Goal: Task Accomplishment & Management: Manage account settings

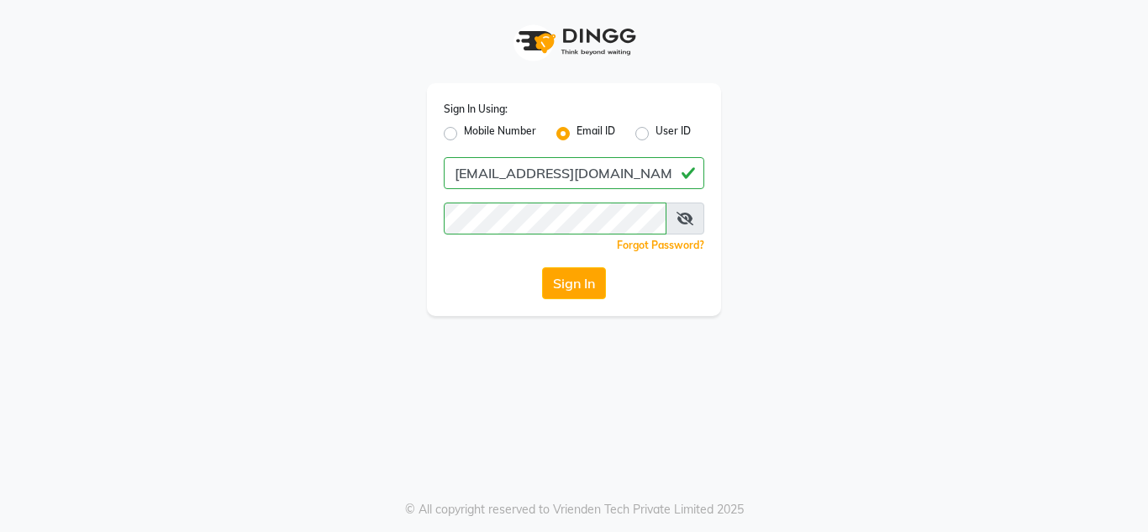
click at [561, 268] on button "Sign In" at bounding box center [574, 283] width 64 height 32
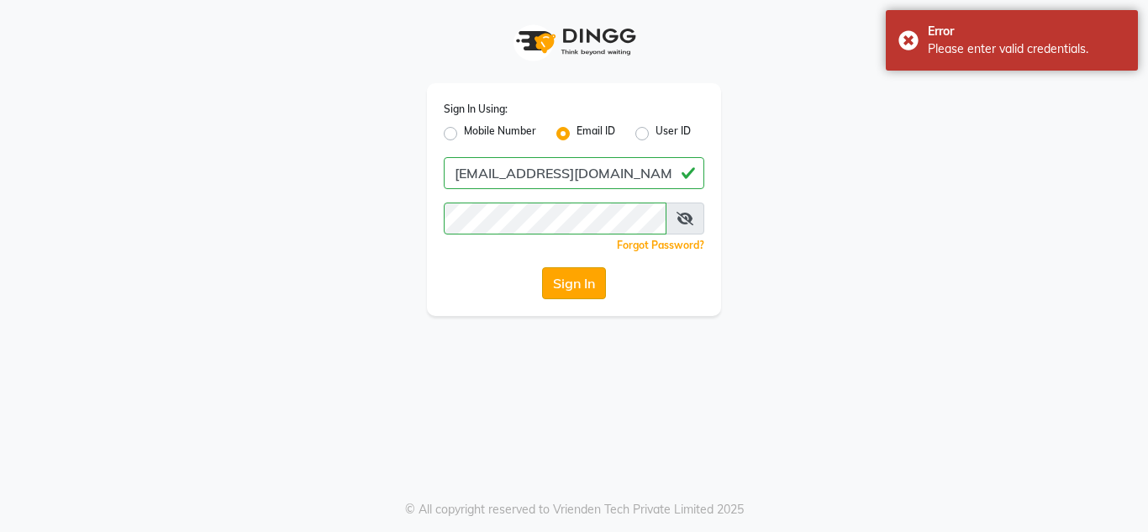
click at [567, 282] on button "Sign In" at bounding box center [574, 283] width 64 height 32
click at [687, 213] on icon at bounding box center [685, 218] width 17 height 13
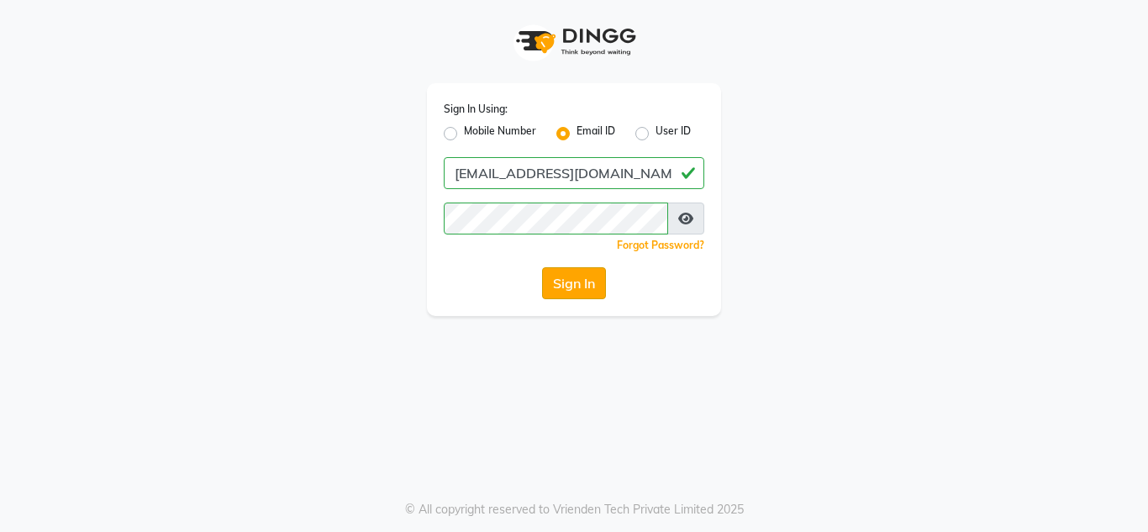
click at [572, 270] on button "Sign In" at bounding box center [574, 283] width 64 height 32
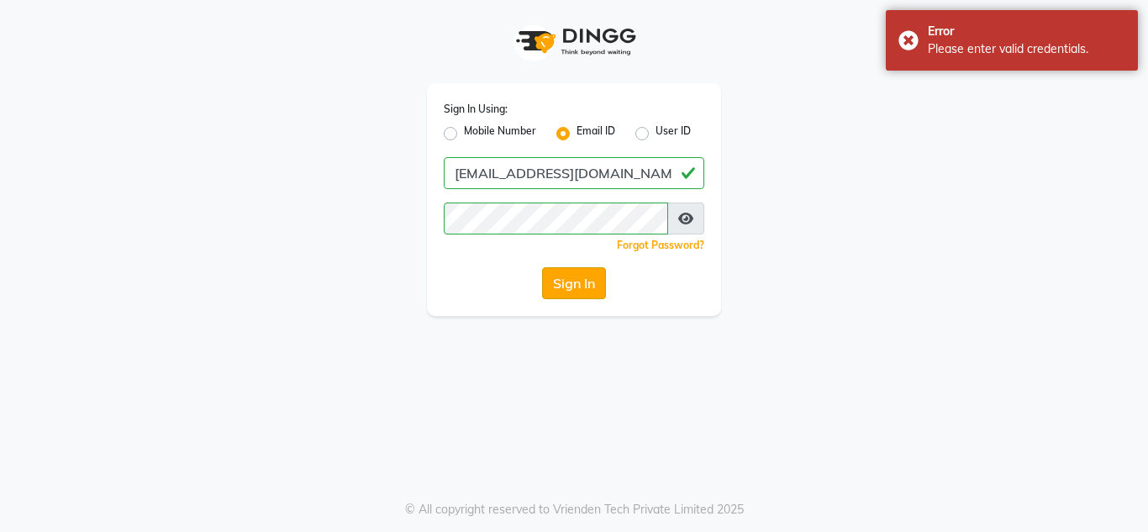
click at [573, 289] on button "Sign In" at bounding box center [574, 283] width 64 height 32
click at [574, 289] on div "Sign In" at bounding box center [574, 283] width 261 height 32
click at [574, 289] on button "Sign In" at bounding box center [574, 283] width 64 height 32
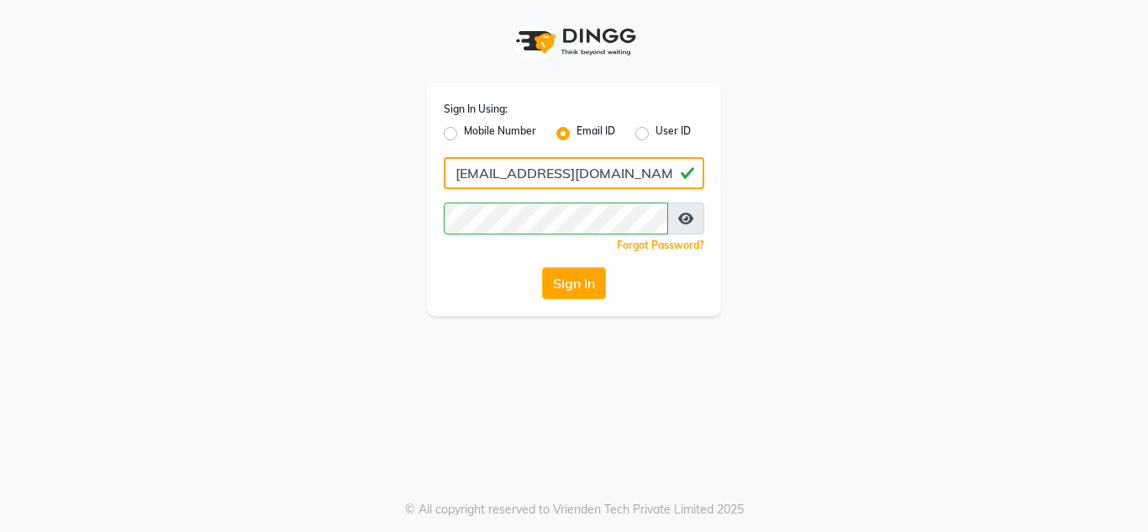
click at [472, 171] on input "[EMAIL_ADDRESS][DOMAIN_NAME]" at bounding box center [574, 173] width 261 height 32
click at [479, 181] on input "[EMAIL_ADDRESS][DOMAIN_NAME]" at bounding box center [574, 173] width 261 height 32
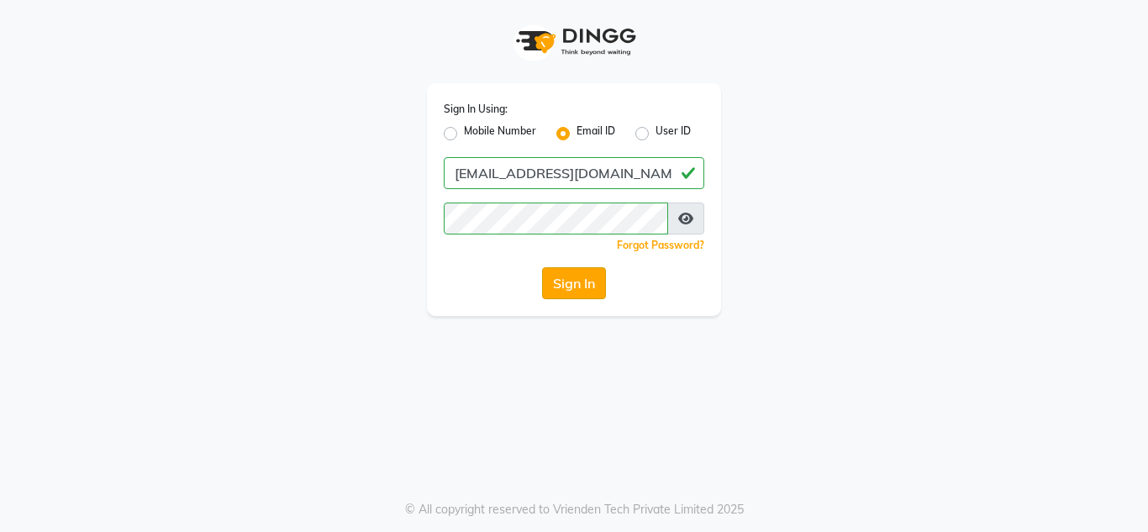
click at [562, 292] on button "Sign In" at bounding box center [574, 283] width 64 height 32
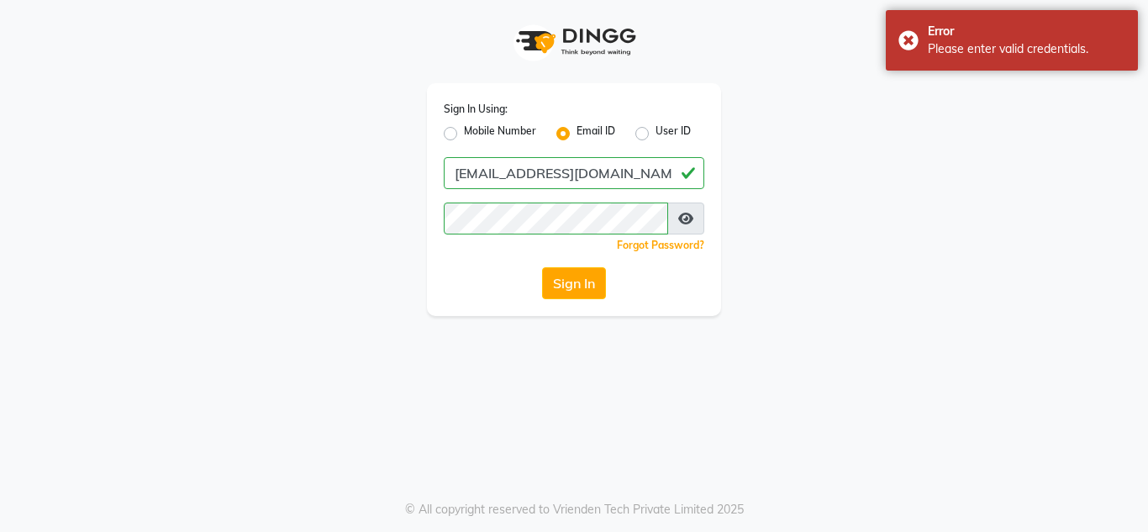
click at [577, 287] on button "Sign In" at bounding box center [574, 283] width 64 height 32
click at [577, 287] on div "Sign In" at bounding box center [574, 283] width 261 height 32
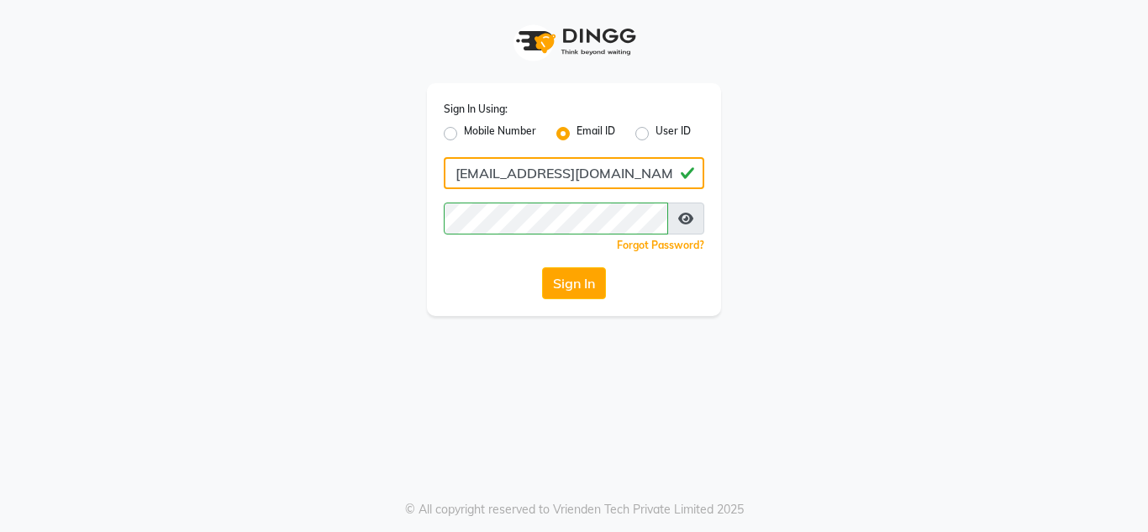
click at [460, 176] on input "[EMAIL_ADDRESS][DOMAIN_NAME]" at bounding box center [574, 173] width 261 height 32
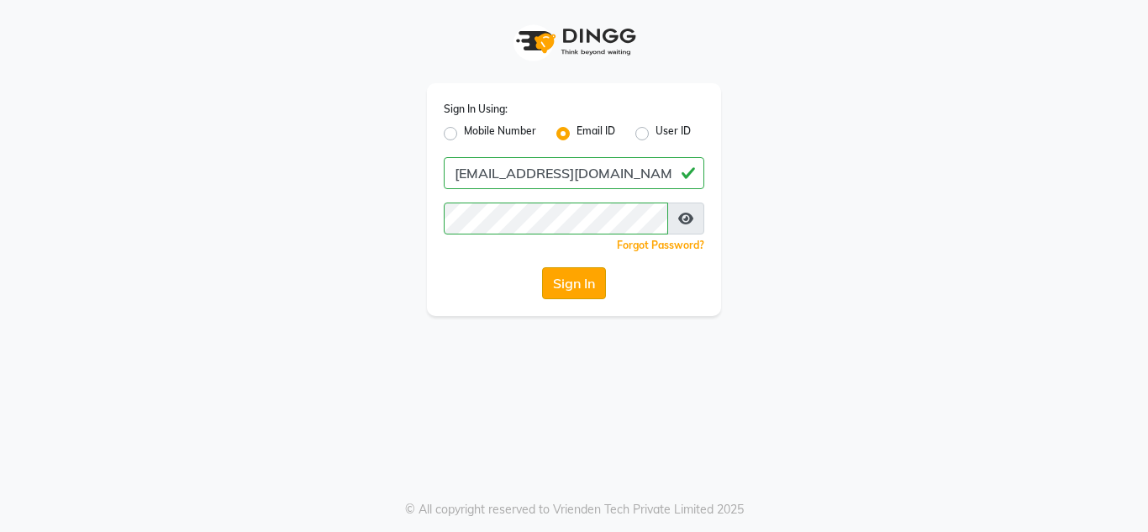
click at [563, 288] on button "Sign In" at bounding box center [574, 283] width 64 height 32
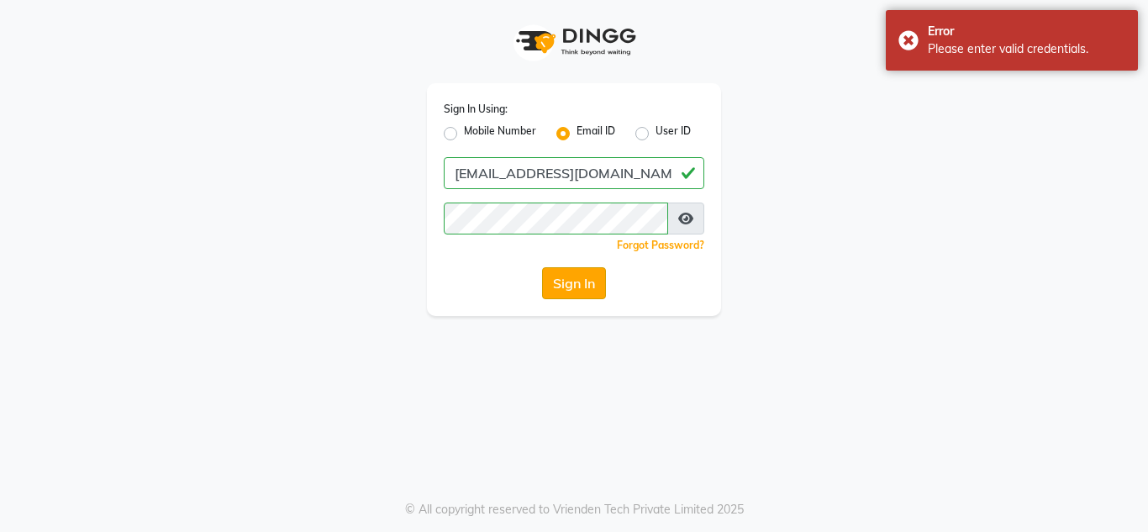
click at [563, 287] on button "Sign In" at bounding box center [574, 283] width 64 height 32
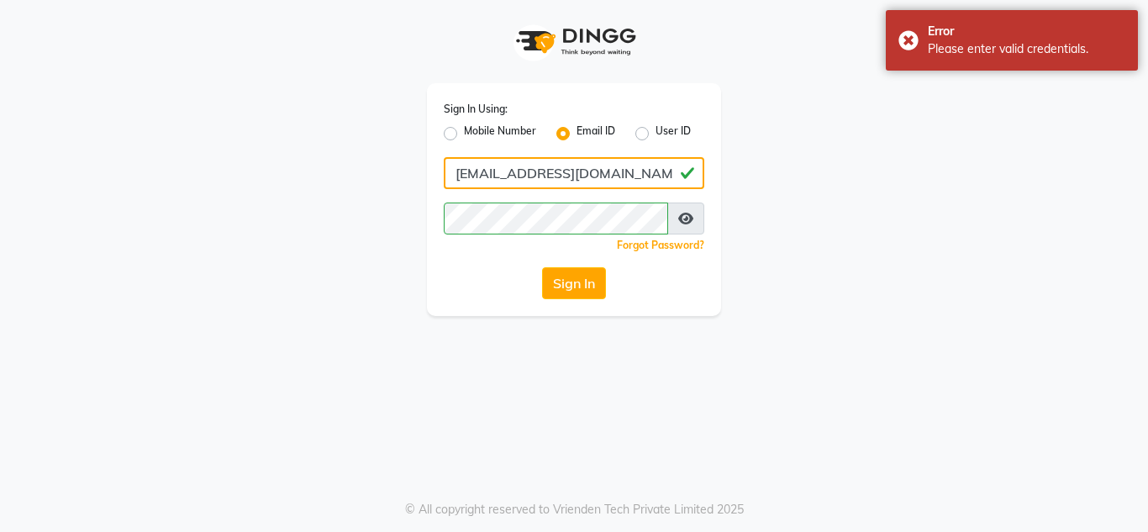
click at [450, 175] on input "[EMAIL_ADDRESS][DOMAIN_NAME]" at bounding box center [574, 173] width 261 height 32
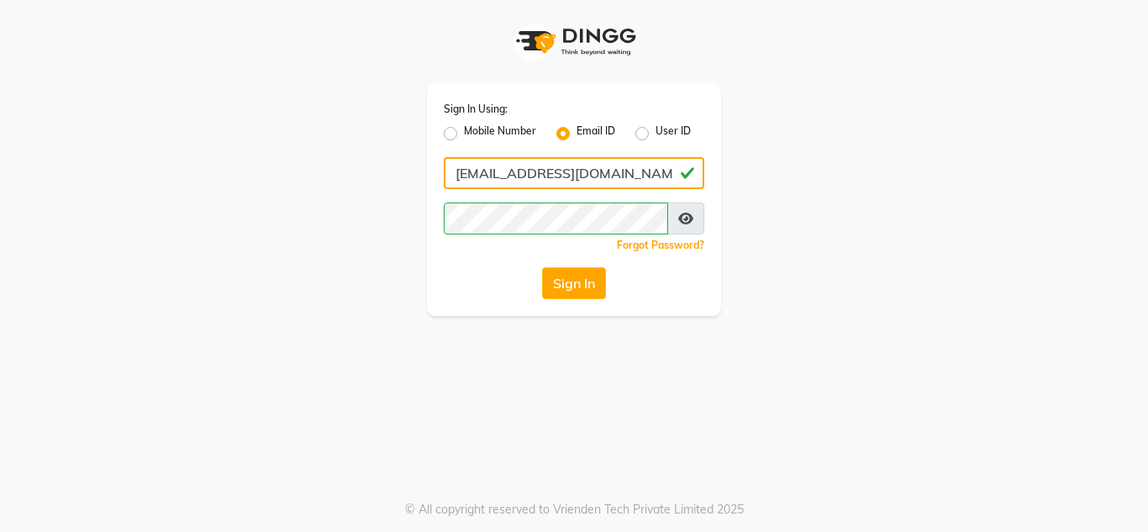
click at [508, 171] on input "[EMAIL_ADDRESS][DOMAIN_NAME]" at bounding box center [574, 173] width 261 height 32
click at [534, 178] on input "[EMAIL_ADDRESS][DOMAIN_NAME]" at bounding box center [574, 173] width 261 height 32
type input "[EMAIL_ADDRESS][DOMAIN_NAME]"
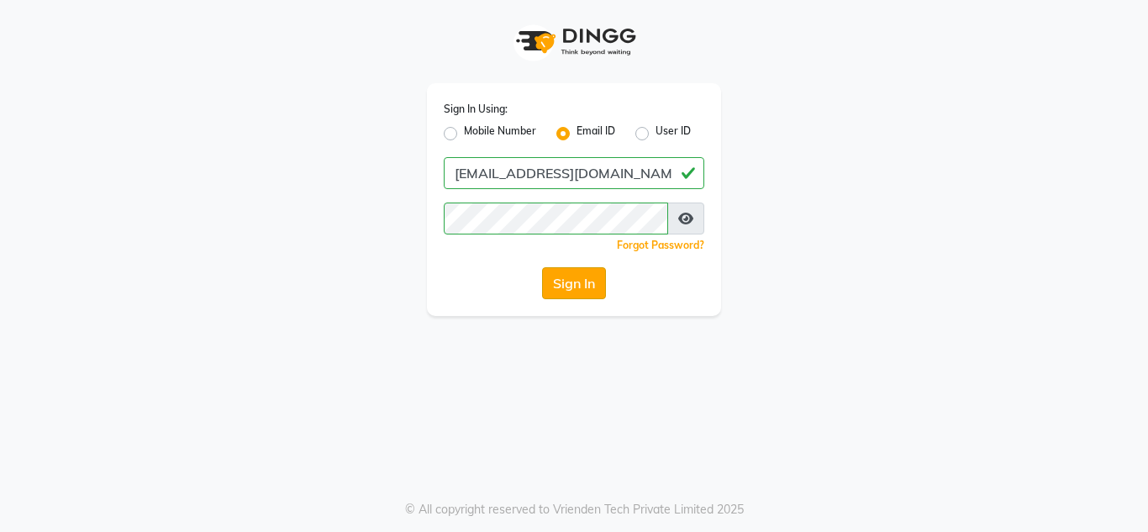
click at [584, 295] on button "Sign In" at bounding box center [574, 283] width 64 height 32
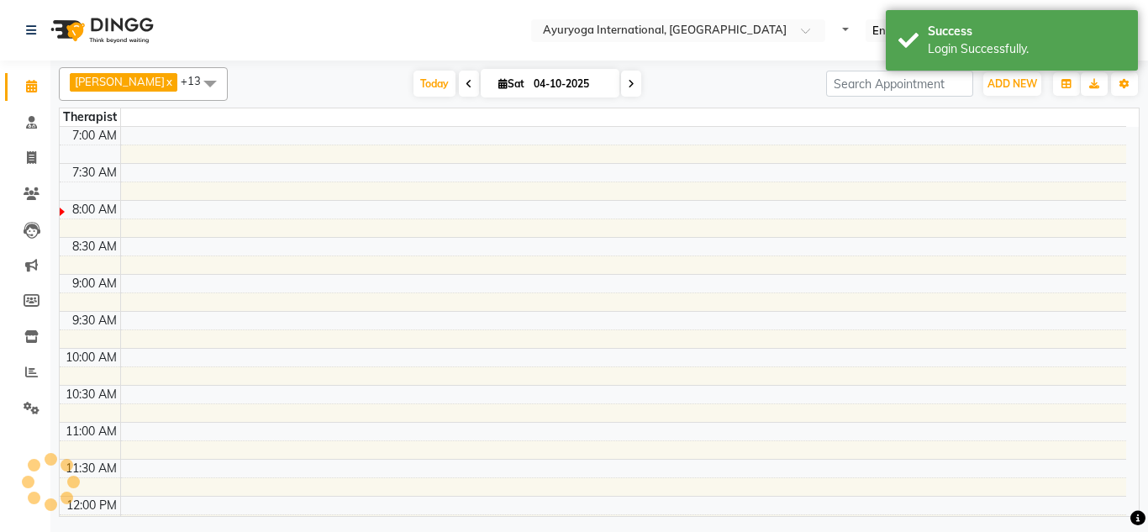
select select "en"
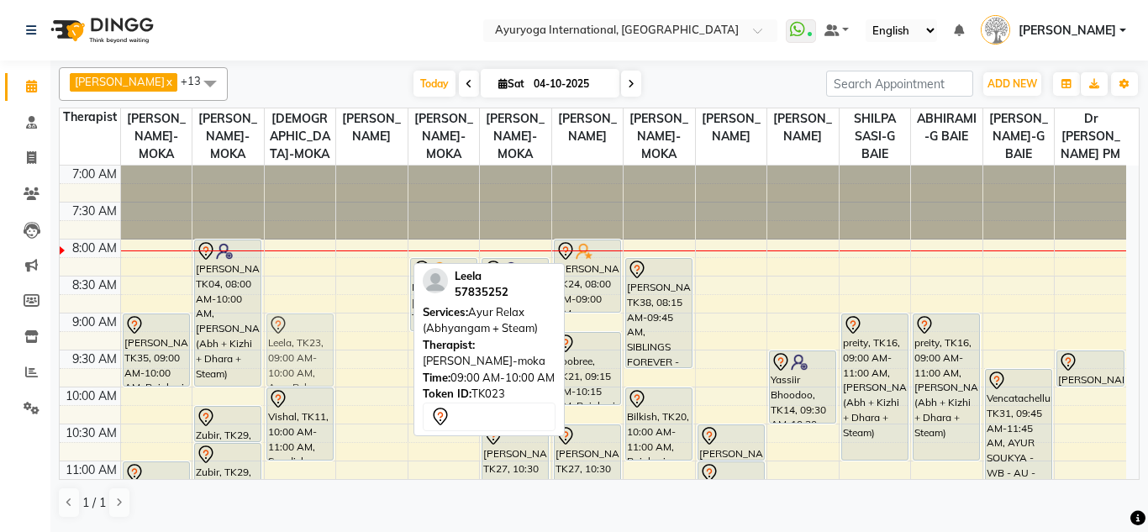
drag, startPoint x: 377, startPoint y: 347, endPoint x: 334, endPoint y: 340, distance: 43.4
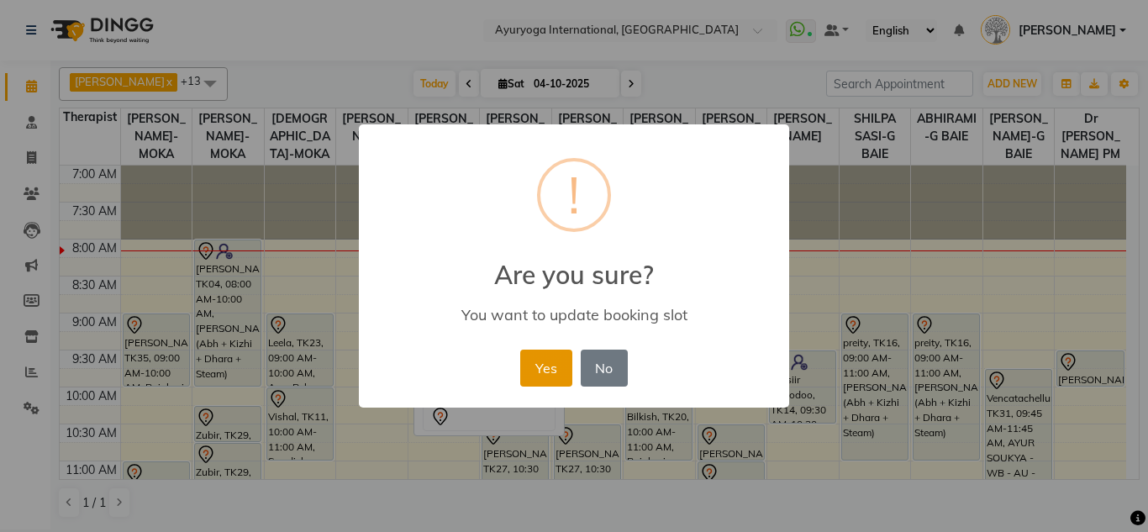
click at [526, 373] on button "Yes" at bounding box center [545, 368] width 51 height 37
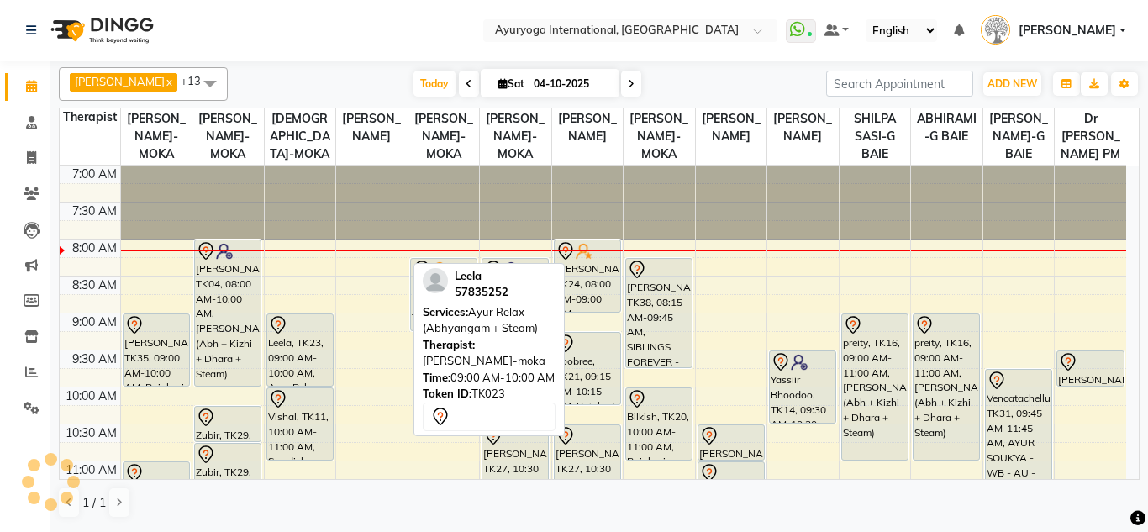
scroll to position [168, 0]
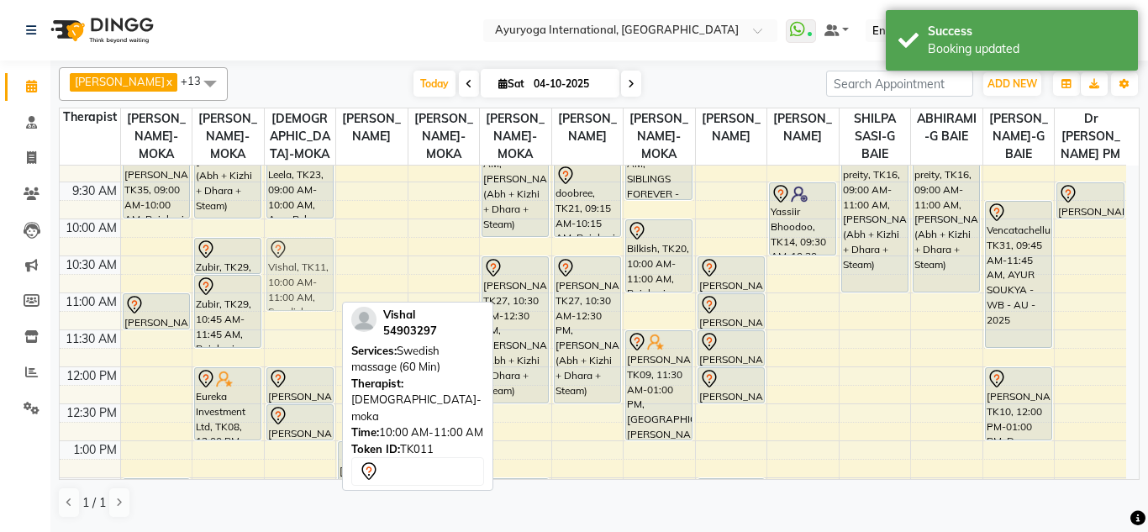
drag, startPoint x: 295, startPoint y: 266, endPoint x: 303, endPoint y: 282, distance: 17.7
click at [303, 282] on div "Leela, TK23, 09:00 AM-10:00 AM, Ayur Relax (Abhyangam + Steam) Vishal, TK11, 10…" at bounding box center [300, 514] width 71 height 1035
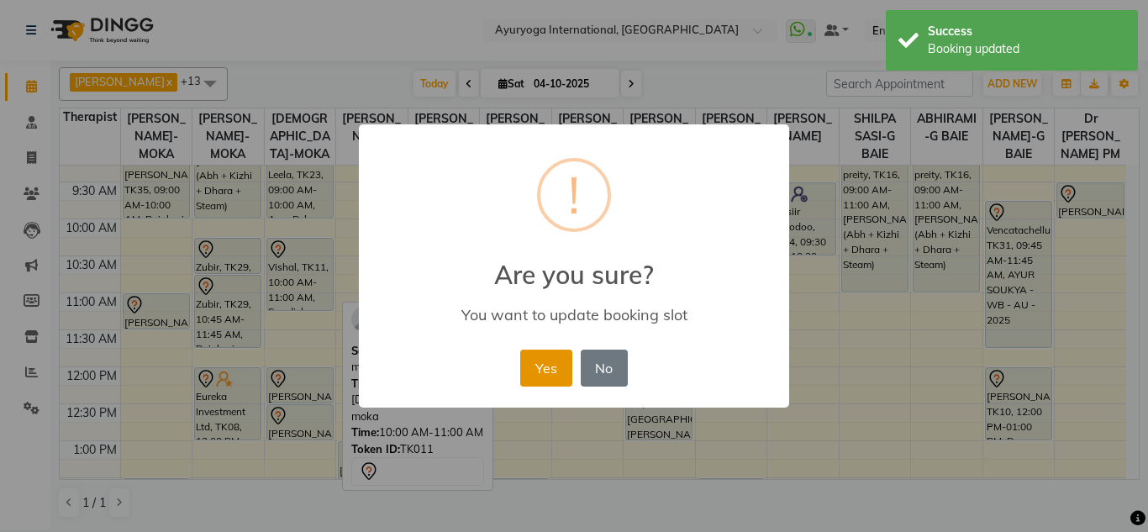
click at [538, 354] on button "Yes" at bounding box center [545, 368] width 51 height 37
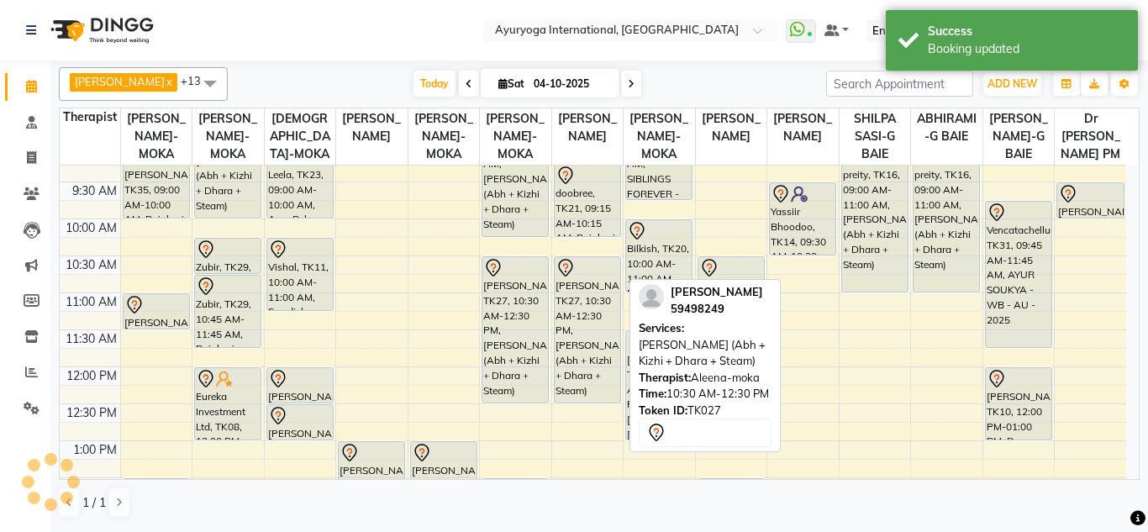
scroll to position [0, 0]
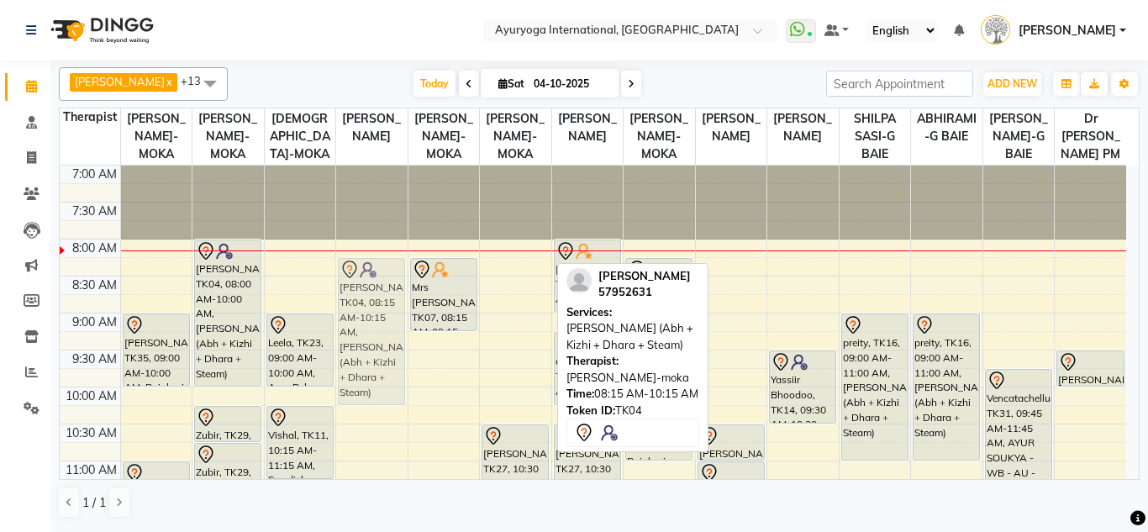
drag, startPoint x: 512, startPoint y: 319, endPoint x: 403, endPoint y: 319, distance: 109.3
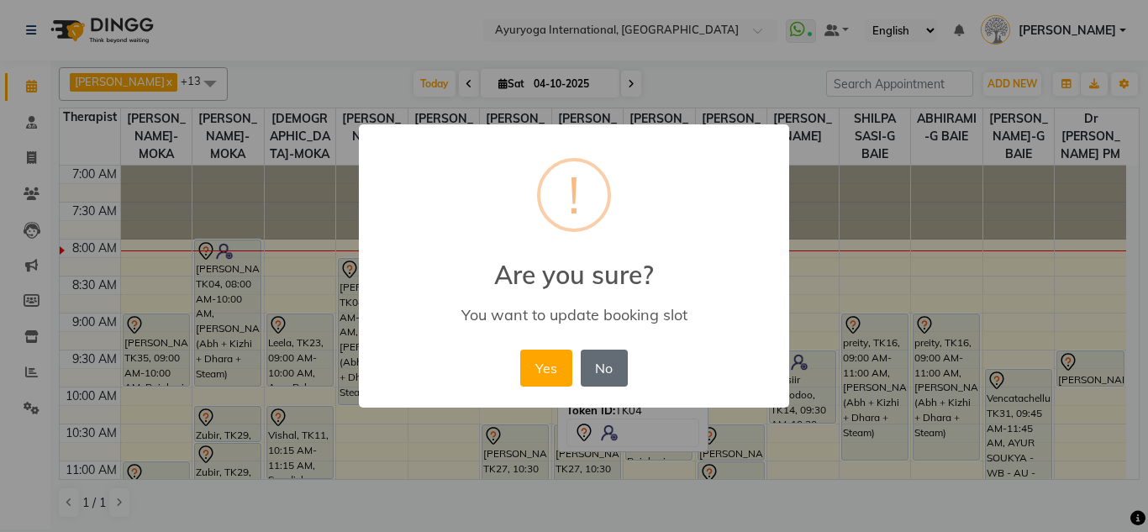
click at [581, 382] on button "No" at bounding box center [604, 368] width 47 height 37
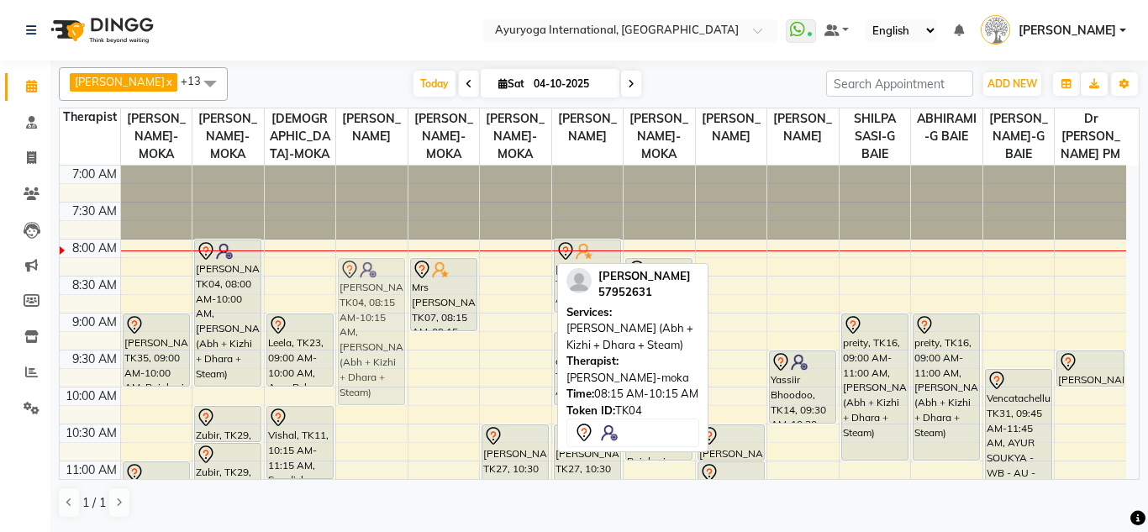
drag, startPoint x: 540, startPoint y: 290, endPoint x: 427, endPoint y: 296, distance: 113.6
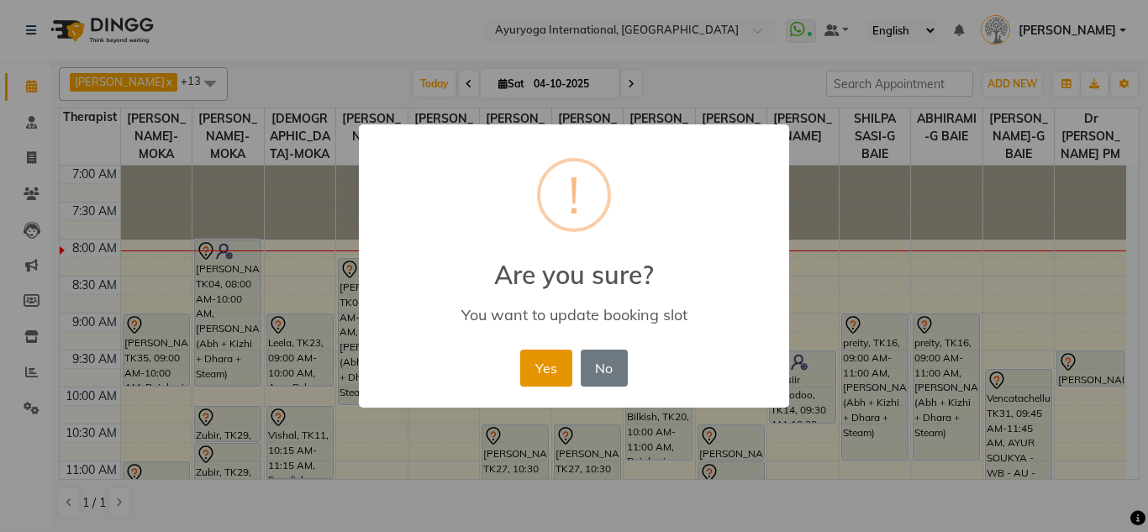
click at [556, 372] on button "Yes" at bounding box center [545, 368] width 51 height 37
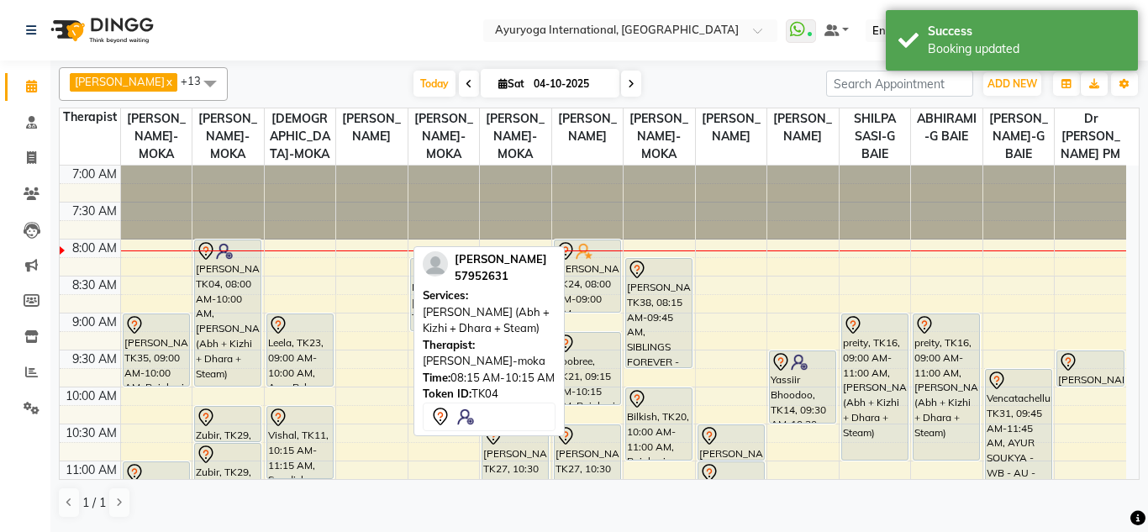
drag, startPoint x: 380, startPoint y: 299, endPoint x: 544, endPoint y: 292, distance: 164.0
click at [544, 292] on div "[PERSON_NAME]-MOKA x [PERSON_NAME]-MOKA x [PERSON_NAME]-MOKA x VISHNU-MOKA x [P…" at bounding box center [599, 293] width 1081 height 465
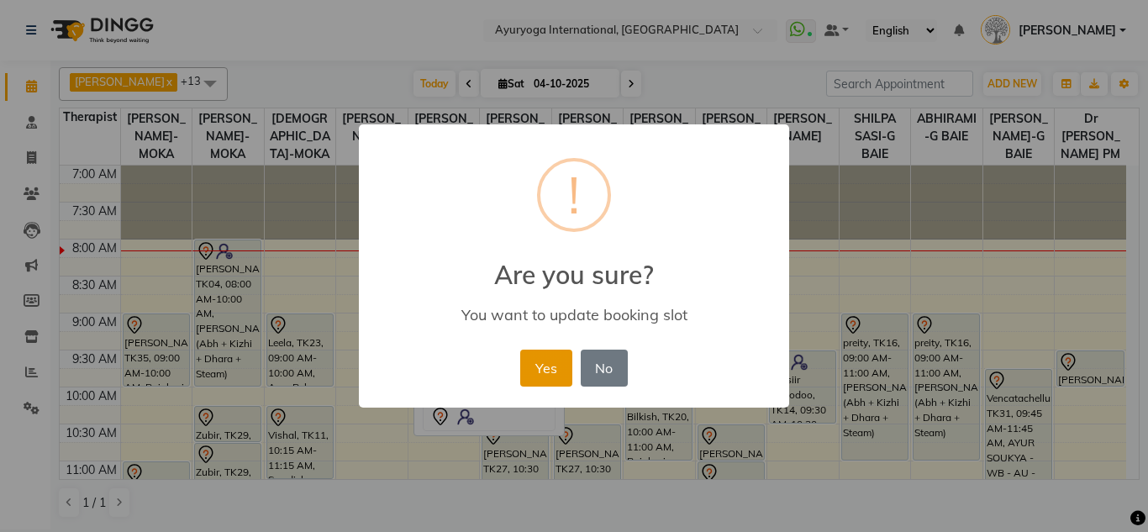
click at [550, 366] on button "Yes" at bounding box center [545, 368] width 51 height 37
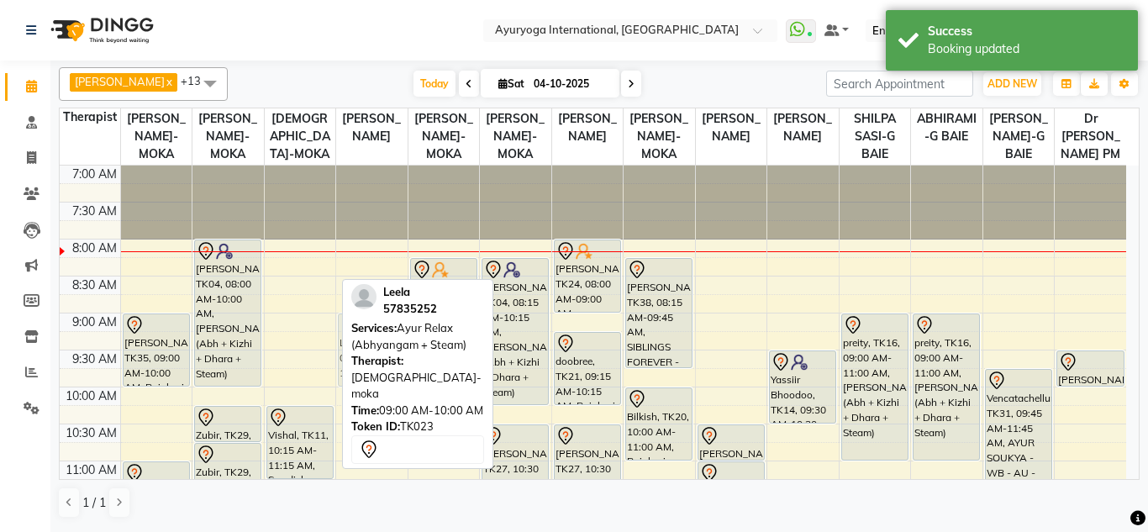
drag, startPoint x: 306, startPoint y: 340, endPoint x: 356, endPoint y: 339, distance: 49.6
click at [356, 339] on div "[PERSON_NAME]-MOKA x [PERSON_NAME]-MOKA x [PERSON_NAME]-MOKA x VISHNU-MOKA x [P…" at bounding box center [599, 293] width 1081 height 465
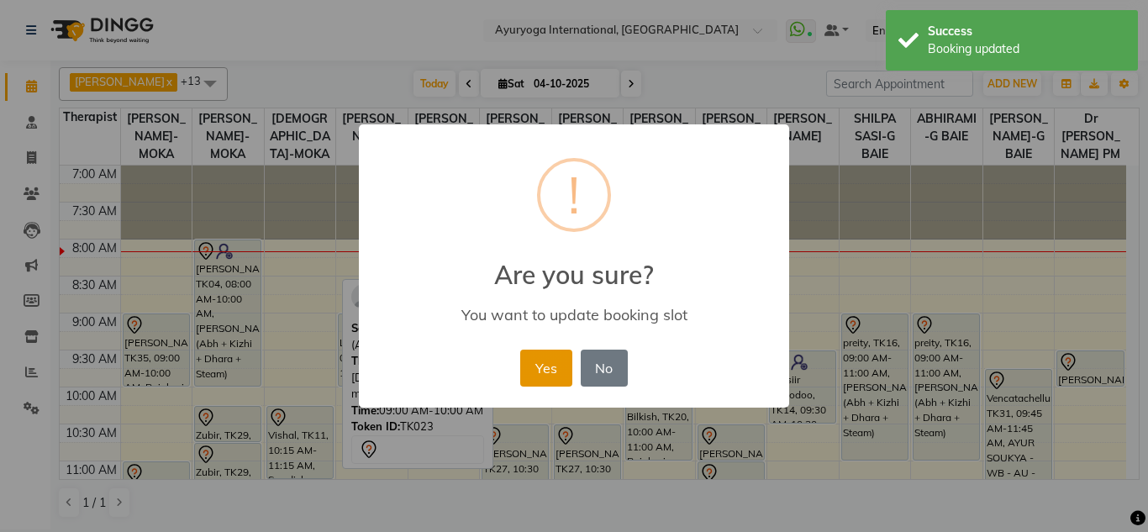
click at [533, 362] on button "Yes" at bounding box center [545, 368] width 51 height 37
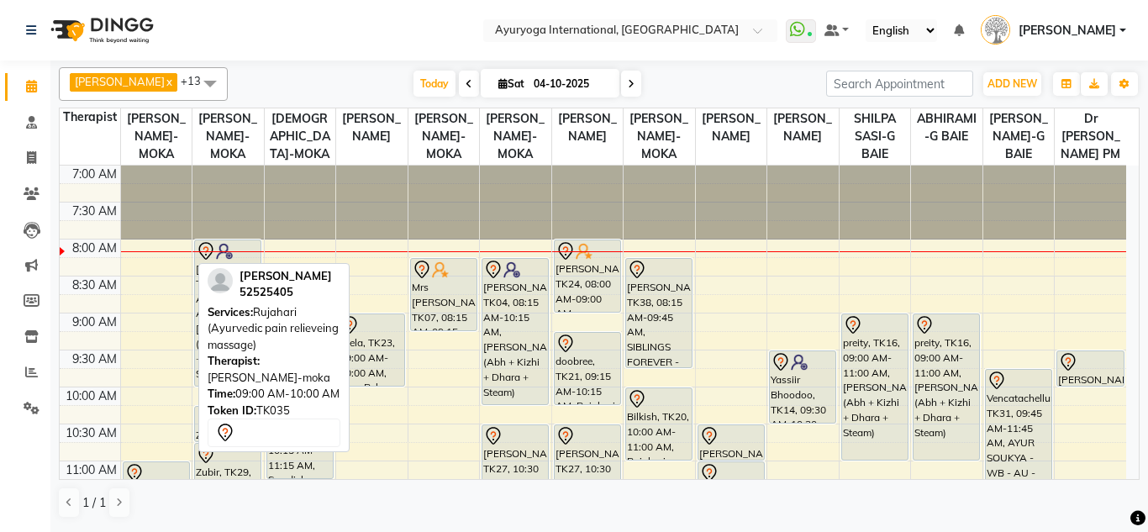
drag, startPoint x: 137, startPoint y: 341, endPoint x: 290, endPoint y: 348, distance: 153.1
click at [290, 348] on div "[PERSON_NAME]-MOKA x [PERSON_NAME]-MOKA x [PERSON_NAME]-MOKA x VISHNU-MOKA x [P…" at bounding box center [599, 293] width 1081 height 465
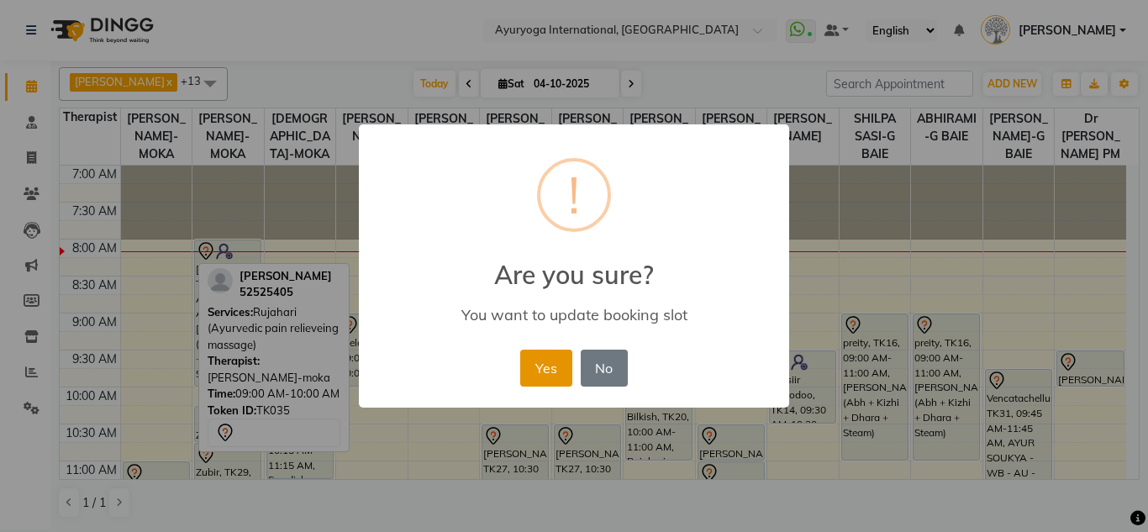
click at [548, 359] on button "Yes" at bounding box center [545, 368] width 51 height 37
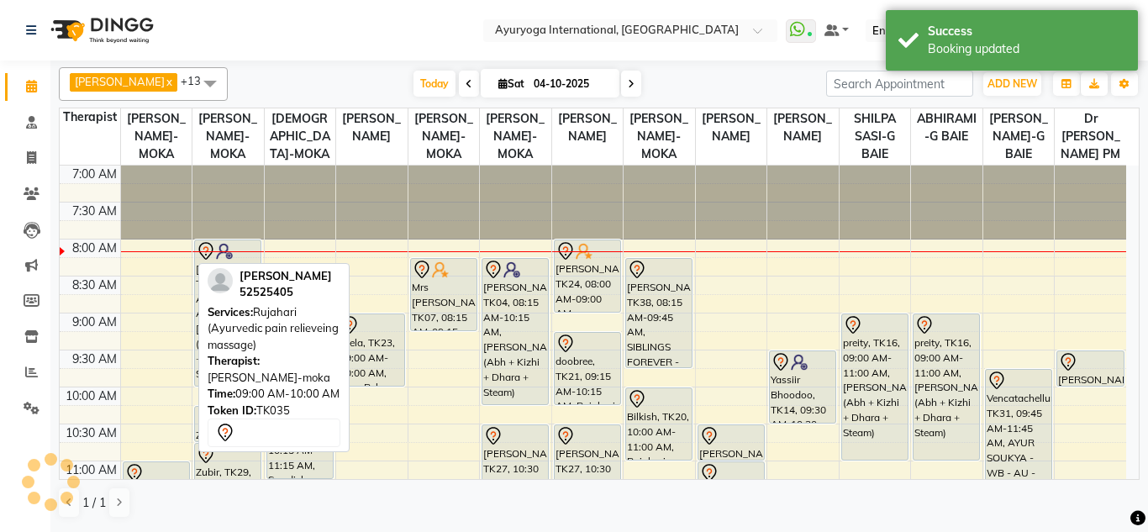
click at [262, 315] on span "Rujahari (Ayurvedic pain relieveing massage)" at bounding box center [273, 328] width 131 height 46
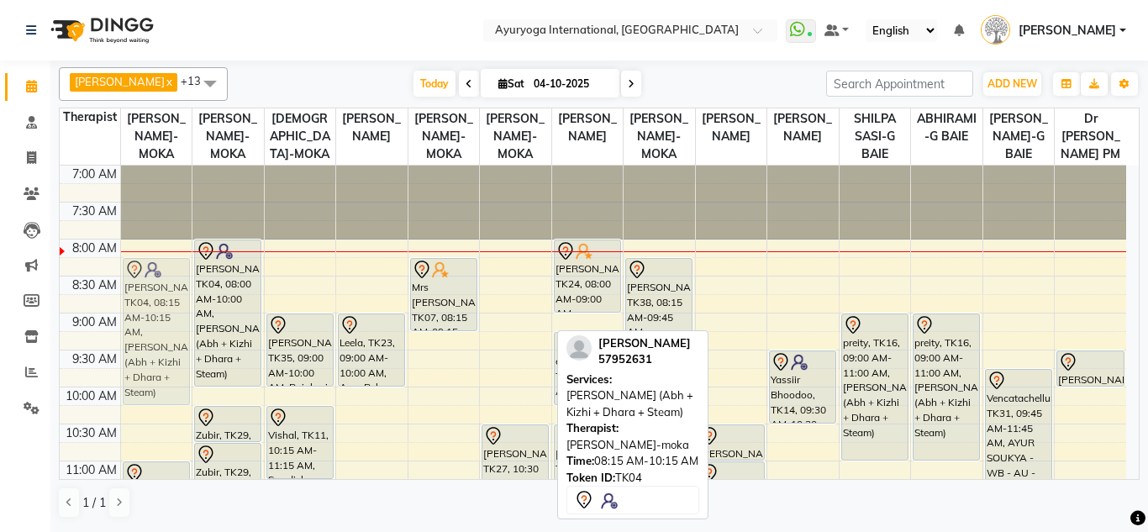
drag, startPoint x: 510, startPoint y: 287, endPoint x: 182, endPoint y: 292, distance: 328.7
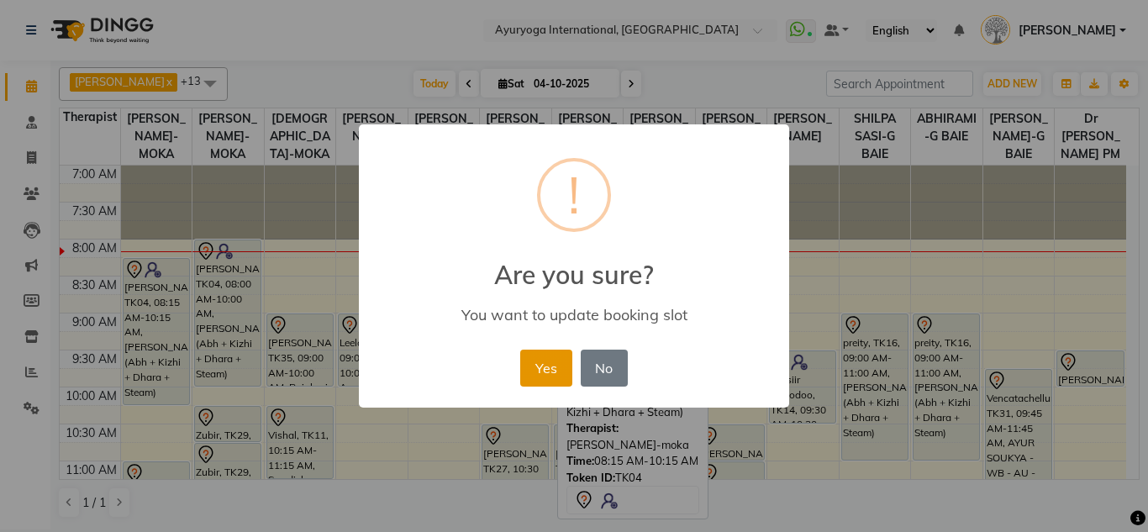
click at [540, 365] on button "Yes" at bounding box center [545, 368] width 51 height 37
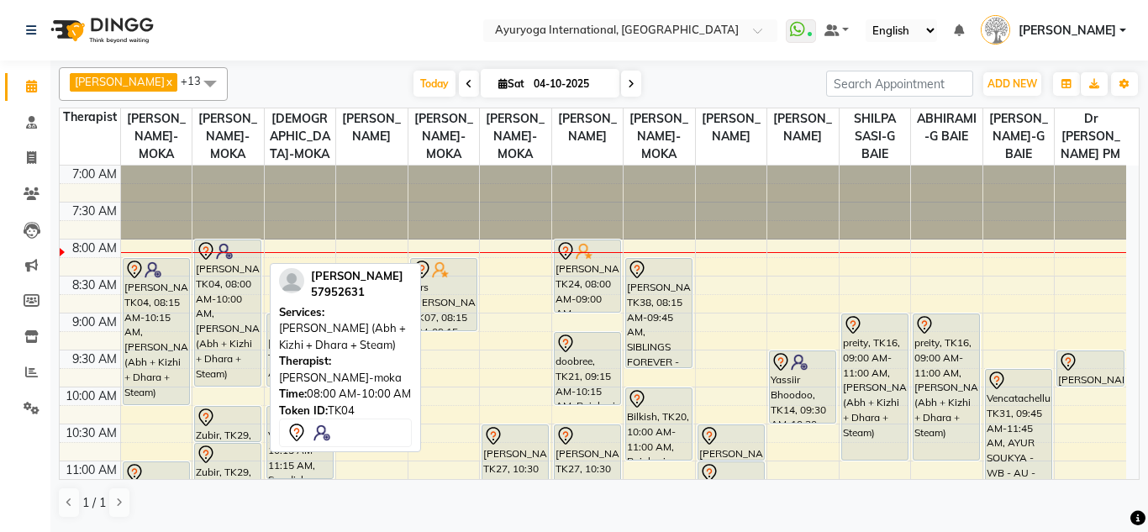
click at [237, 330] on div "[PERSON_NAME], TK04, 08:00 AM-10:00 AM, [PERSON_NAME] (Abh + Kizhi + Dhara + St…" at bounding box center [228, 312] width 66 height 145
select select "7"
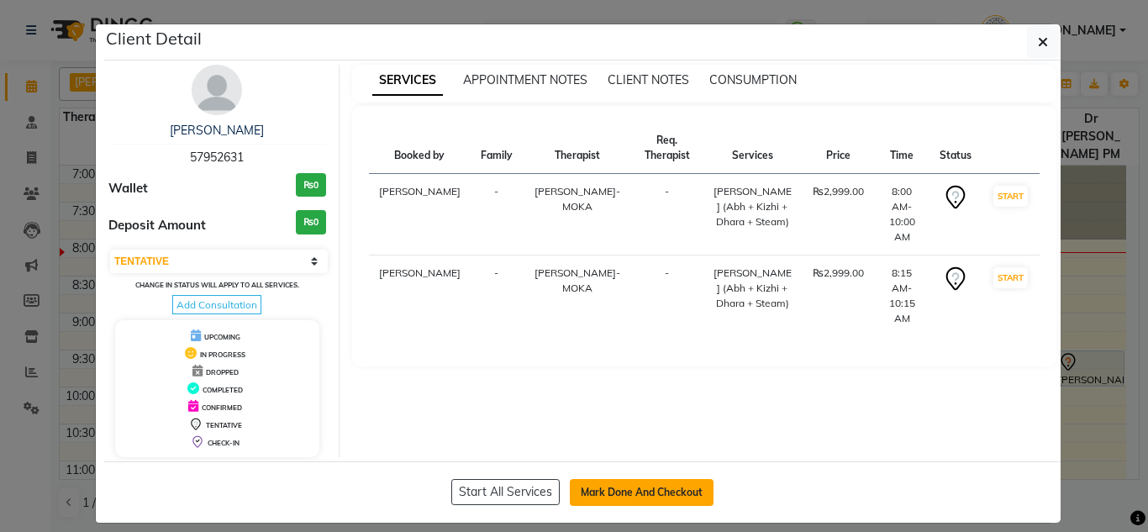
click at [593, 480] on button "Mark Done And Checkout" at bounding box center [642, 492] width 144 height 27
select select "service"
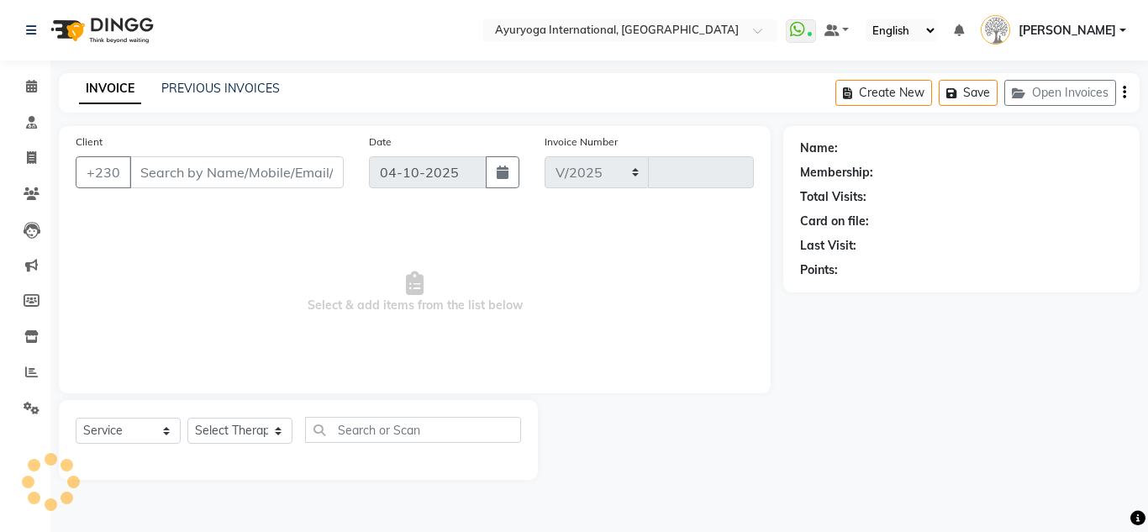
select select "730"
type input "6042"
type input "57952631"
select select "77770"
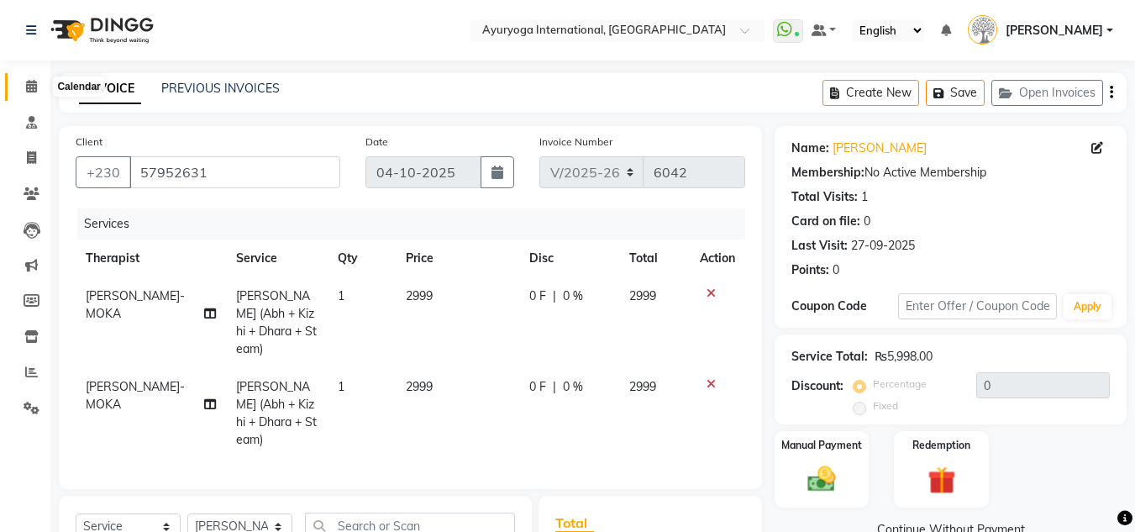
click at [34, 82] on icon at bounding box center [31, 86] width 11 height 13
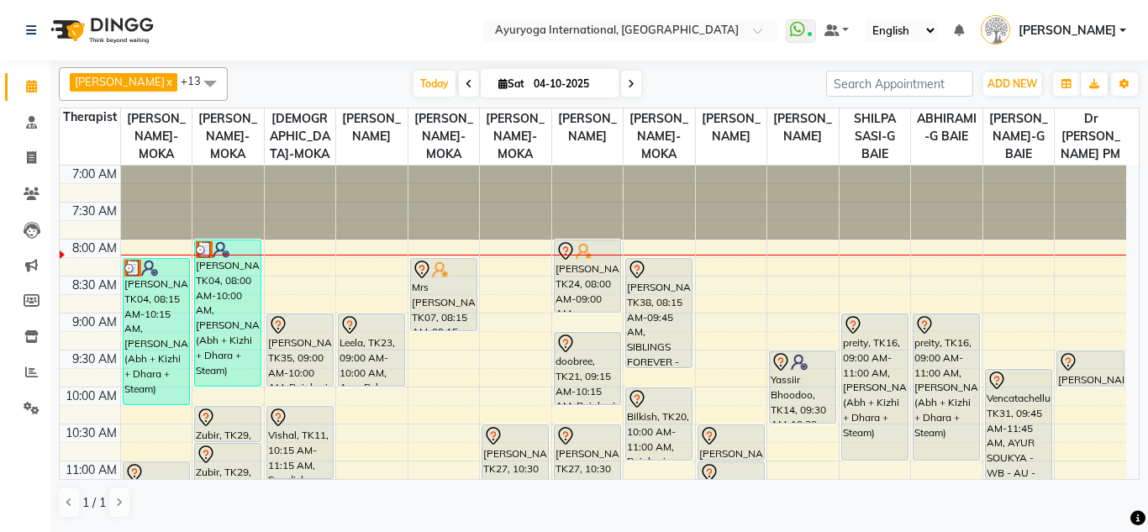
click at [570, 87] on input "04-10-2025" at bounding box center [571, 83] width 84 height 25
select select "10"
select select "2025"
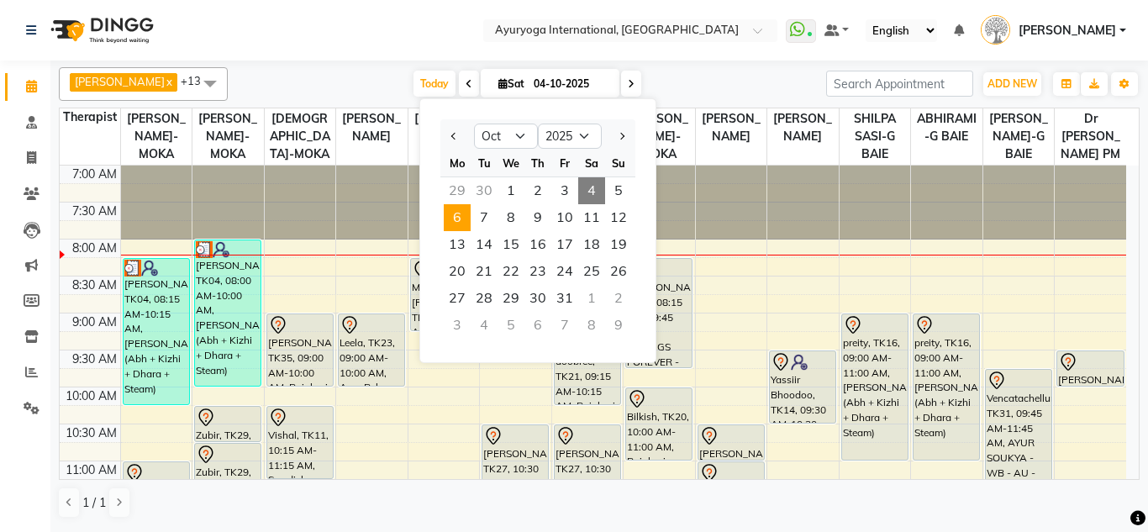
click at [451, 210] on span "6" at bounding box center [457, 217] width 27 height 27
type input "[DATE]"
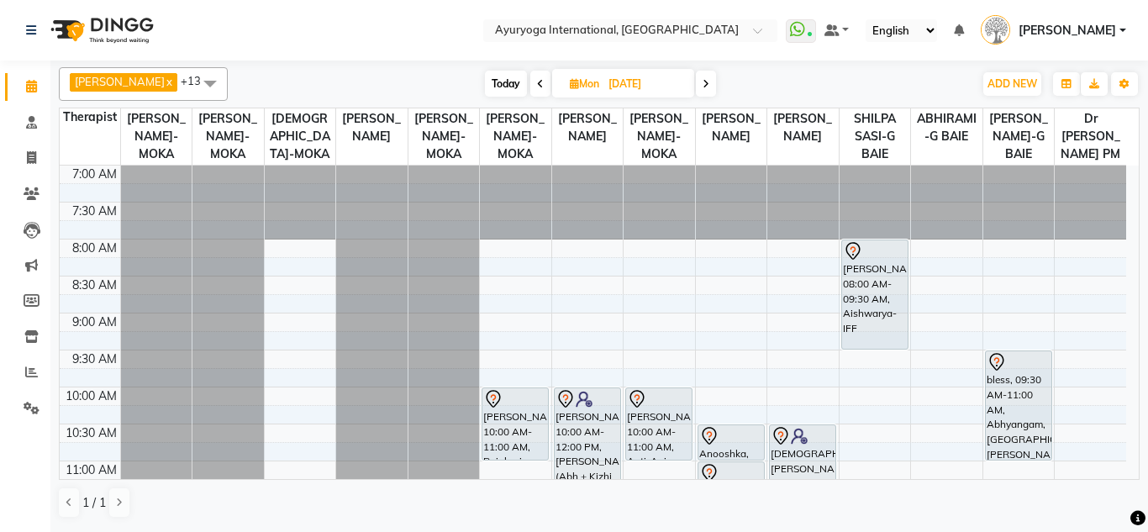
scroll to position [84, 0]
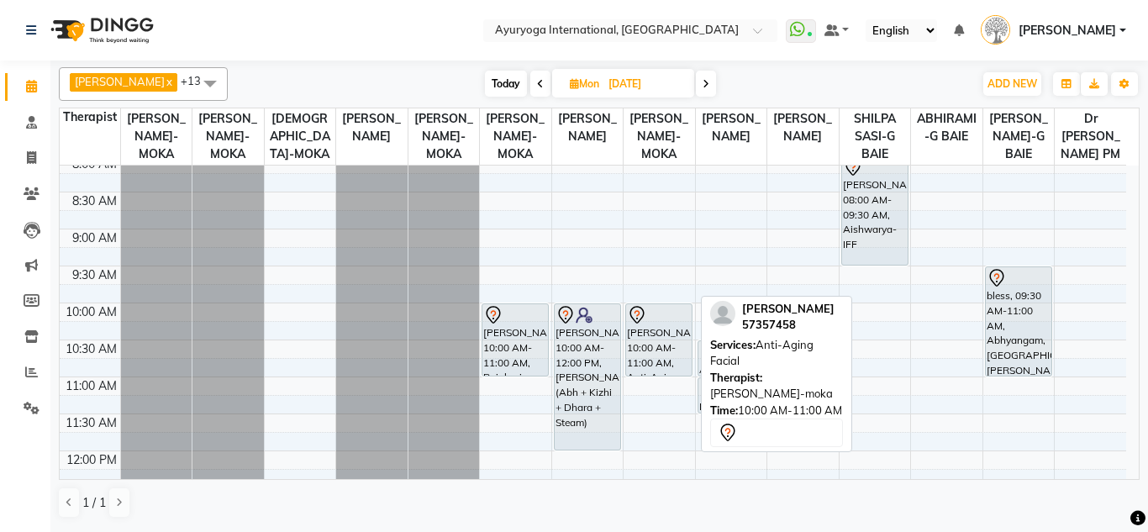
click at [639, 356] on div "[PERSON_NAME], 10:00 AM-11:00 AM, Anti-Aging Facial" at bounding box center [659, 339] width 66 height 71
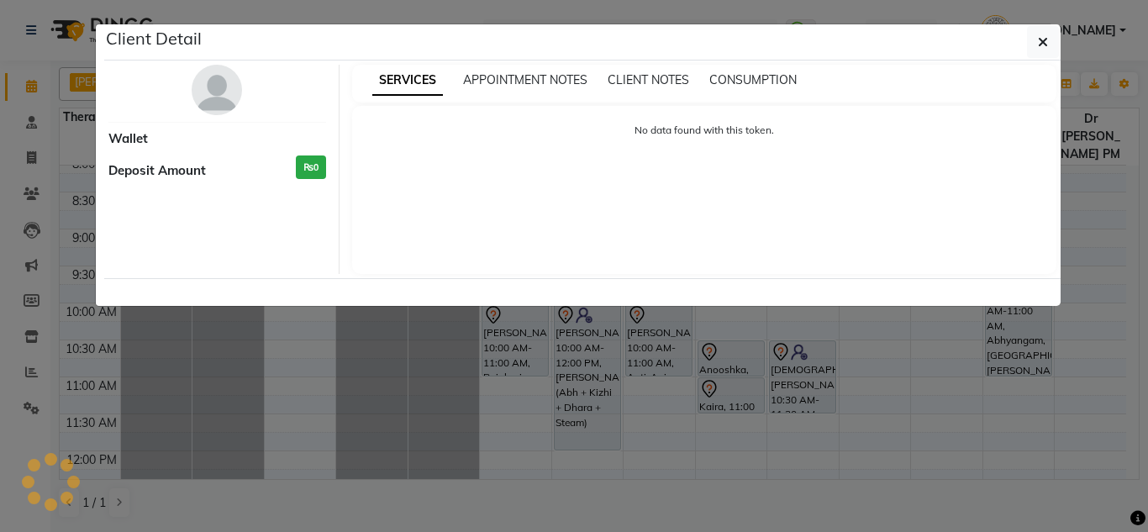
select select "7"
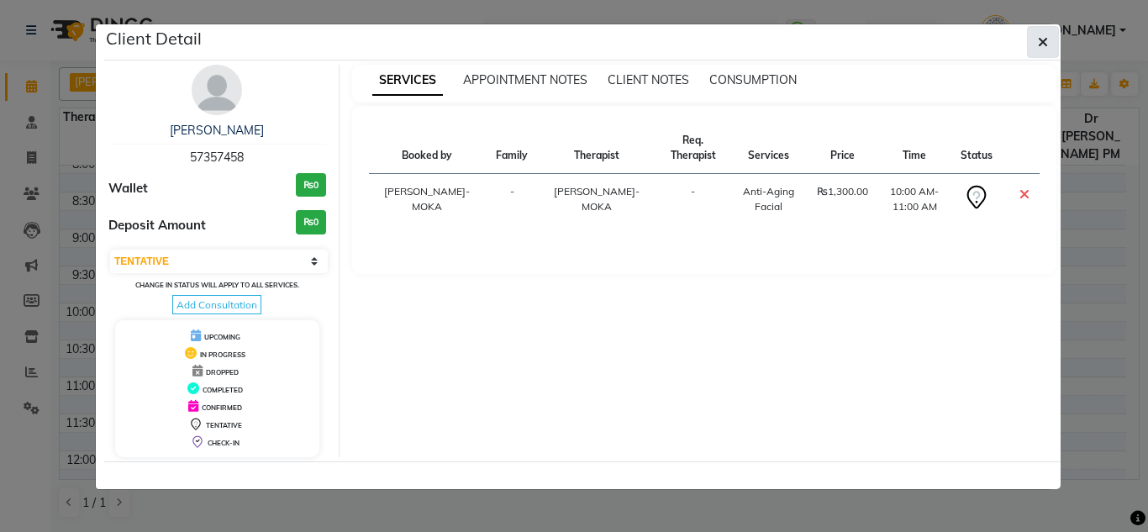
click at [1050, 34] on button "button" at bounding box center [1043, 42] width 32 height 32
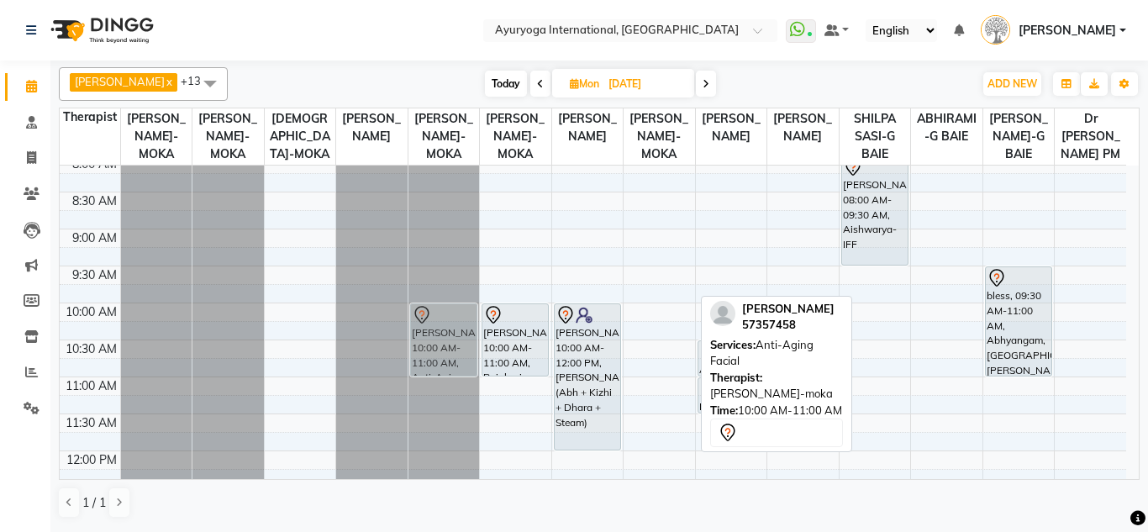
drag, startPoint x: 646, startPoint y: 361, endPoint x: 430, endPoint y: 364, distance: 216.0
click at [430, 364] on div "[PERSON_NAME], 10:00 AM-11:00 AM, Anti-Aging Facial" at bounding box center [444, 339] width 66 height 71
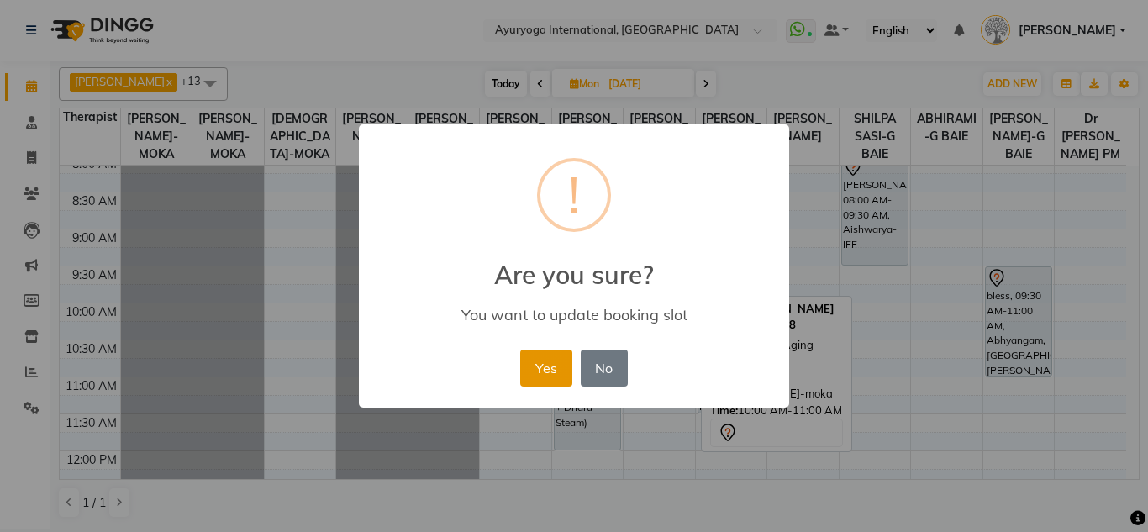
click at [544, 357] on button "Yes" at bounding box center [545, 368] width 51 height 37
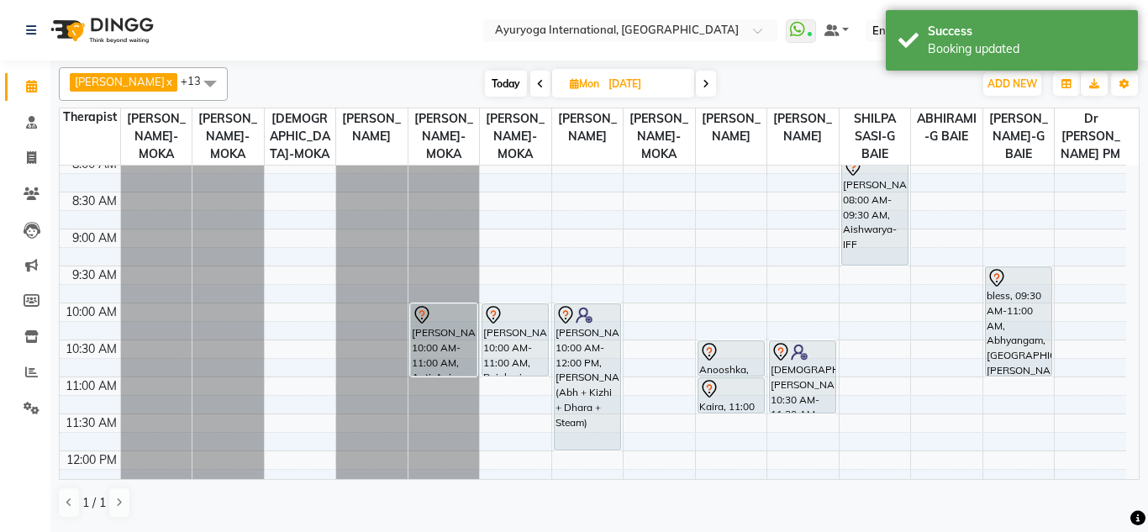
click at [504, 82] on span "Today" at bounding box center [506, 84] width 42 height 26
type input "04-10-2025"
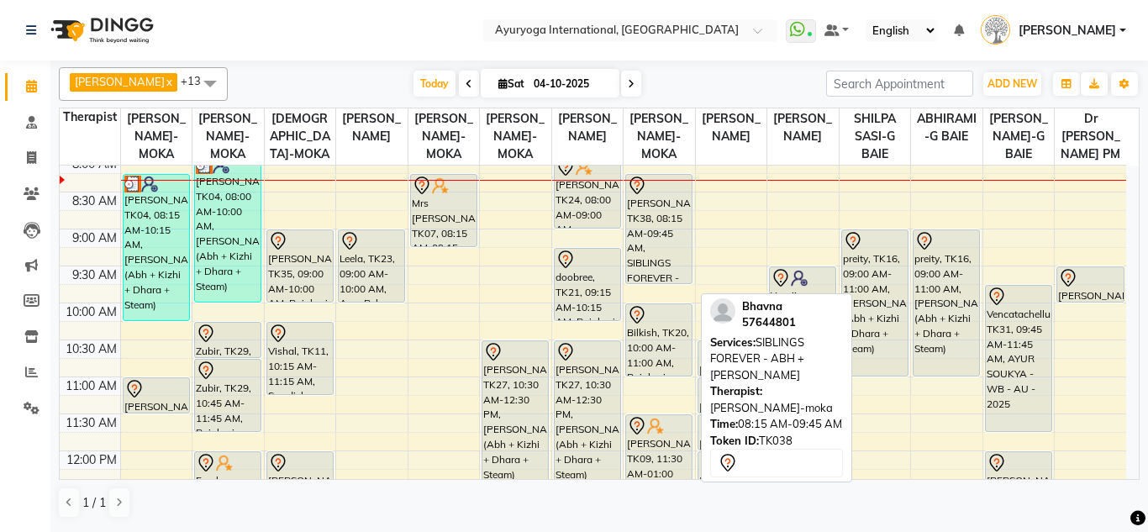
scroll to position [0, 0]
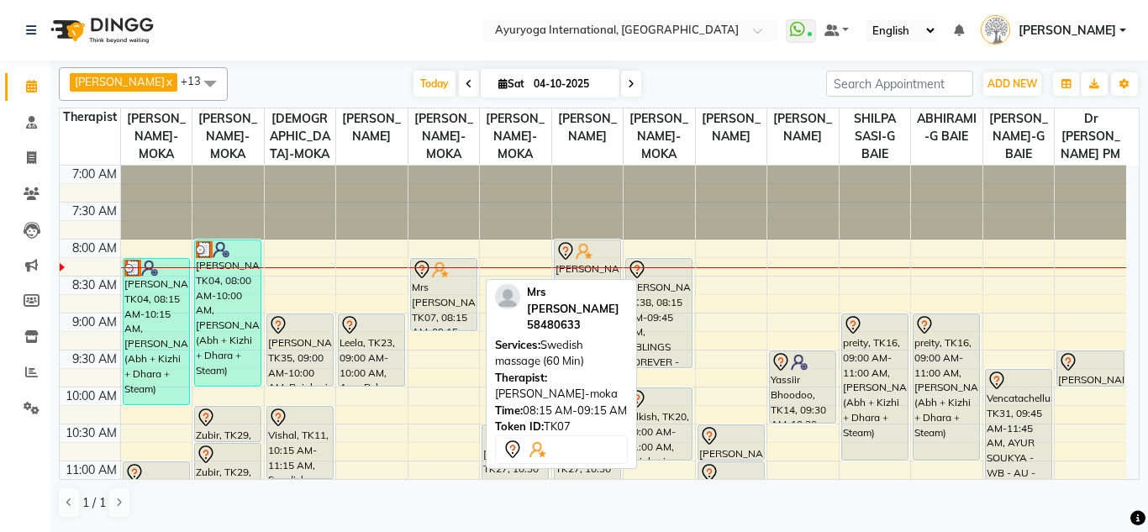
click at [426, 316] on div "Mrs [PERSON_NAME], TK07, 08:15 AM-09:15 AM, Swedish massage (60 Min)" at bounding box center [444, 294] width 66 height 71
click at [425, 280] on icon at bounding box center [422, 270] width 20 height 20
select select "7"
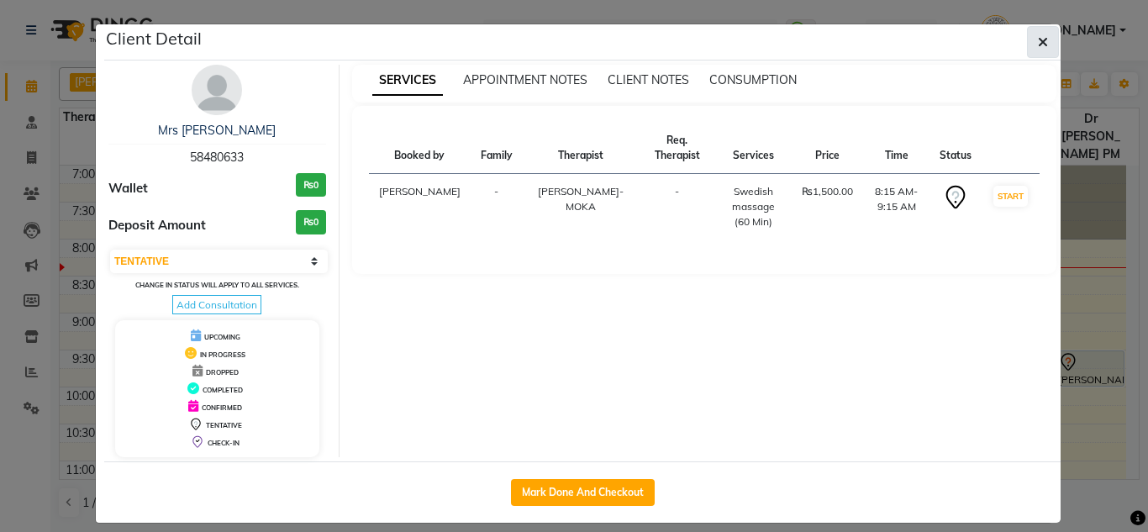
click at [1038, 40] on icon "button" at bounding box center [1043, 41] width 10 height 13
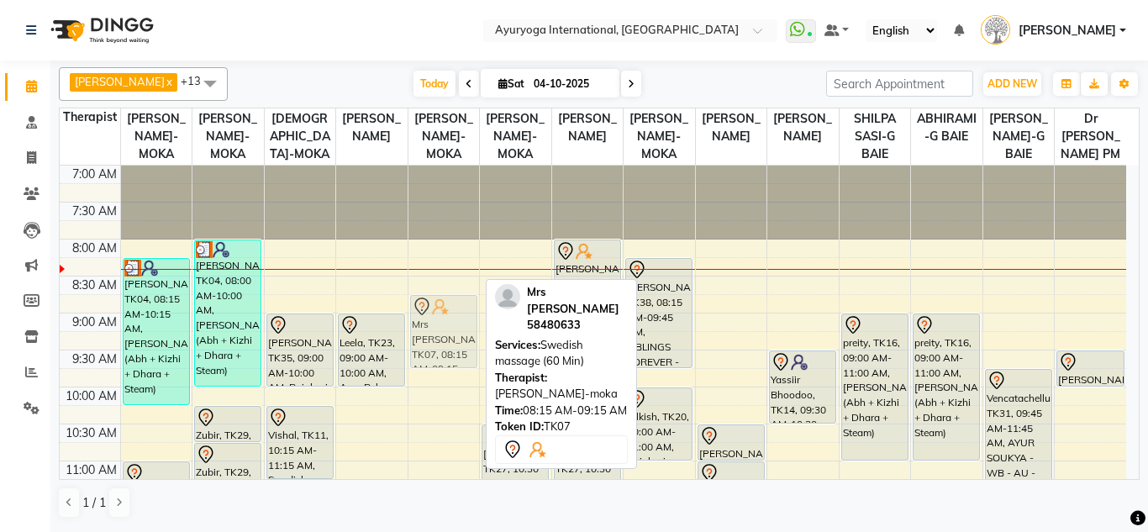
drag, startPoint x: 444, startPoint y: 321, endPoint x: 443, endPoint y: 354, distance: 32.8
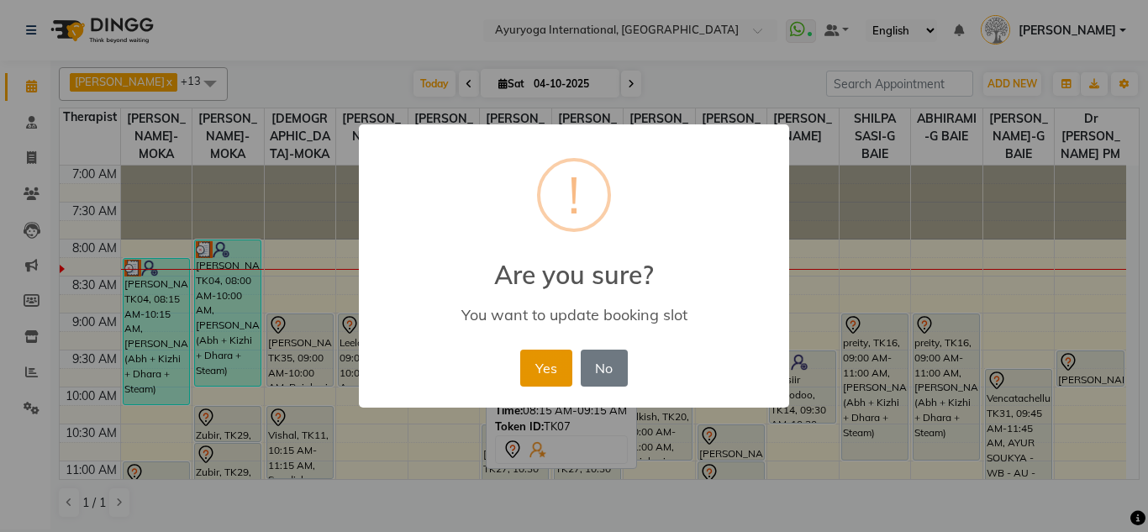
click at [547, 366] on button "Yes" at bounding box center [545, 368] width 51 height 37
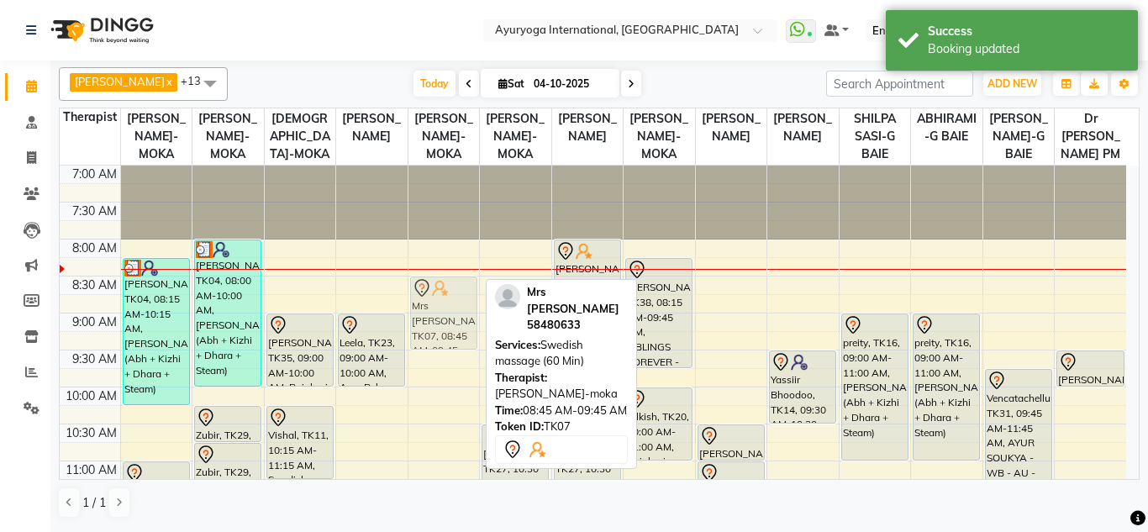
drag, startPoint x: 440, startPoint y: 342, endPoint x: 438, endPoint y: 323, distance: 19.5
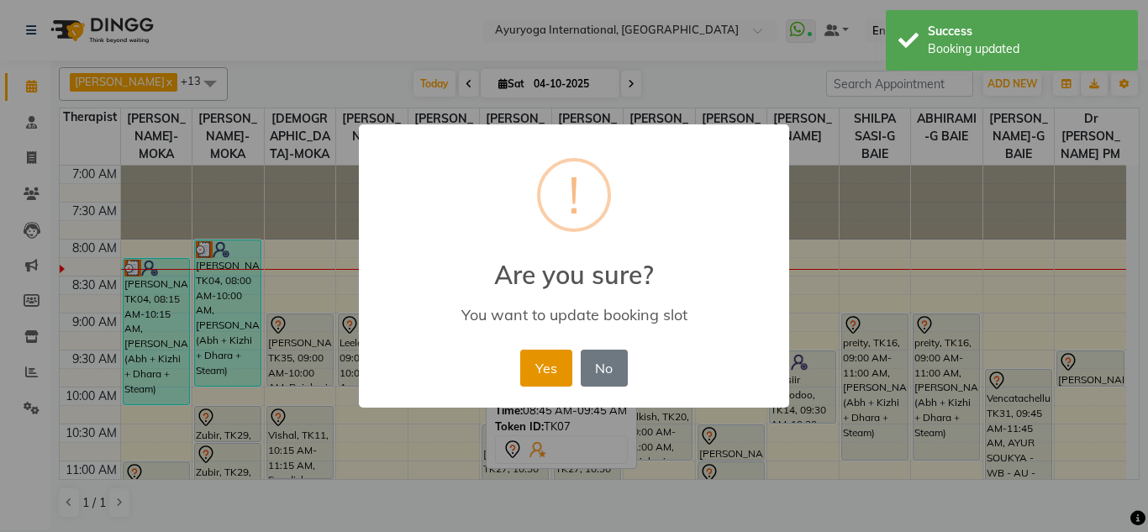
click at [527, 360] on button "Yes" at bounding box center [545, 368] width 51 height 37
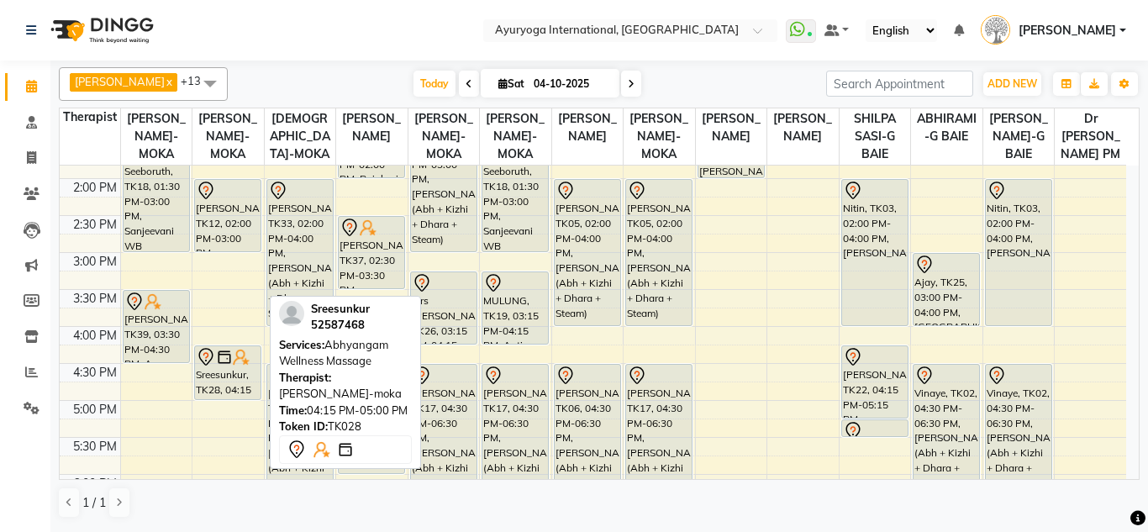
scroll to position [588, 0]
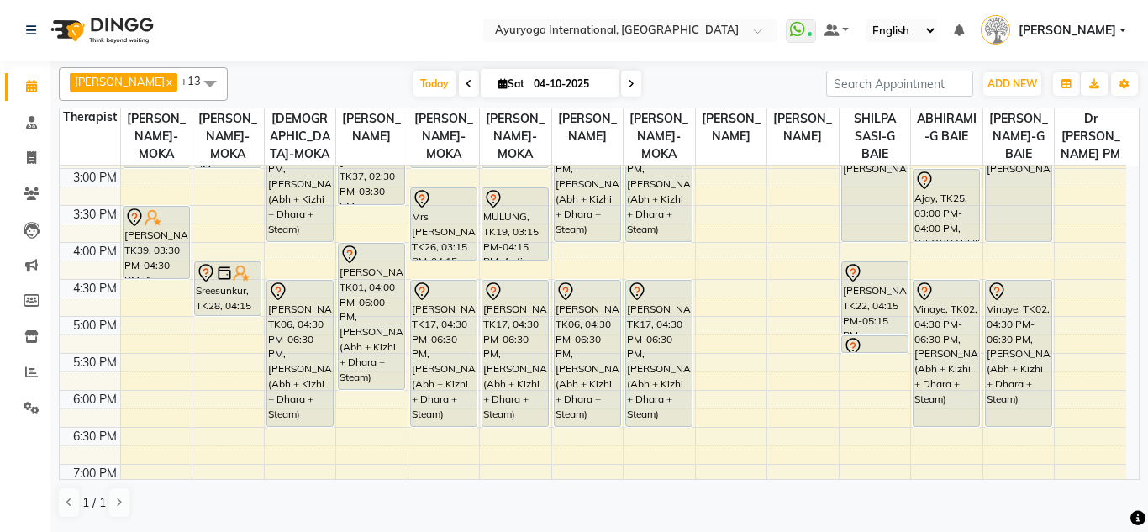
click at [536, 91] on input "04-10-2025" at bounding box center [571, 83] width 84 height 25
select select "10"
select select "2025"
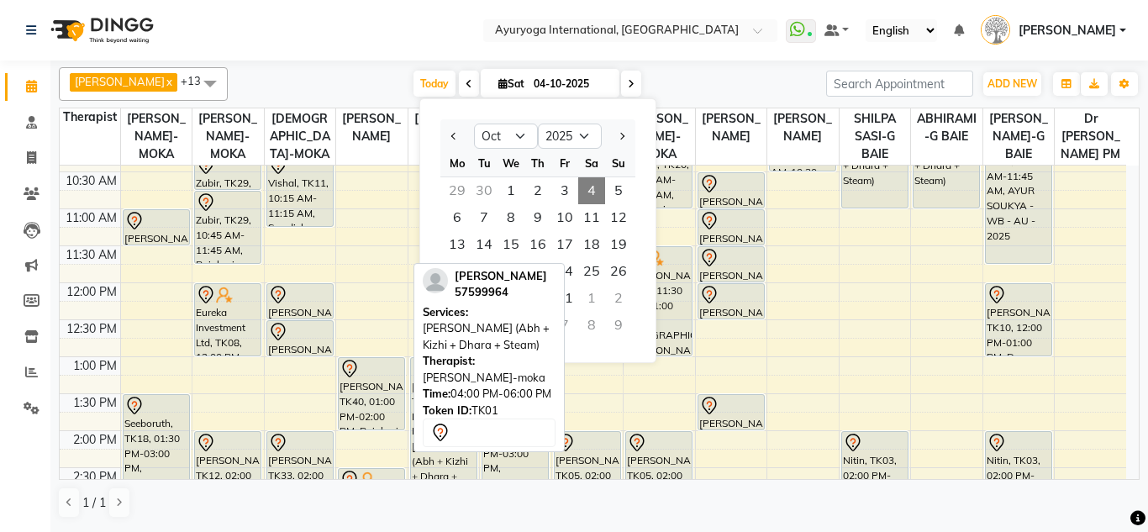
scroll to position [0, 0]
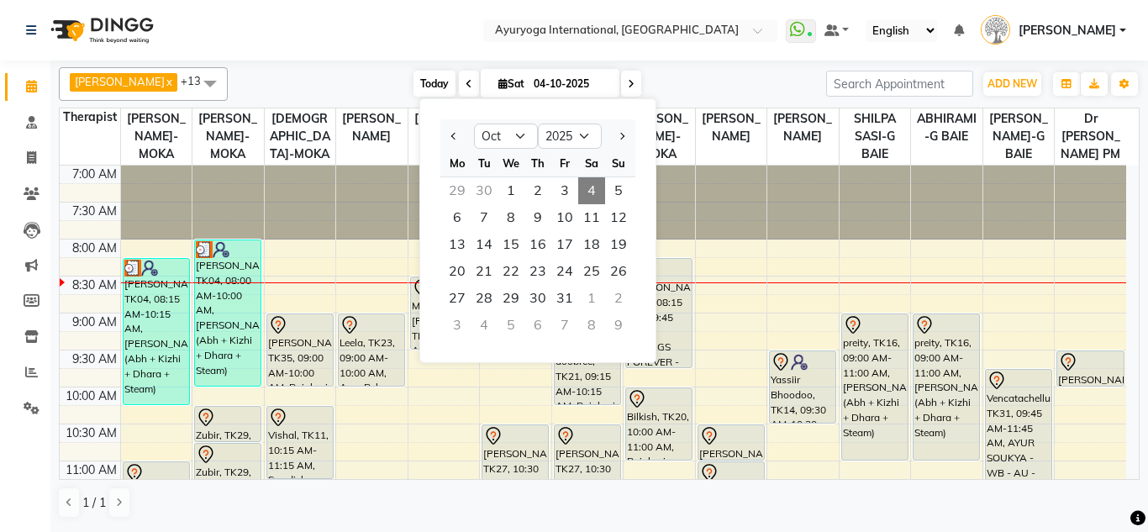
click at [442, 76] on span "Today" at bounding box center [434, 84] width 42 height 26
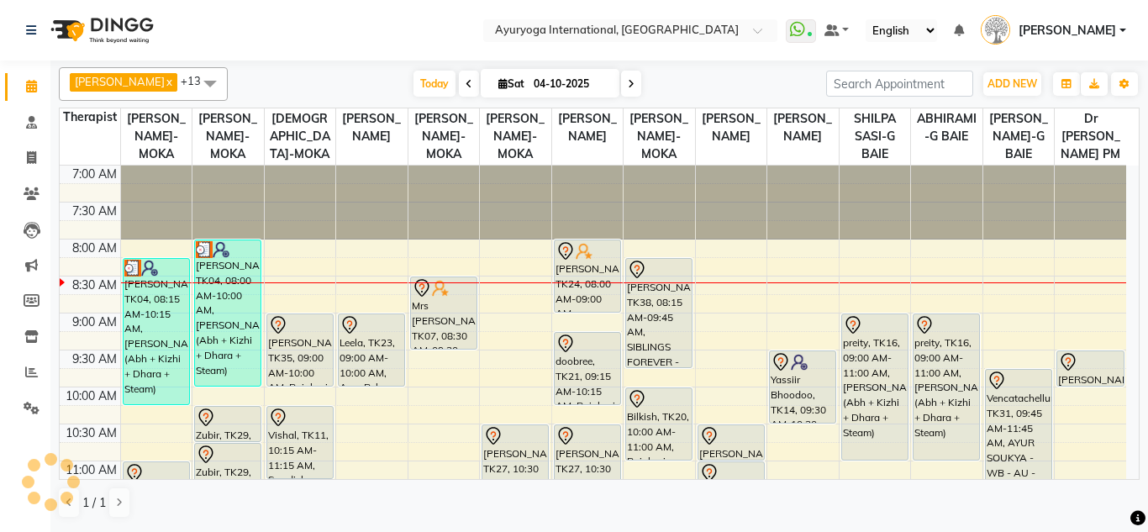
scroll to position [75, 0]
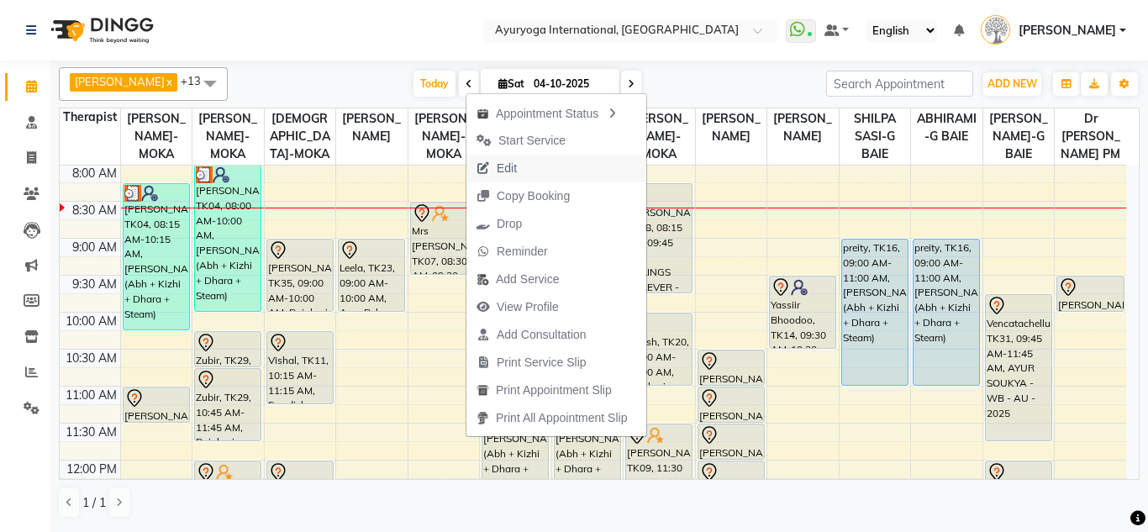
click at [535, 168] on button "Edit" at bounding box center [556, 169] width 180 height 28
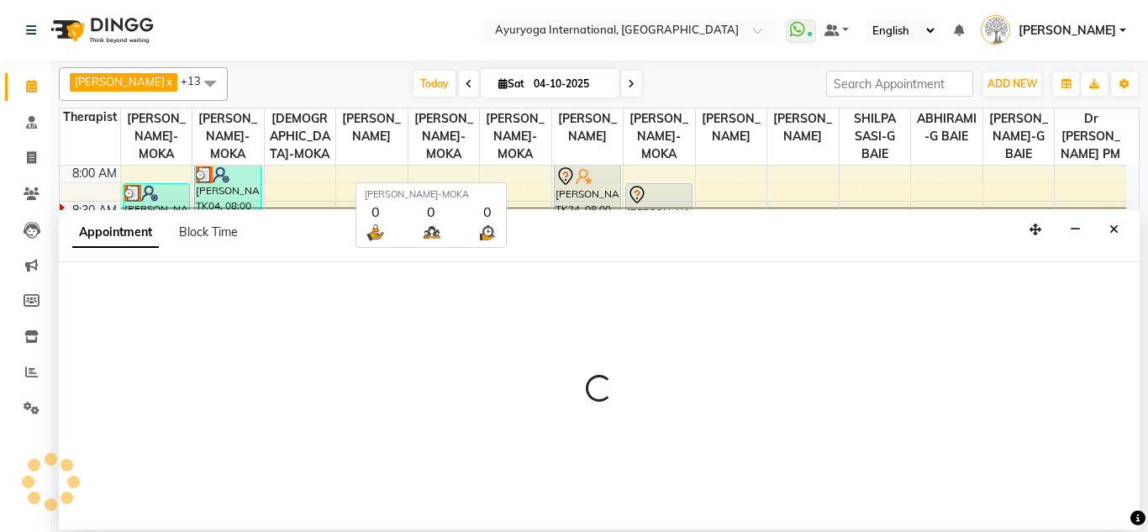
select select "tentative"
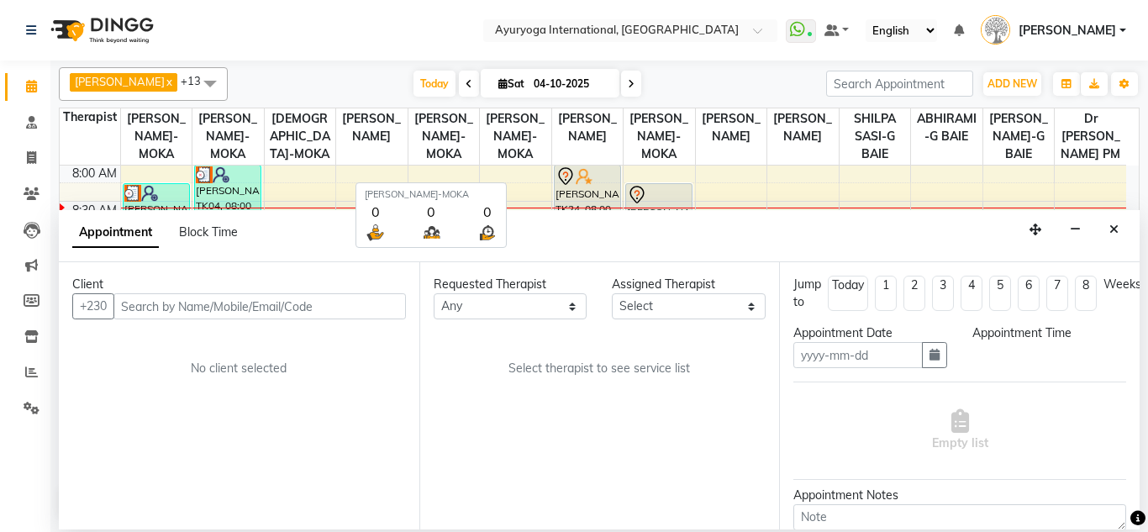
type input "04-10-2025"
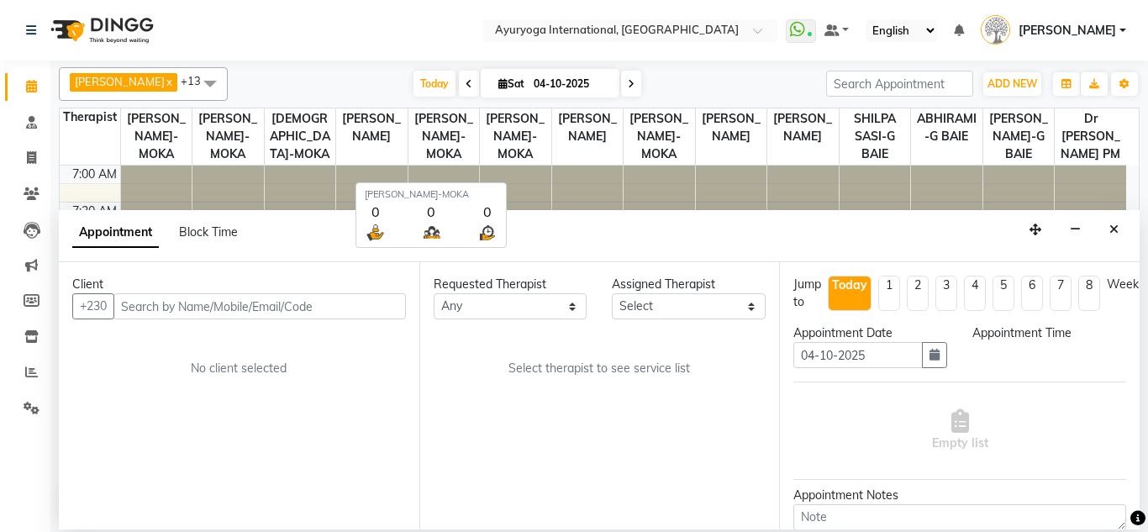
select select "510"
select select "77771"
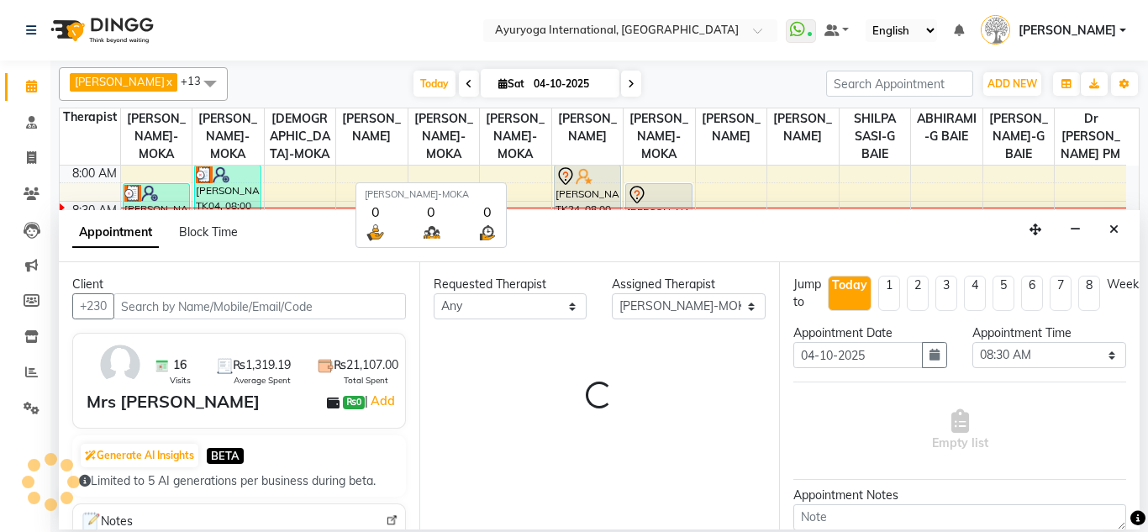
select select "1138"
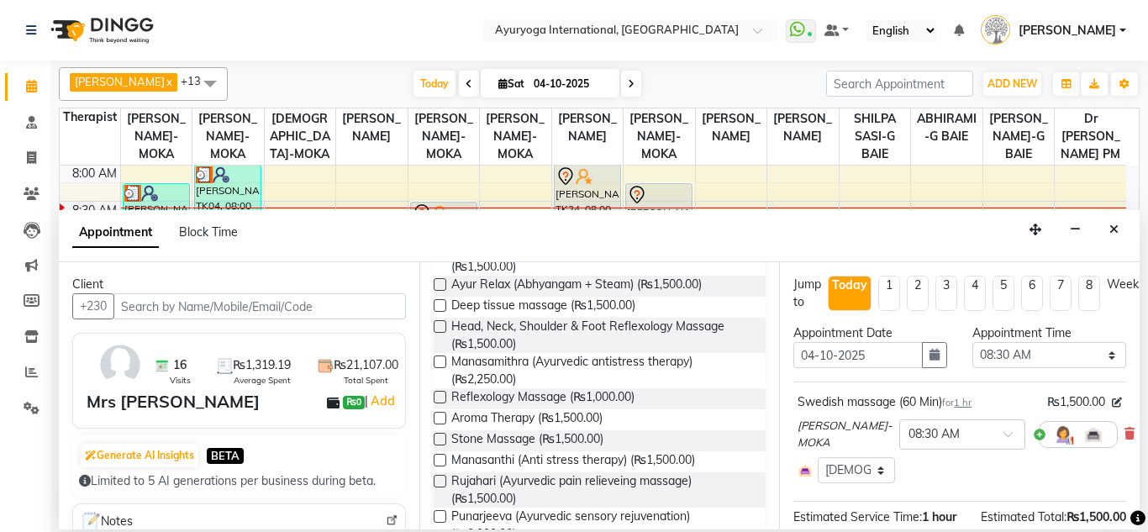
scroll to position [0, 0]
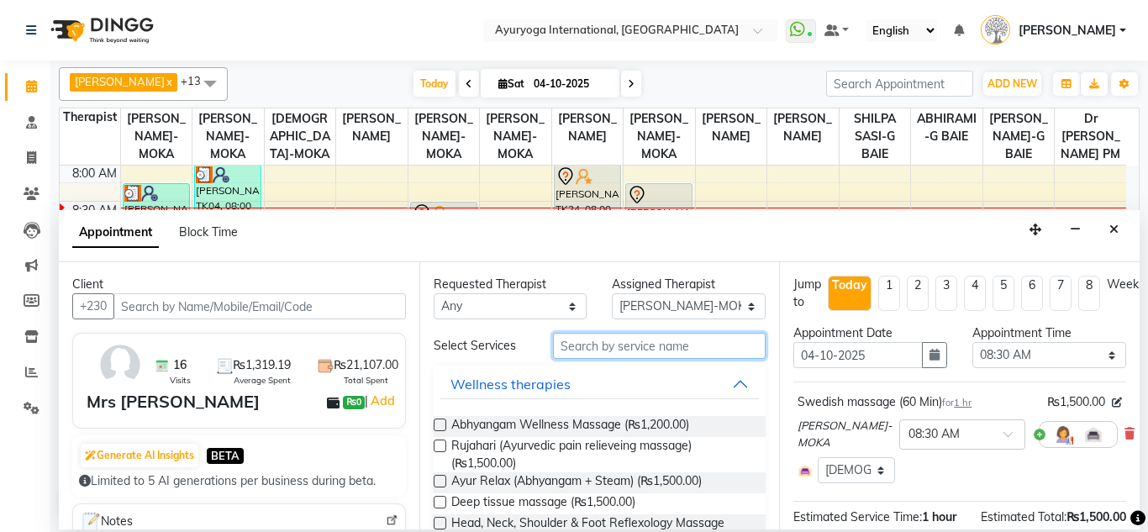
click at [597, 344] on input "text" at bounding box center [659, 346] width 213 height 26
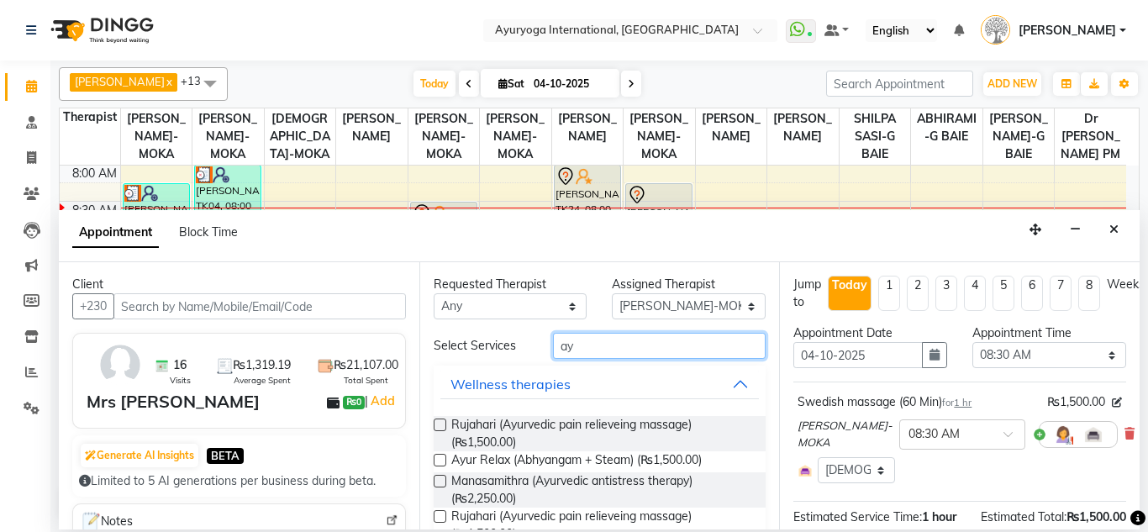
type input "a"
type input "A"
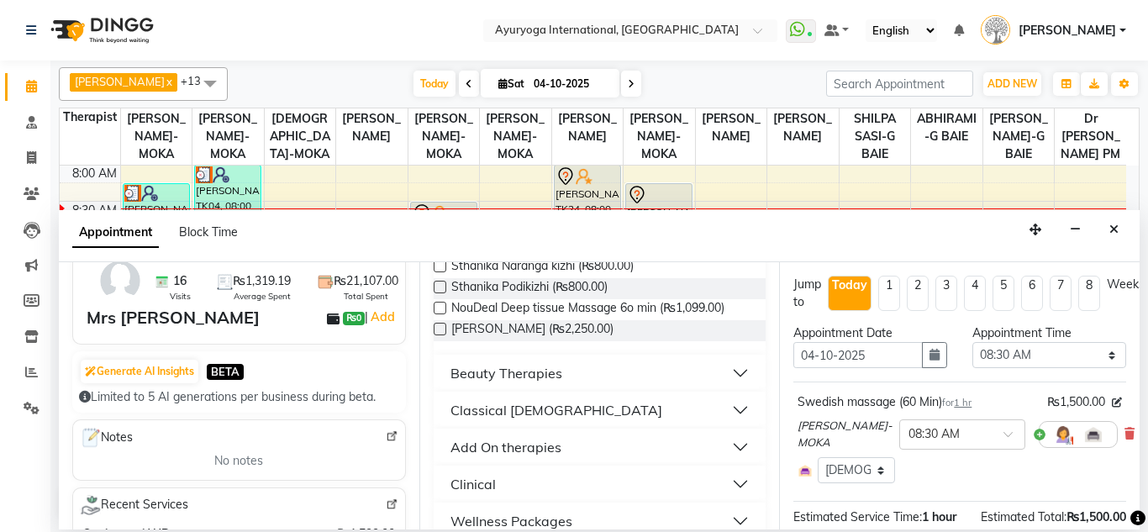
scroll to position [1009, 0]
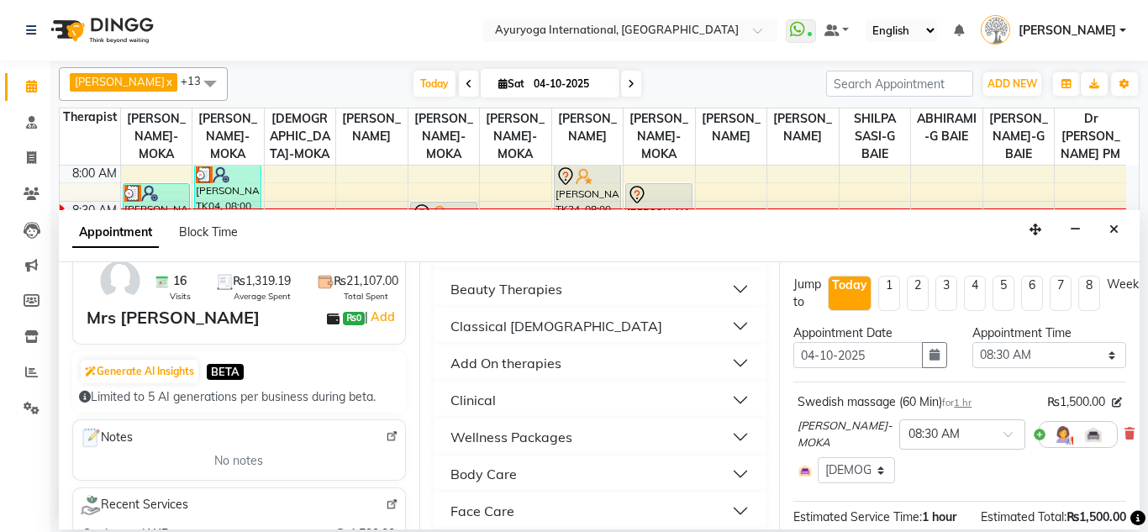
click at [492, 336] on div "Classical [DEMOGRAPHIC_DATA]" at bounding box center [556, 326] width 212 height 20
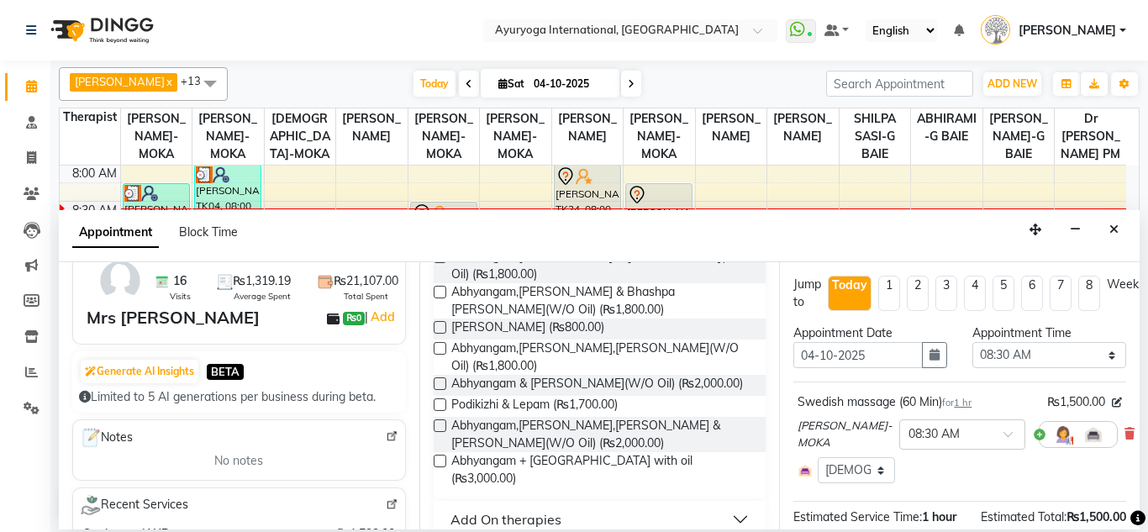
scroll to position [2773, 0]
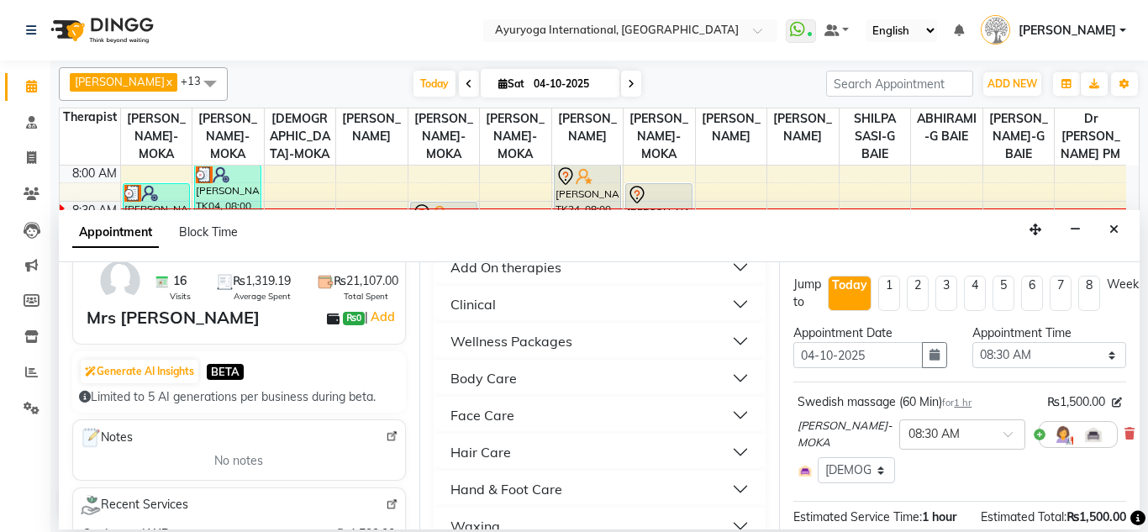
click at [501, 309] on button "Clinical" at bounding box center [599, 304] width 319 height 30
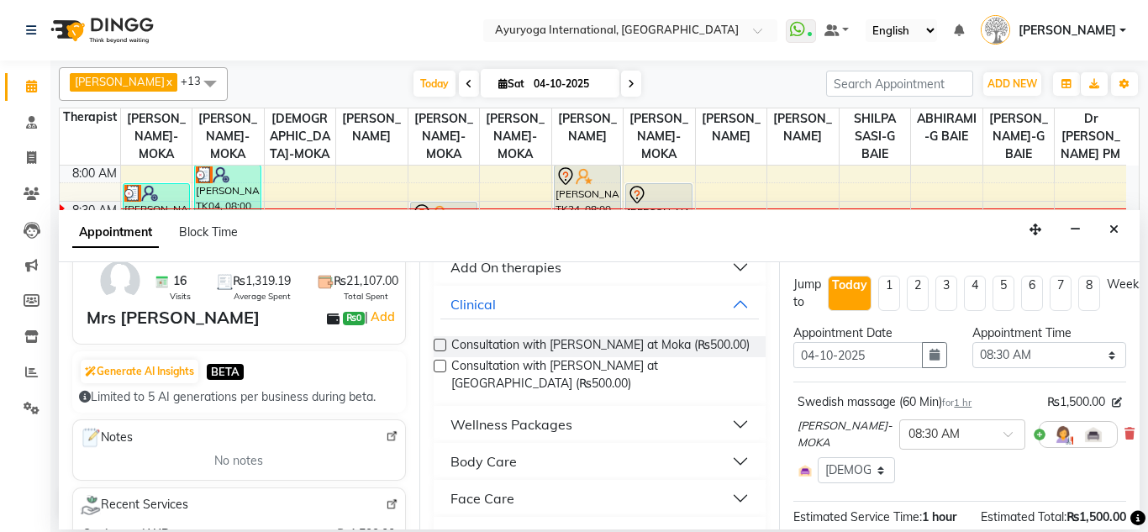
click at [504, 423] on div "Wellness Packages" at bounding box center [511, 424] width 122 height 20
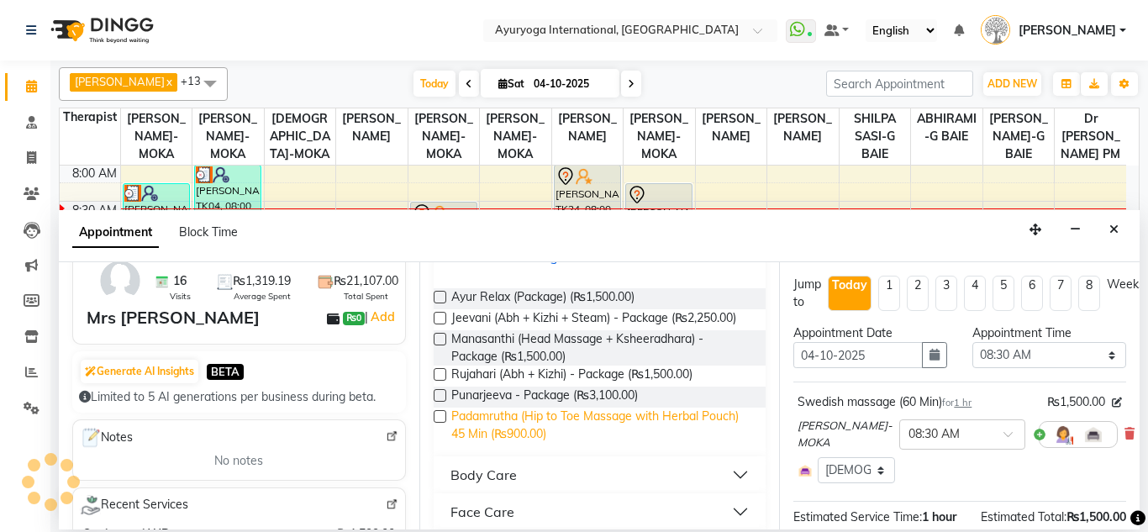
scroll to position [3026, 0]
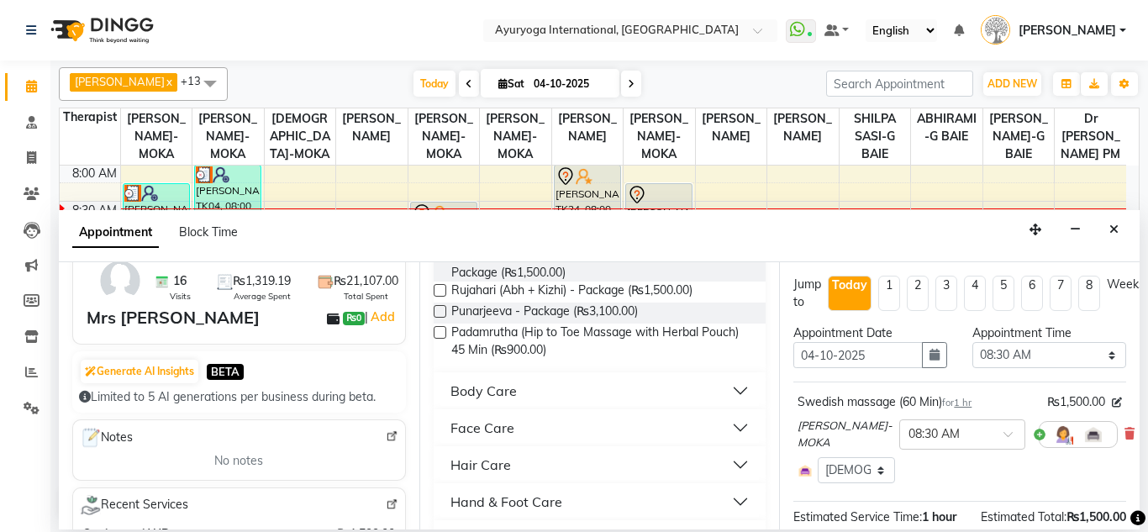
click at [522, 406] on button "Body Care" at bounding box center [599, 391] width 319 height 30
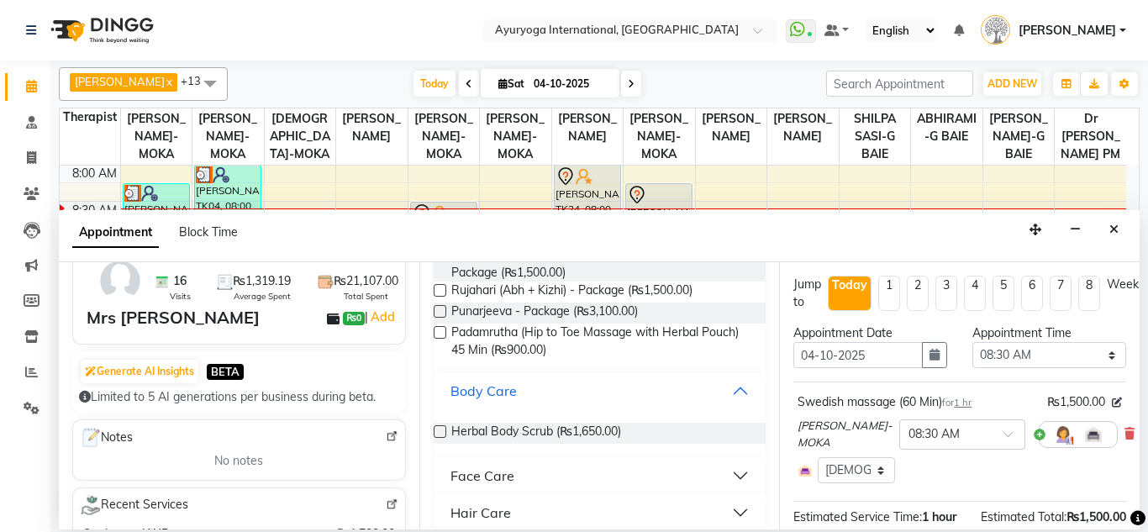
scroll to position [3110, 0]
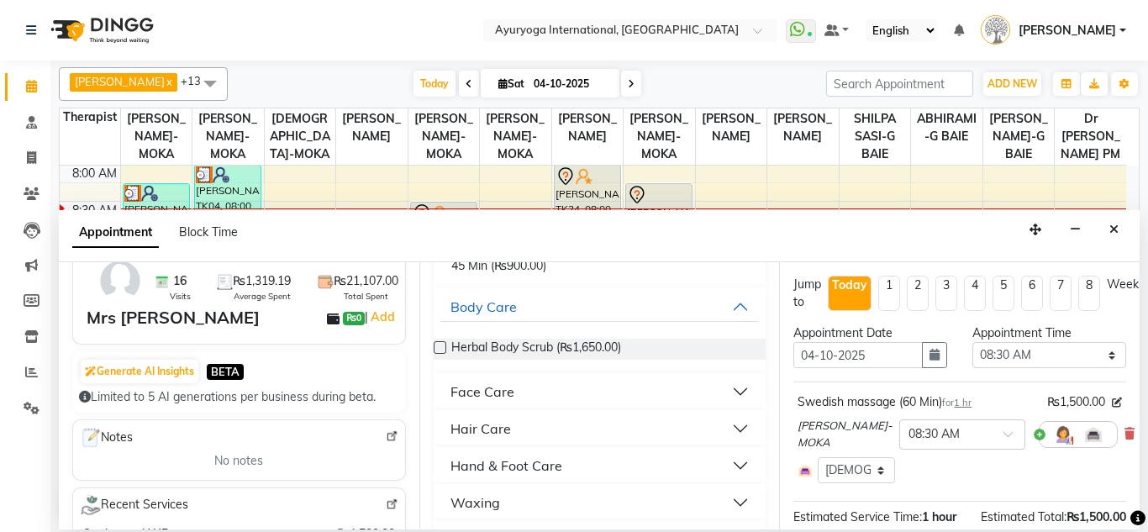
click at [508, 402] on div "Face Care" at bounding box center [482, 392] width 64 height 20
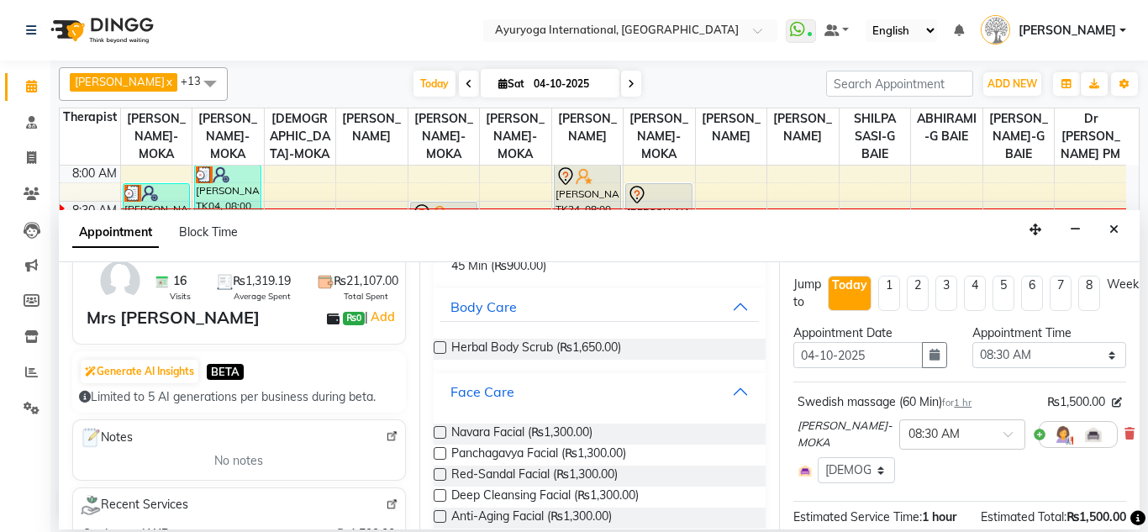
scroll to position [3278, 0]
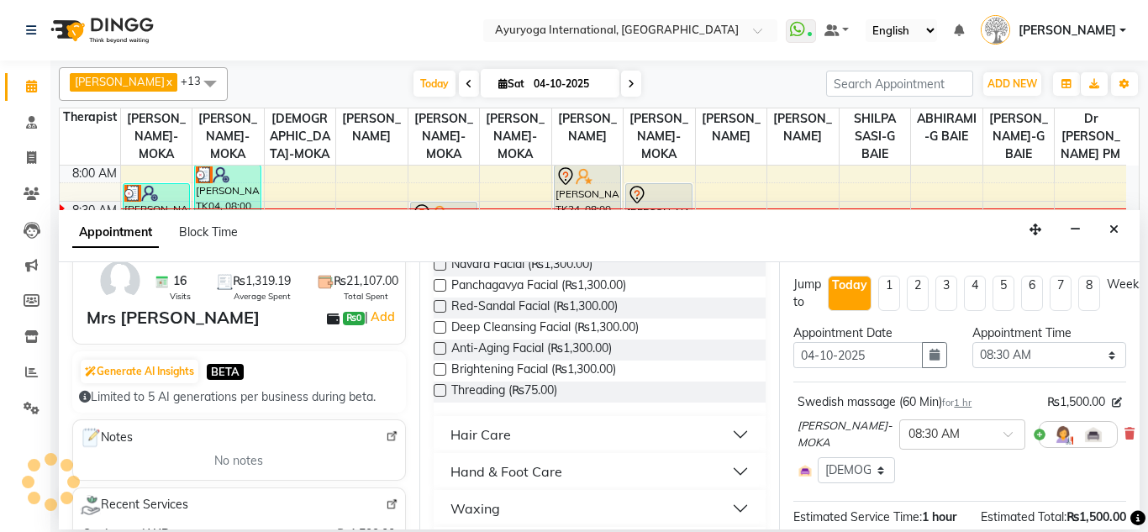
click at [509, 445] on div "Hair Care" at bounding box center [480, 434] width 61 height 20
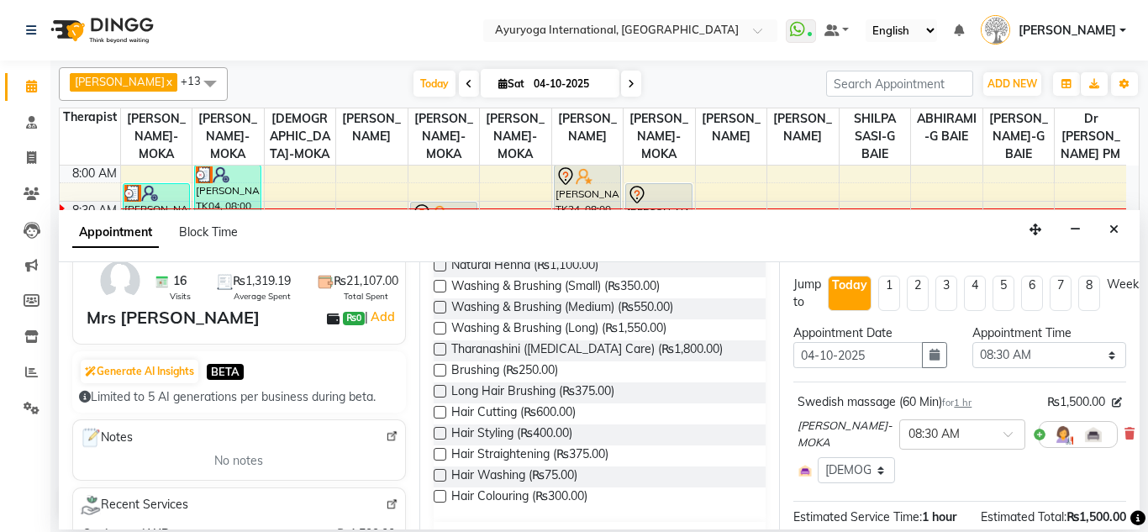
scroll to position [3782, 0]
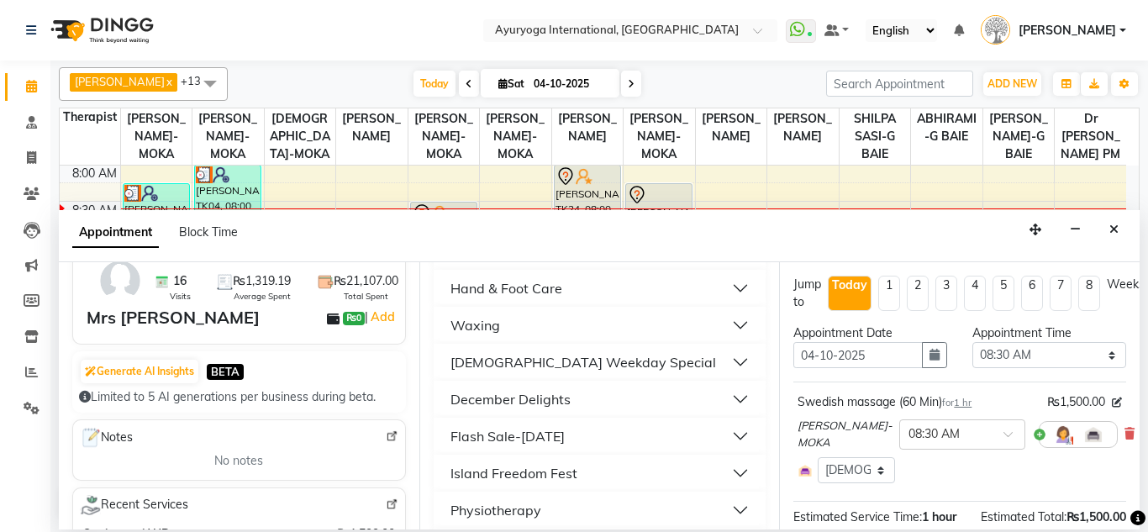
click at [498, 372] on div "[DEMOGRAPHIC_DATA] Weekday Special" at bounding box center [583, 362] width 266 height 20
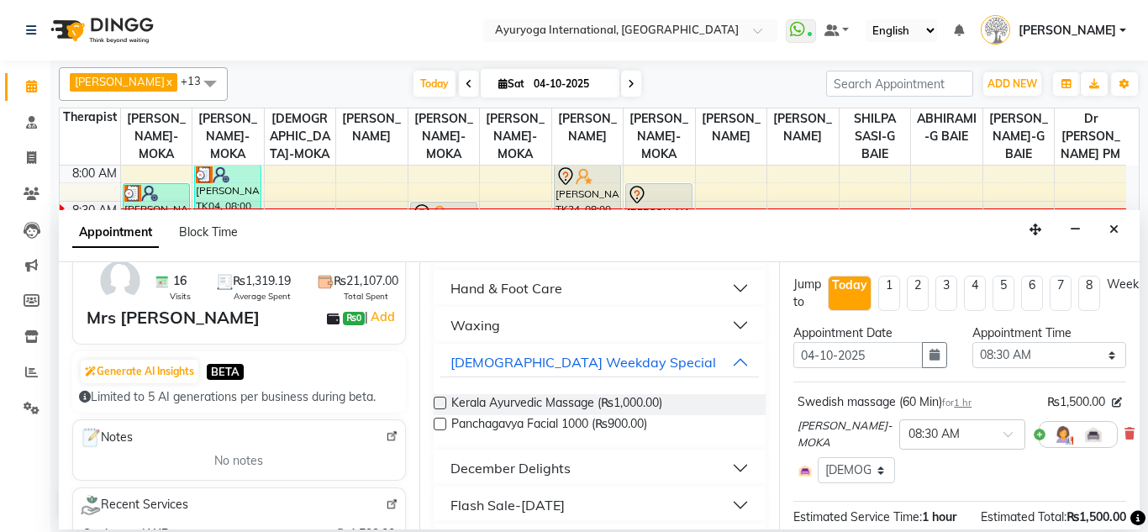
click at [530, 340] on button "Waxing" at bounding box center [599, 325] width 319 height 30
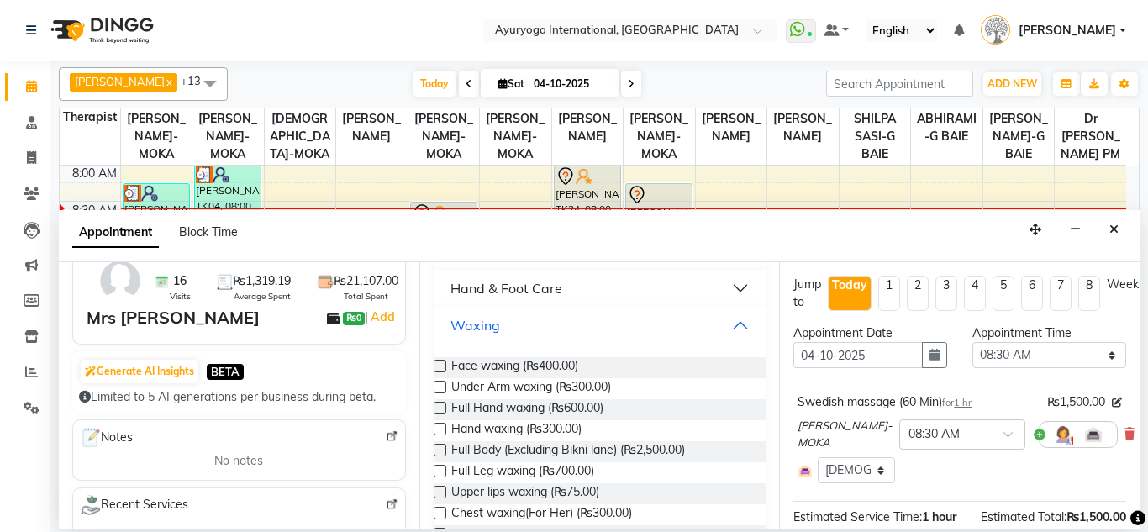
click at [529, 298] on div "Hand & Foot Care" at bounding box center [506, 288] width 112 height 20
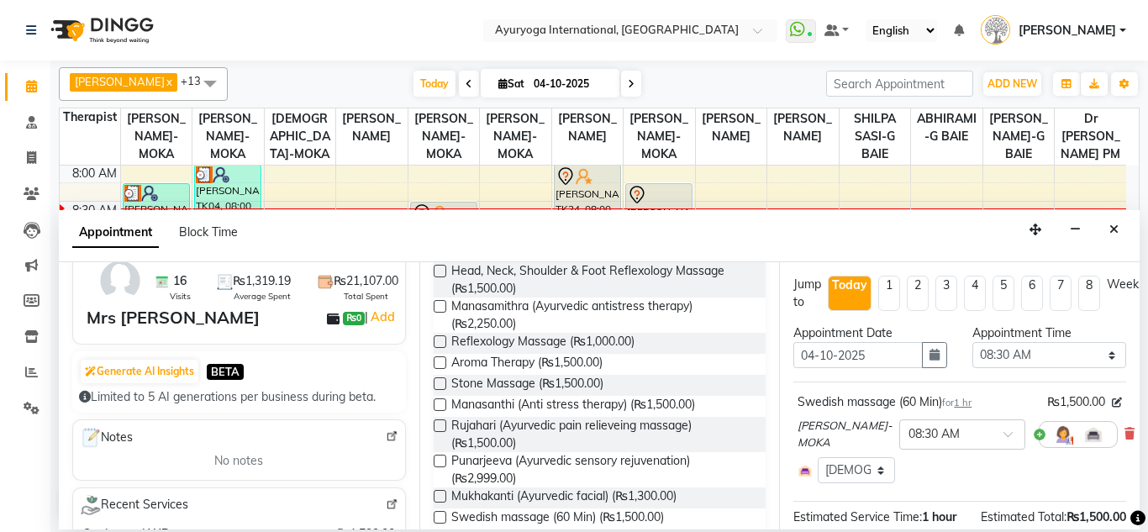
scroll to position [0, 0]
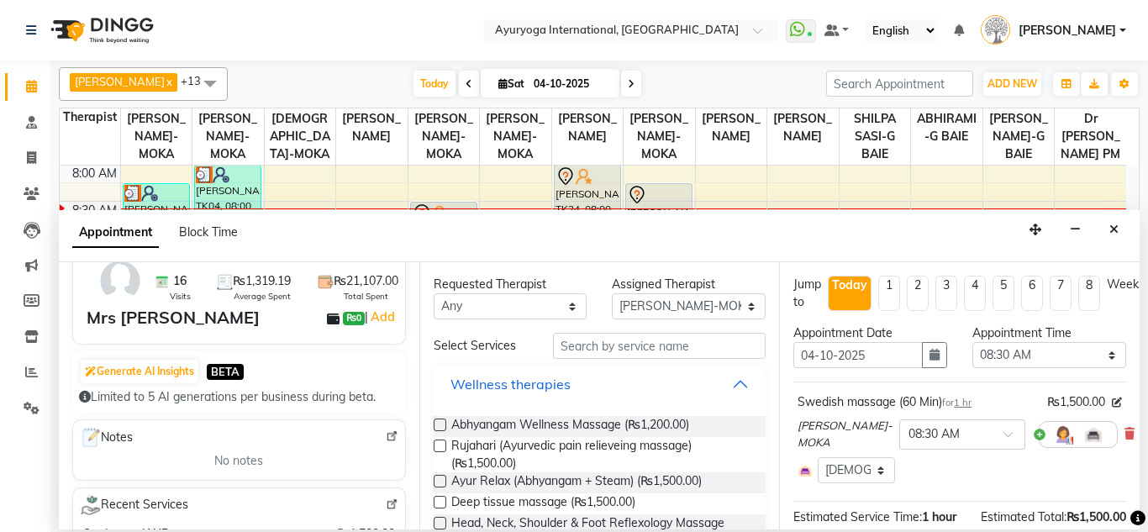
click at [535, 379] on div "Wellness therapies" at bounding box center [510, 384] width 120 height 20
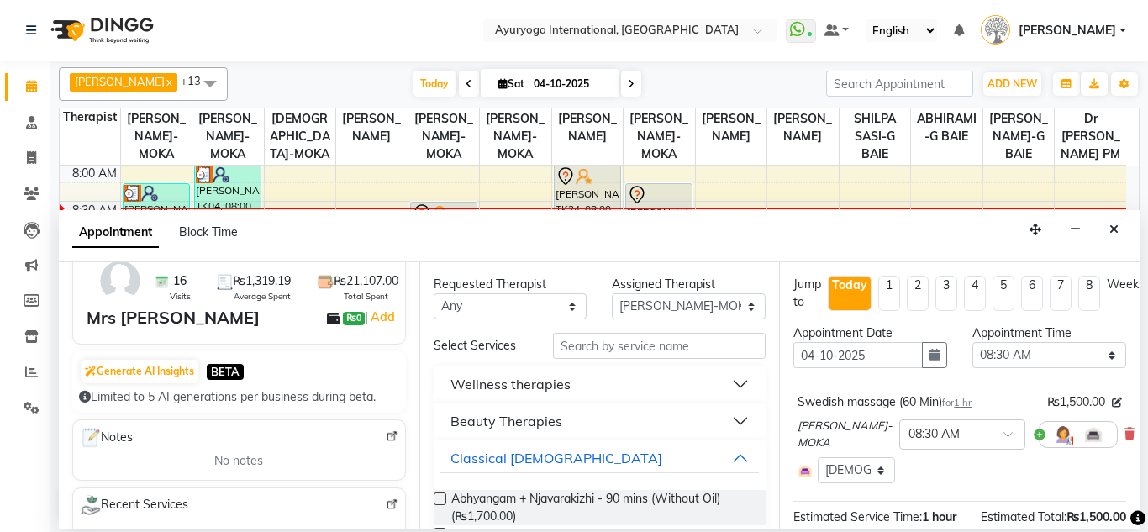
click at [535, 379] on div "Wellness therapies" at bounding box center [510, 384] width 120 height 20
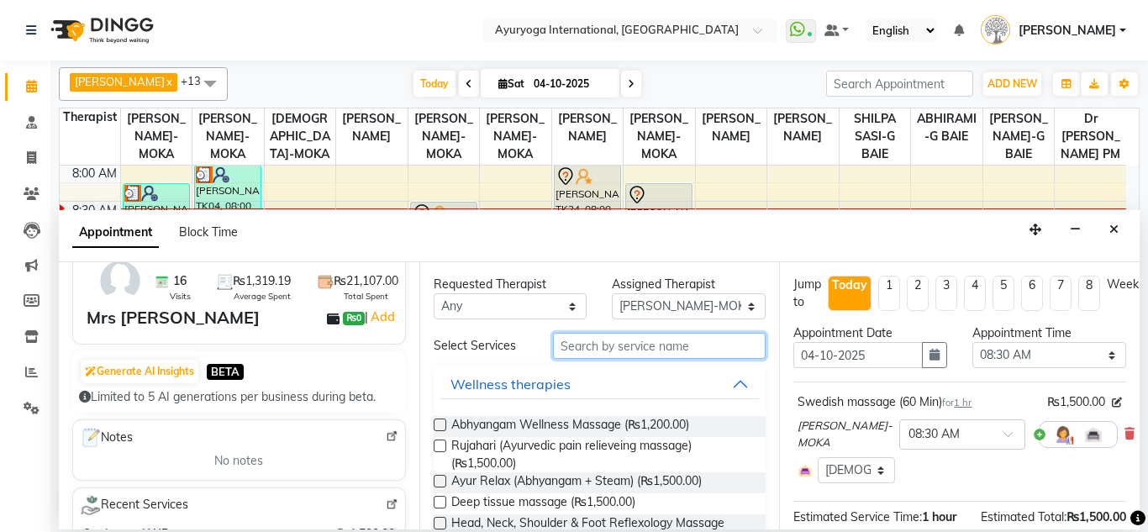
click at [591, 343] on input "text" at bounding box center [659, 346] width 213 height 26
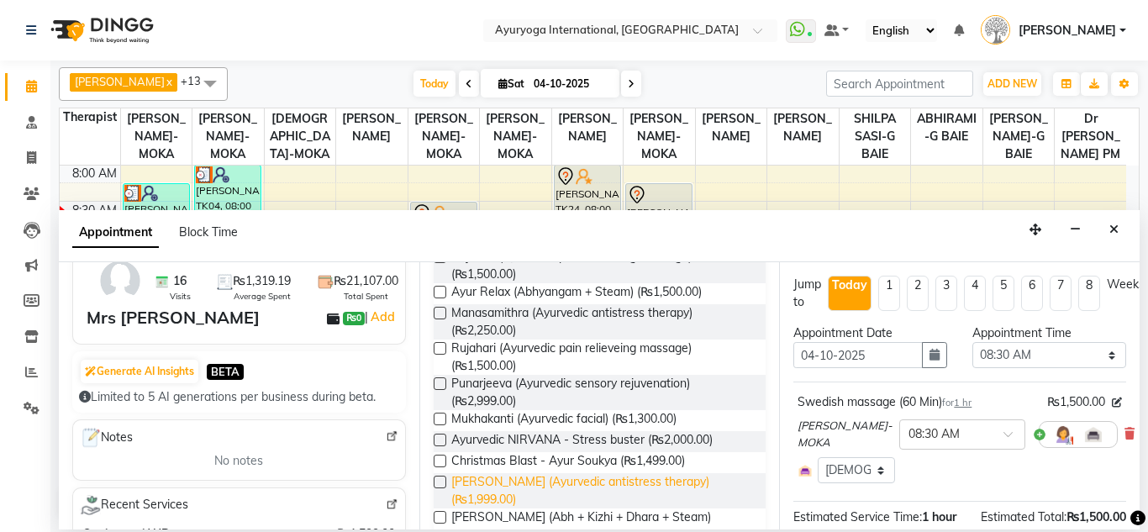
scroll to position [252, 0]
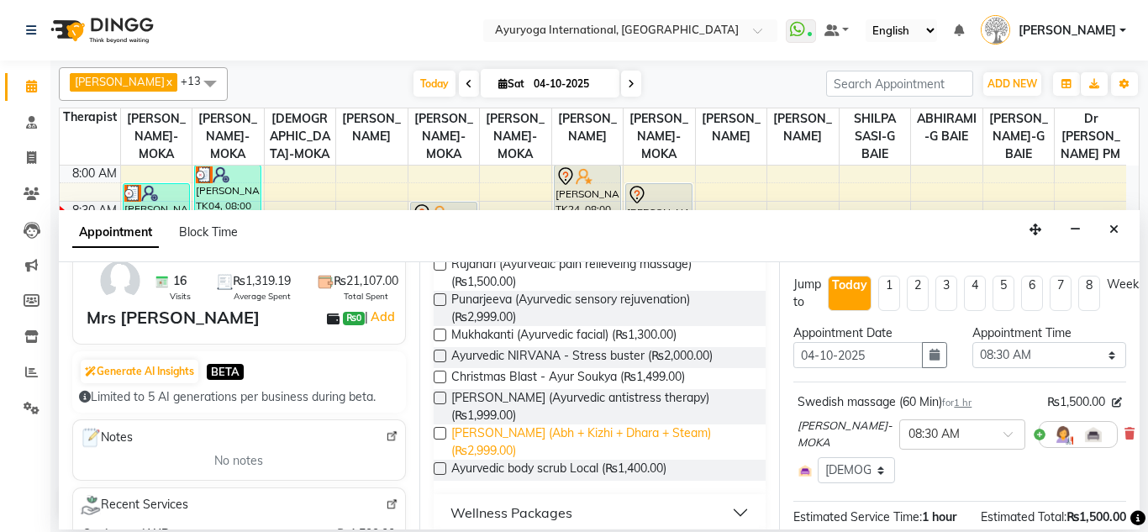
type input "ayu"
click at [532, 429] on span "[PERSON_NAME] (Abh + Kizhi + Dhara + Steam) (₨2,999.00)" at bounding box center [602, 441] width 302 height 35
checkbox input "false"
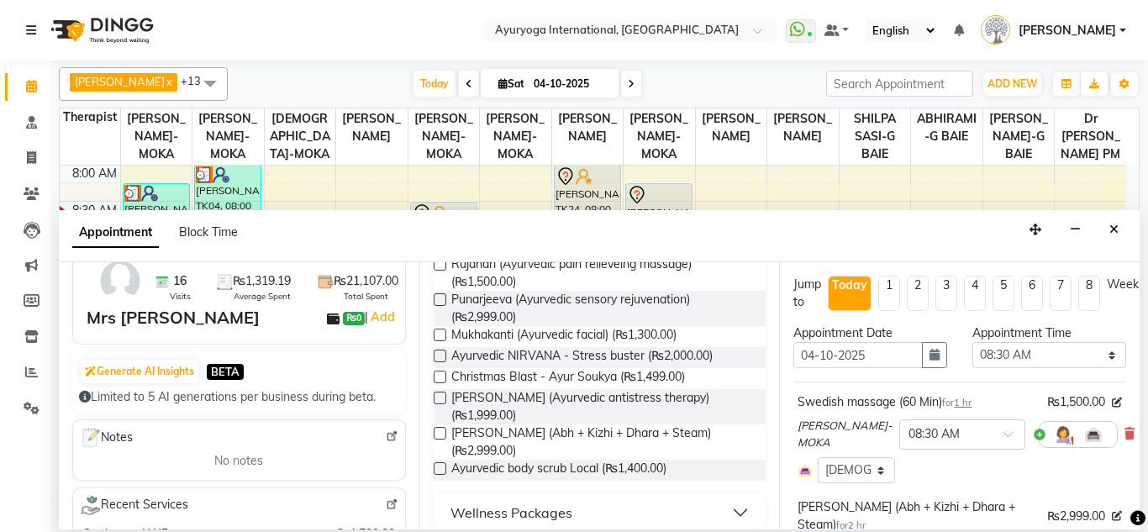
scroll to position [84, 0]
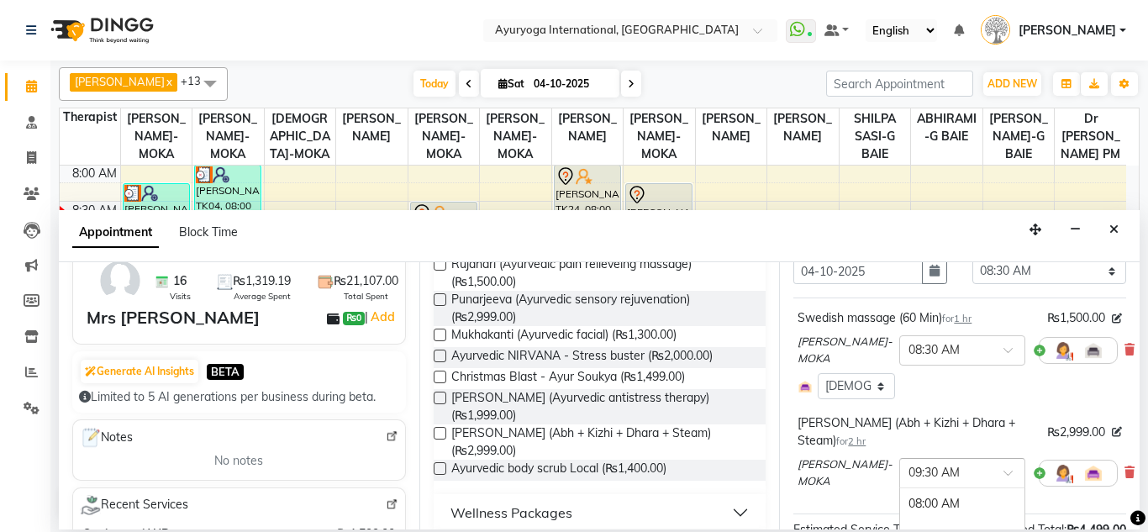
click at [912, 468] on input "text" at bounding box center [946, 472] width 74 height 18
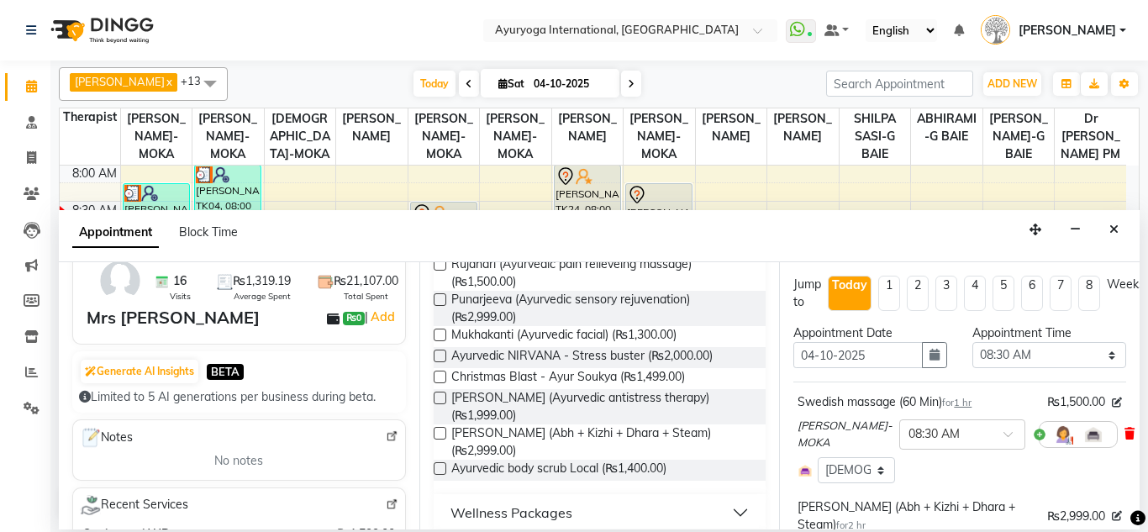
click at [1124, 435] on icon at bounding box center [1129, 434] width 10 height 12
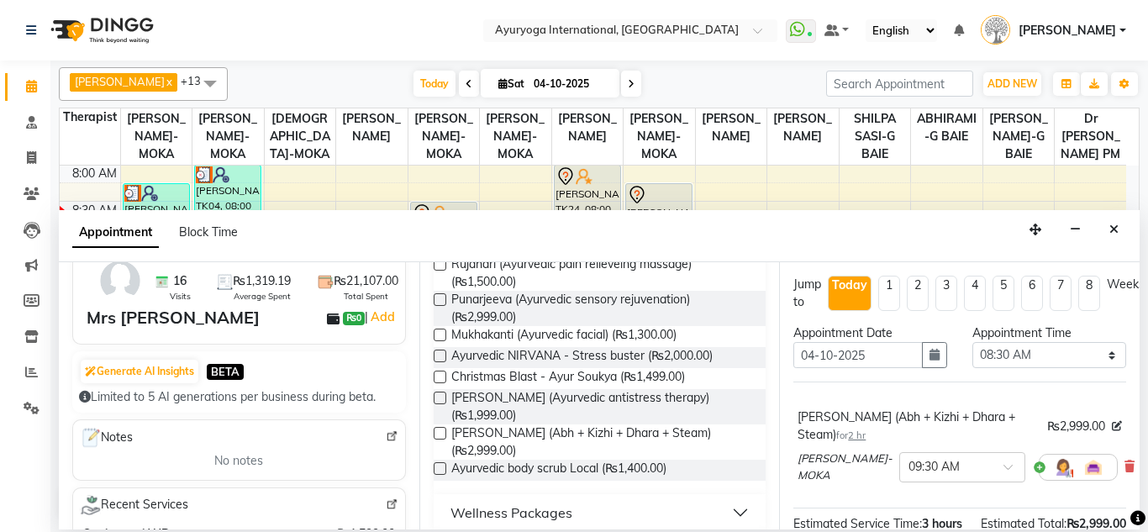
scroll to position [84, 0]
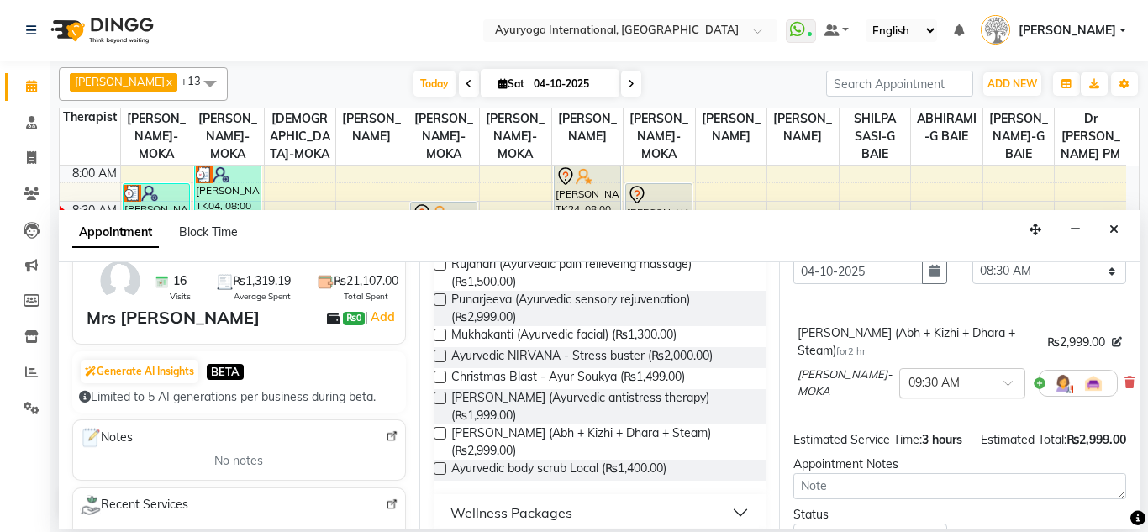
click at [930, 378] on input "text" at bounding box center [946, 382] width 74 height 18
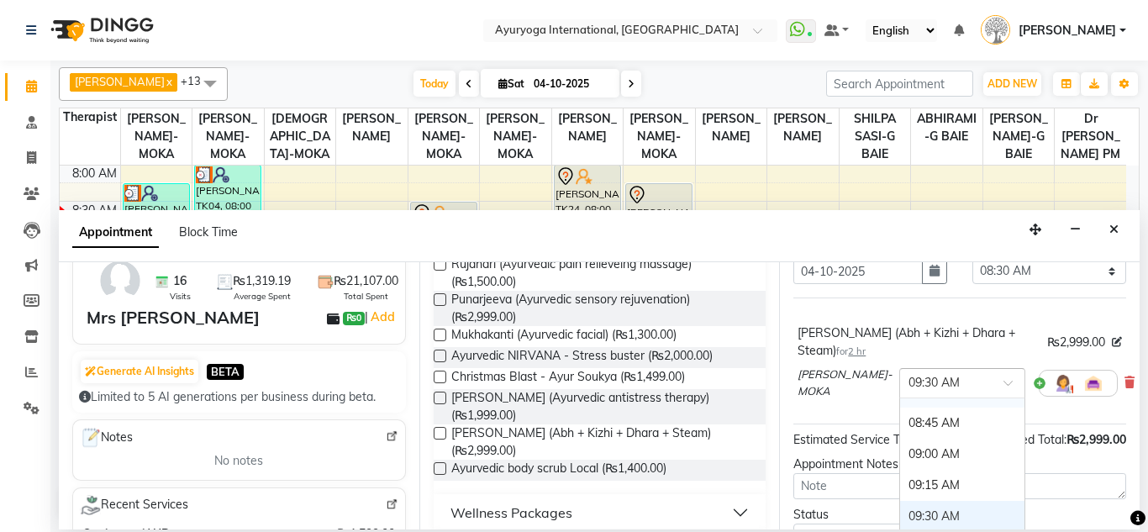
scroll to position [0, 0]
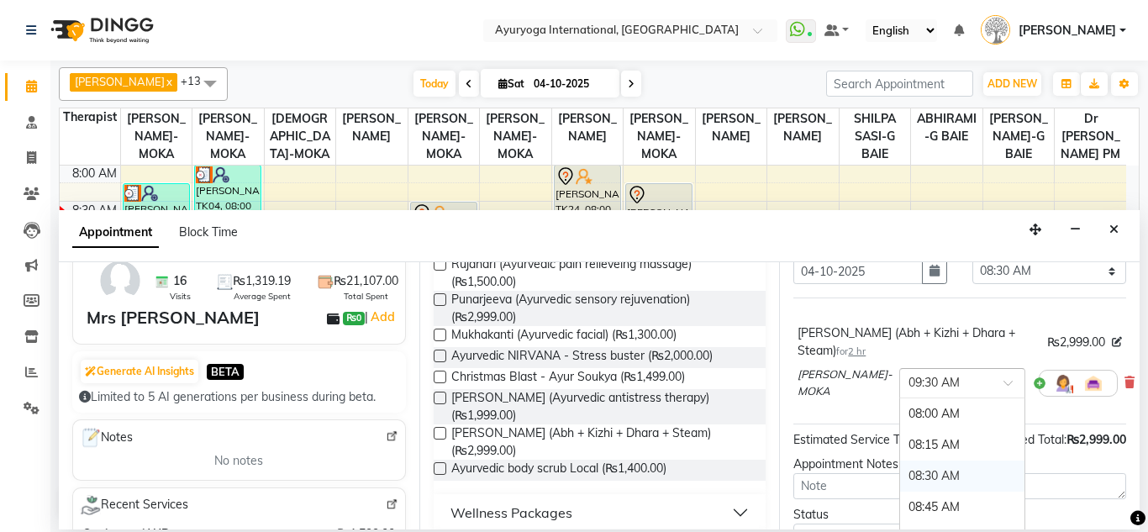
click at [916, 466] on div "08:30 AM" at bounding box center [962, 476] width 124 height 31
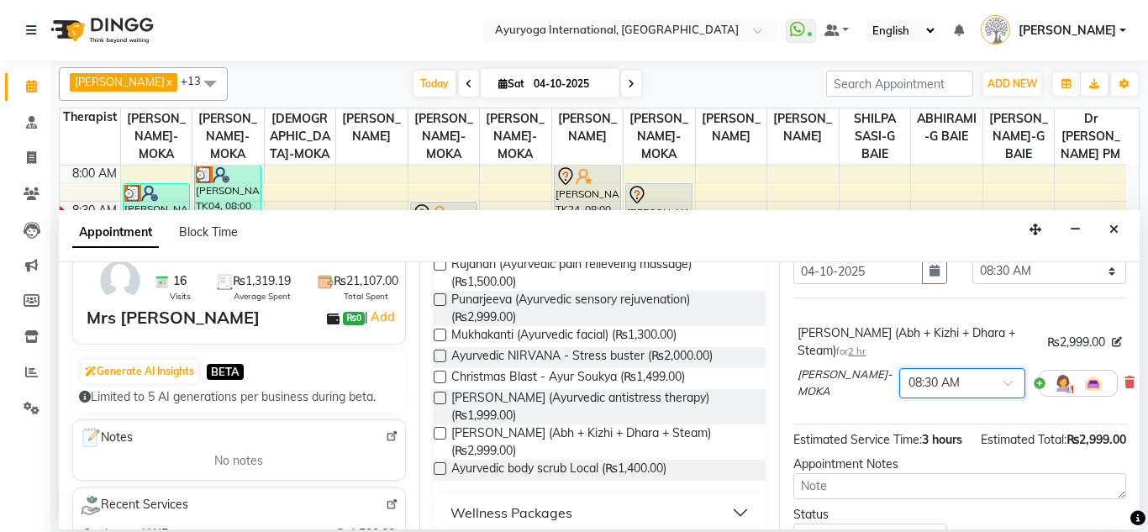
scroll to position [192, 0]
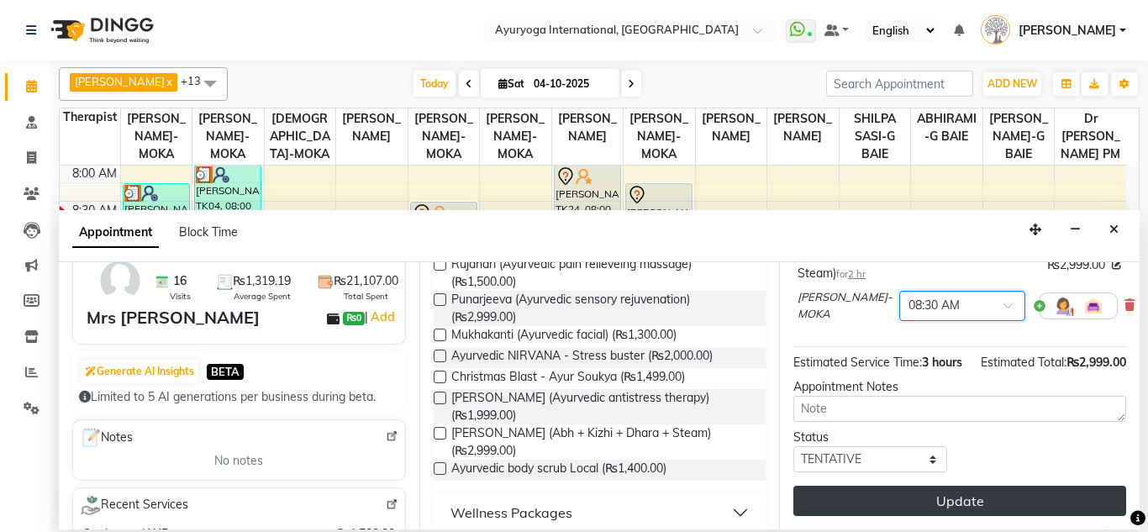
click at [918, 494] on button "Update" at bounding box center [959, 501] width 333 height 30
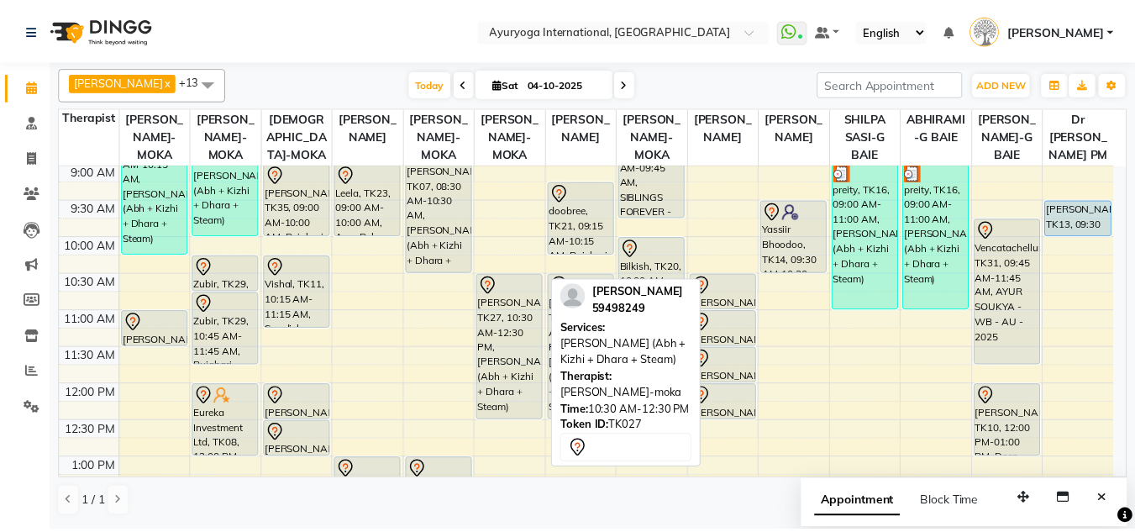
scroll to position [66, 0]
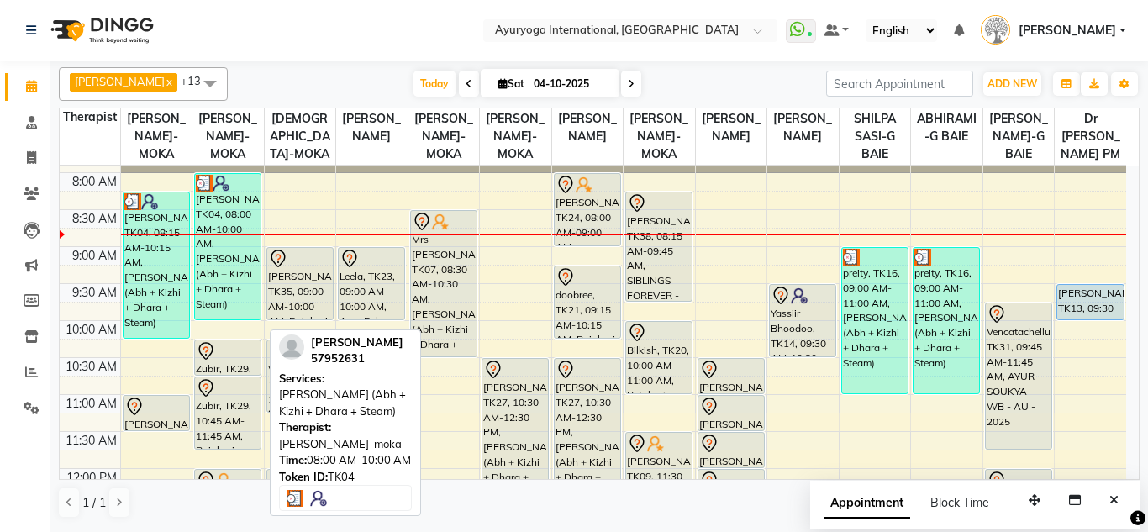
click at [240, 283] on div "[PERSON_NAME], TK04, 08:00 AM-10:00 AM, [PERSON_NAME] (Abh + Kizhi + Dhara + St…" at bounding box center [228, 246] width 66 height 145
select select "3"
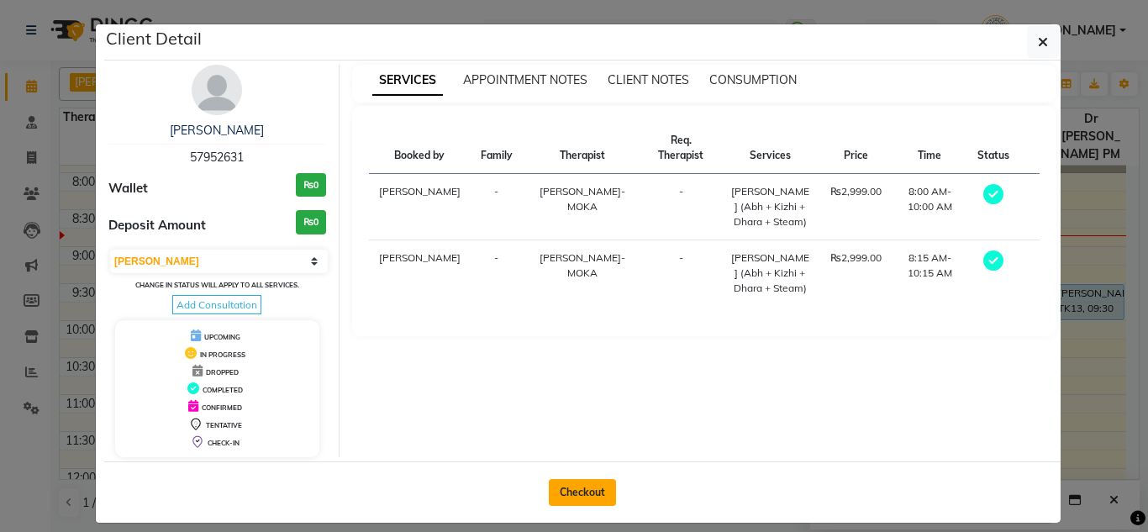
click at [573, 487] on button "Checkout" at bounding box center [582, 492] width 67 height 27
select select "service"
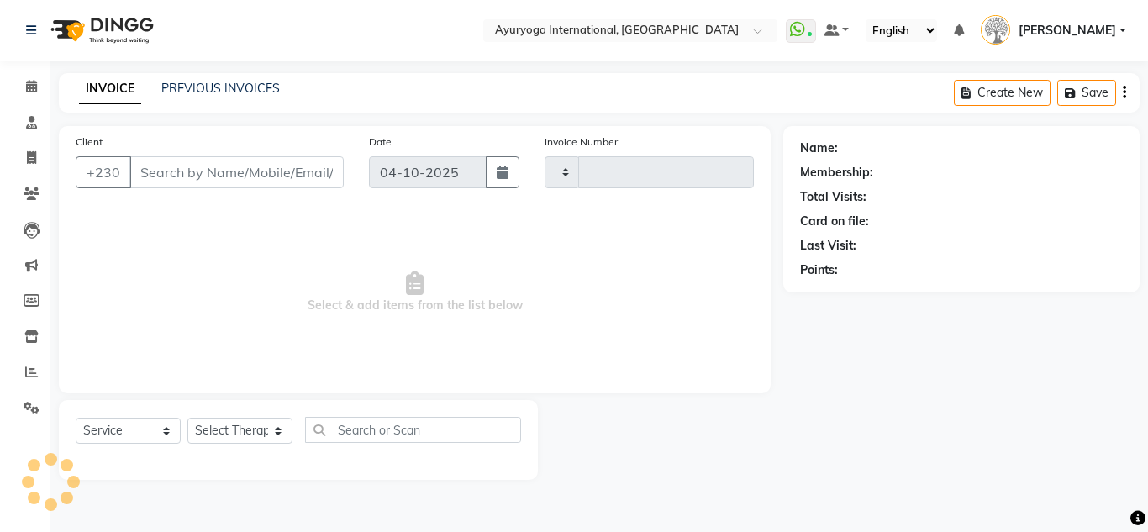
type input "6042"
select select "730"
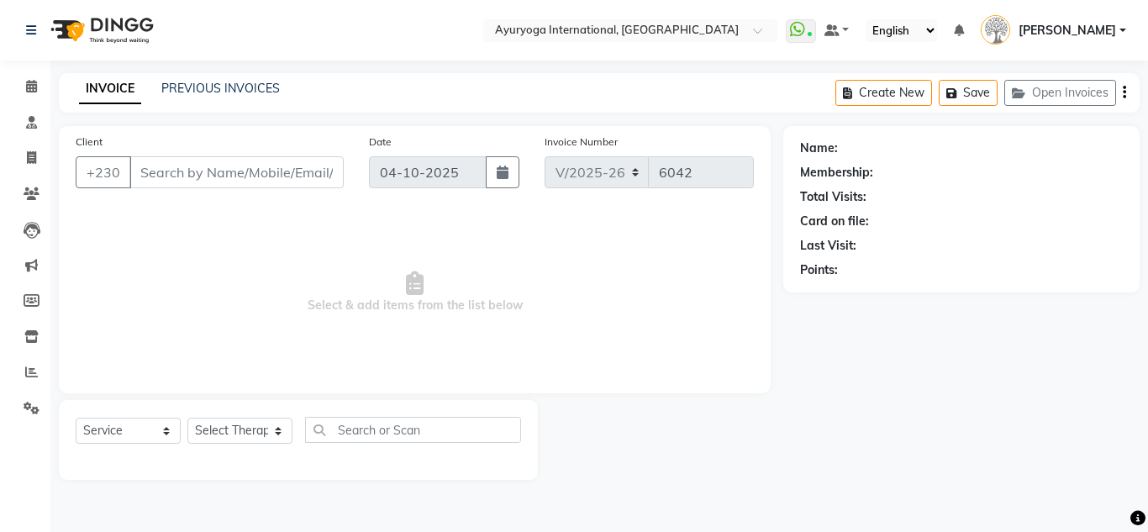
type input "57952631"
select select "77770"
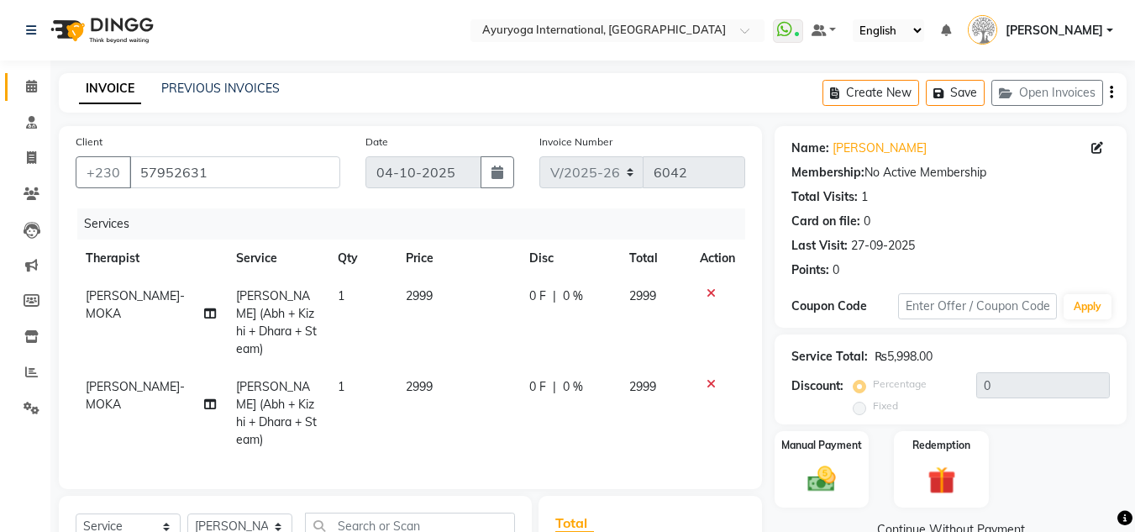
drag, startPoint x: 15, startPoint y: 82, endPoint x: 28, endPoint y: 77, distance: 13.3
click at [15, 82] on link "Calendar" at bounding box center [25, 87] width 40 height 28
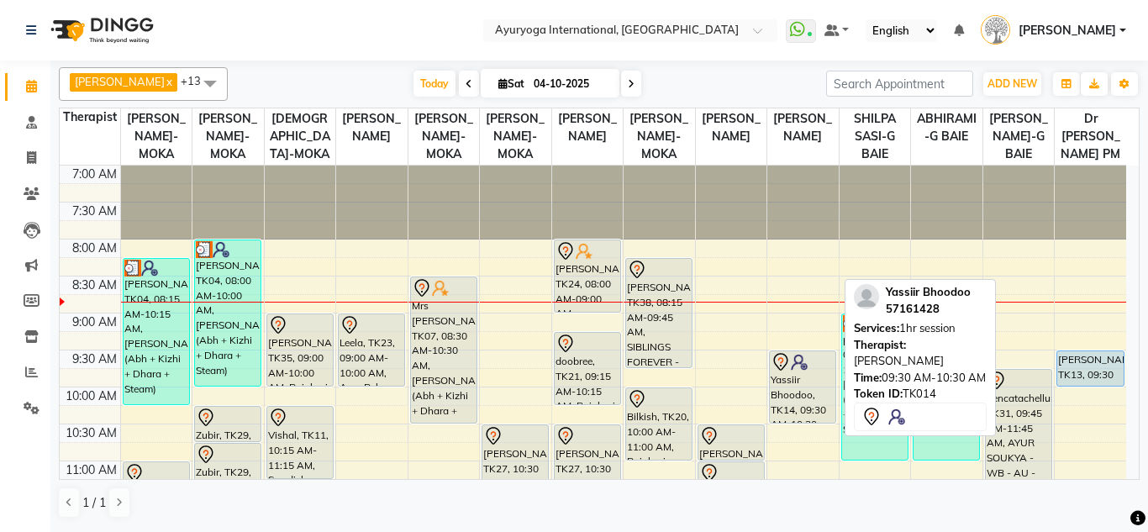
click at [803, 393] on div "Yassiir Bhoodoo, TK14, 09:30 AM-10:30 AM, 1hr session" at bounding box center [803, 386] width 66 height 71
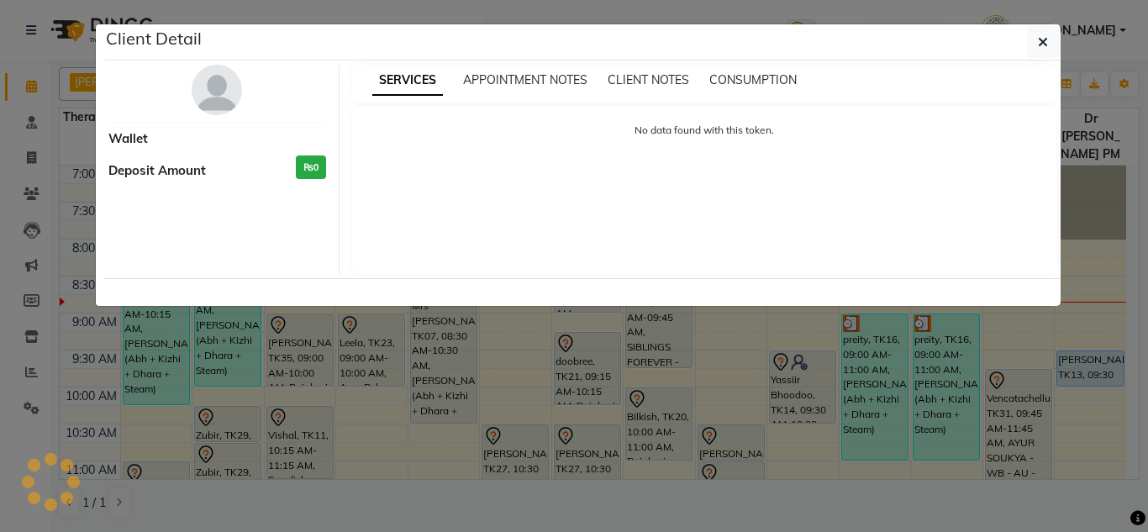
select select "7"
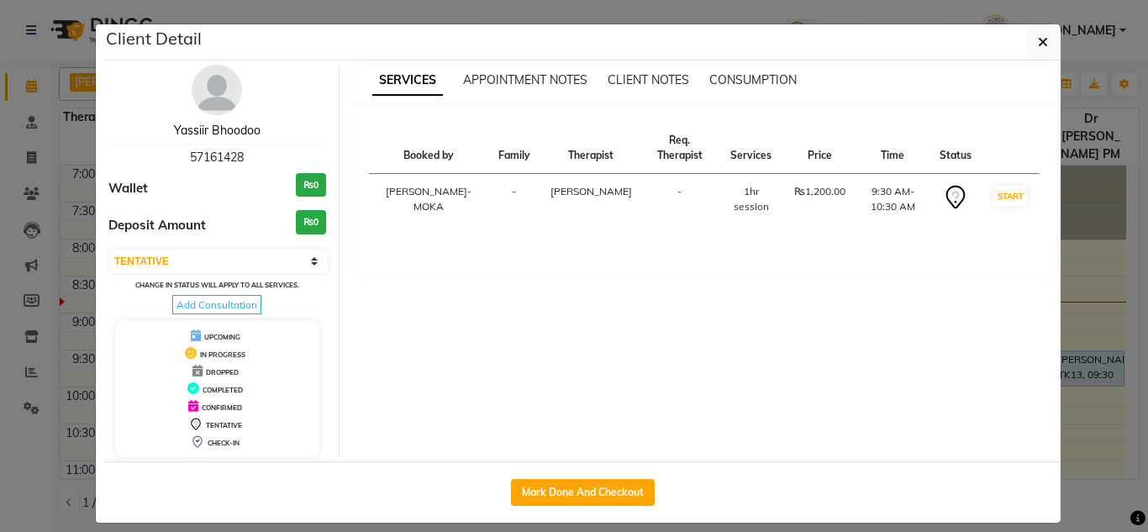
click at [232, 131] on link "Yassiir Bhoodoo" at bounding box center [217, 130] width 87 height 15
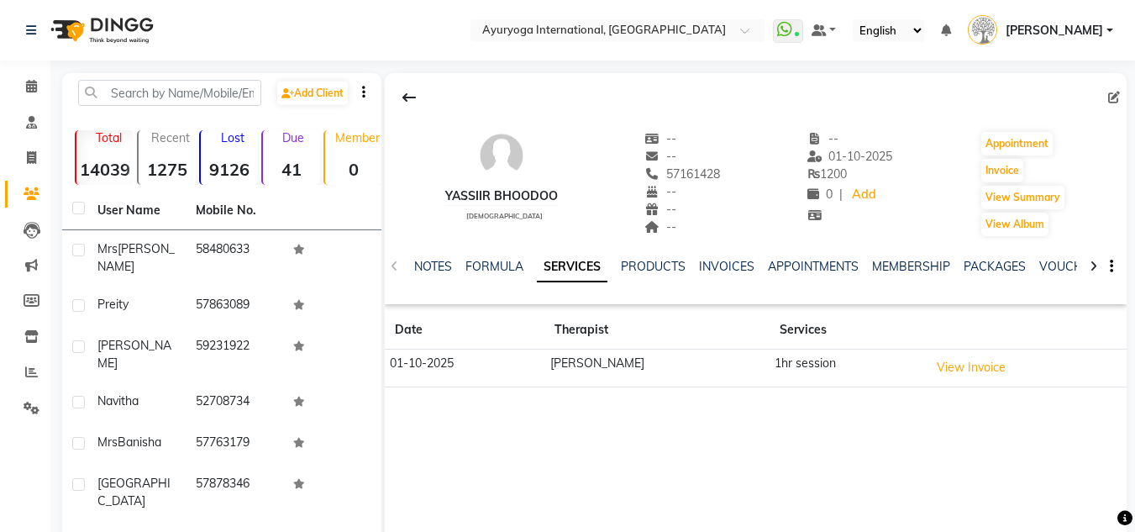
click at [823, 277] on div "NOTES FORMULA SERVICES PRODUCTS INVOICES APPOINTMENTS MEMBERSHIP PACKAGES VOUCH…" at bounding box center [735, 273] width 643 height 31
click at [828, 266] on link "APPOINTMENTS" at bounding box center [813, 266] width 91 height 15
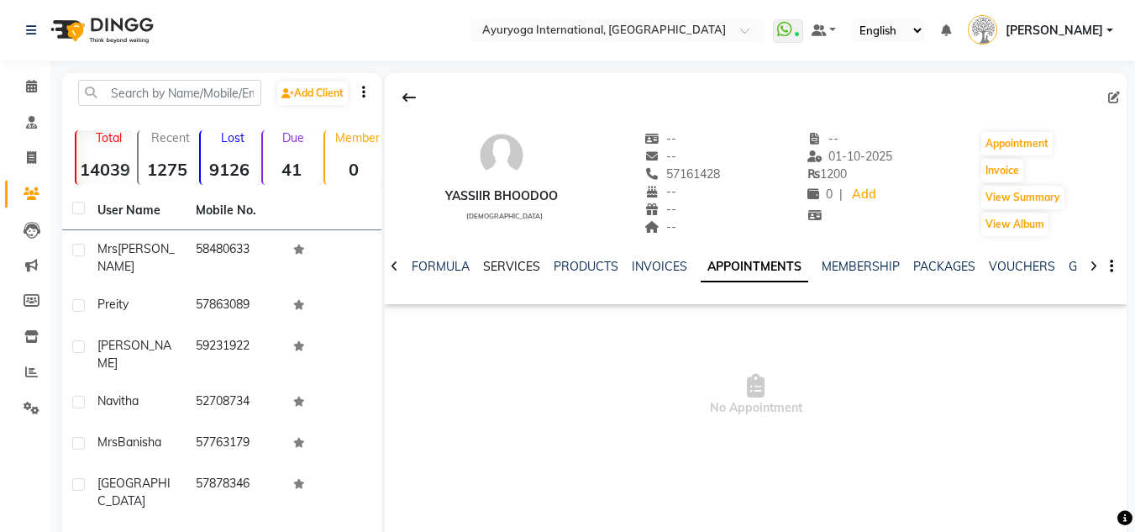
click at [514, 260] on link "SERVICES" at bounding box center [511, 266] width 57 height 15
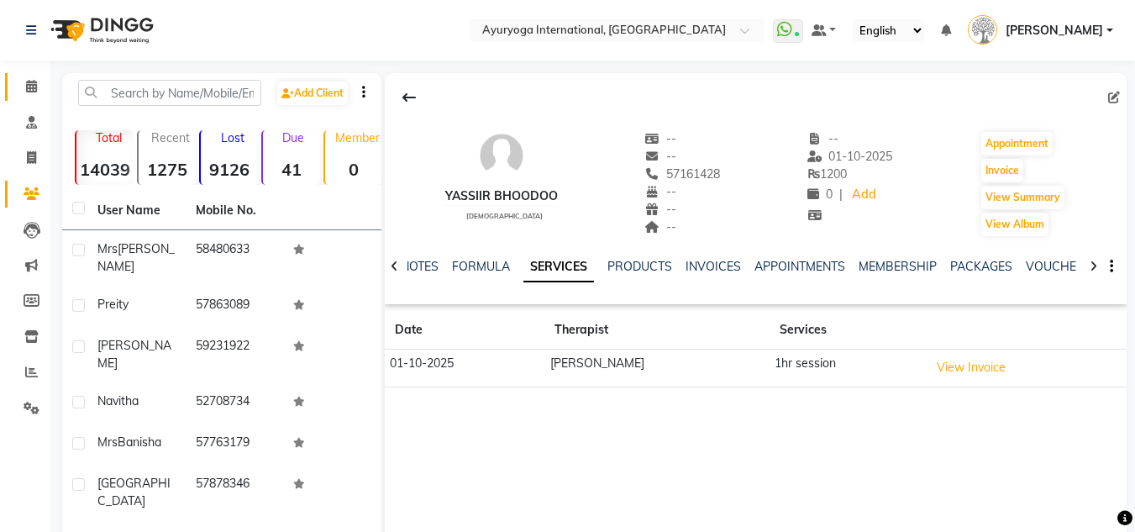
click at [14, 82] on link "Calendar" at bounding box center [25, 87] width 40 height 28
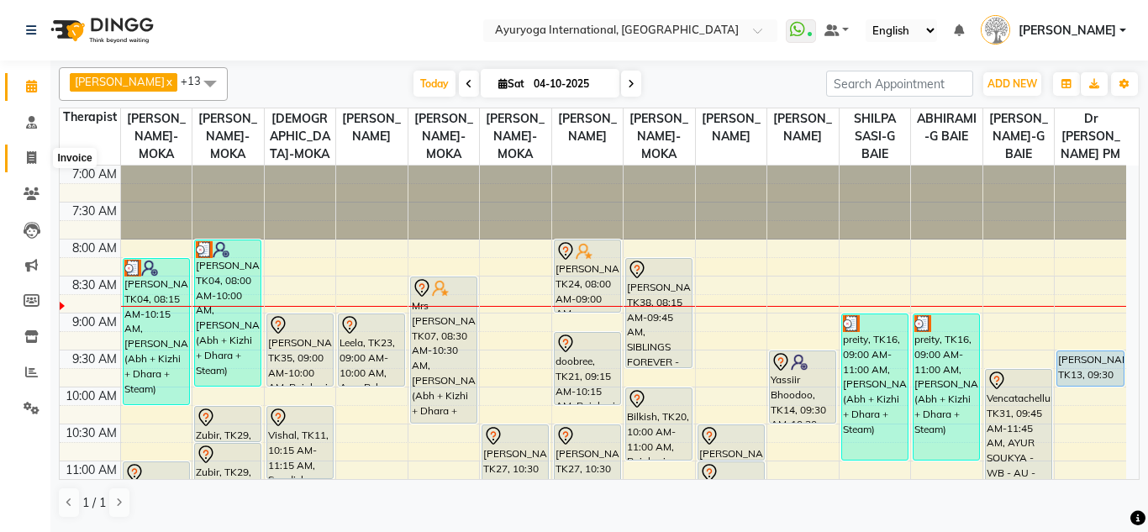
click at [26, 150] on span at bounding box center [31, 158] width 29 height 19
select select "service"
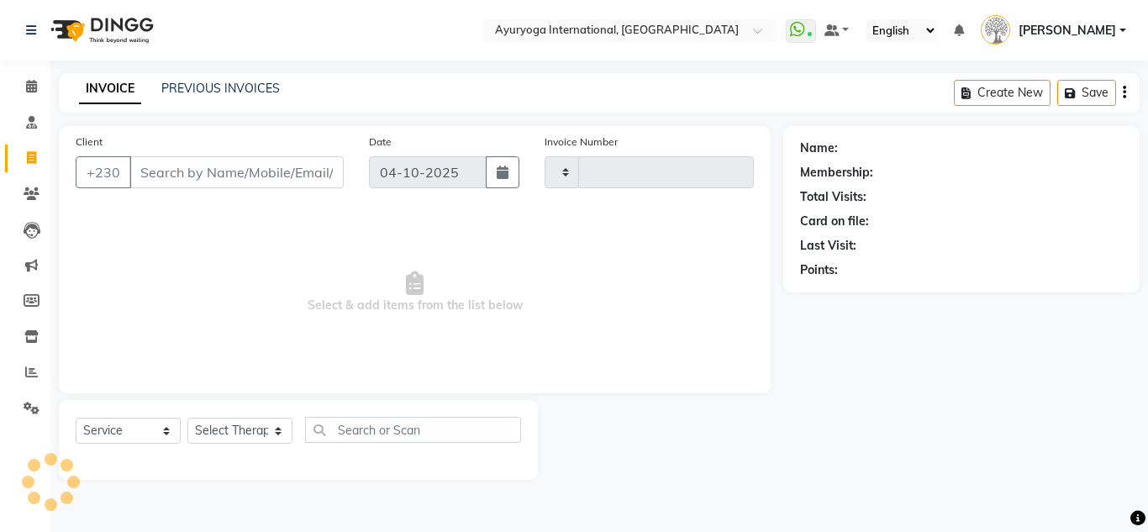
type input "6042"
select select "730"
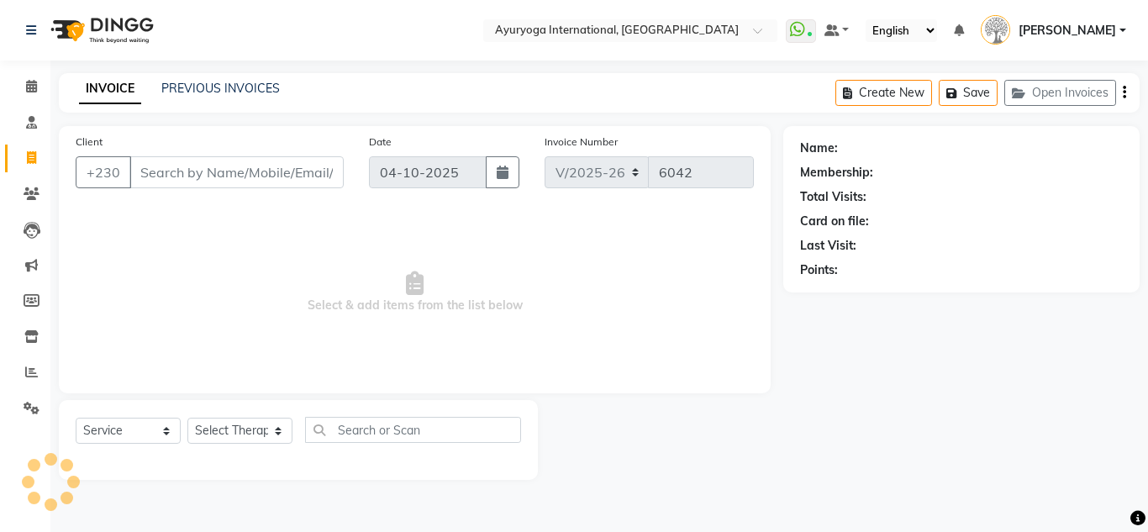
click at [235, 173] on input "Client" at bounding box center [236, 172] width 214 height 32
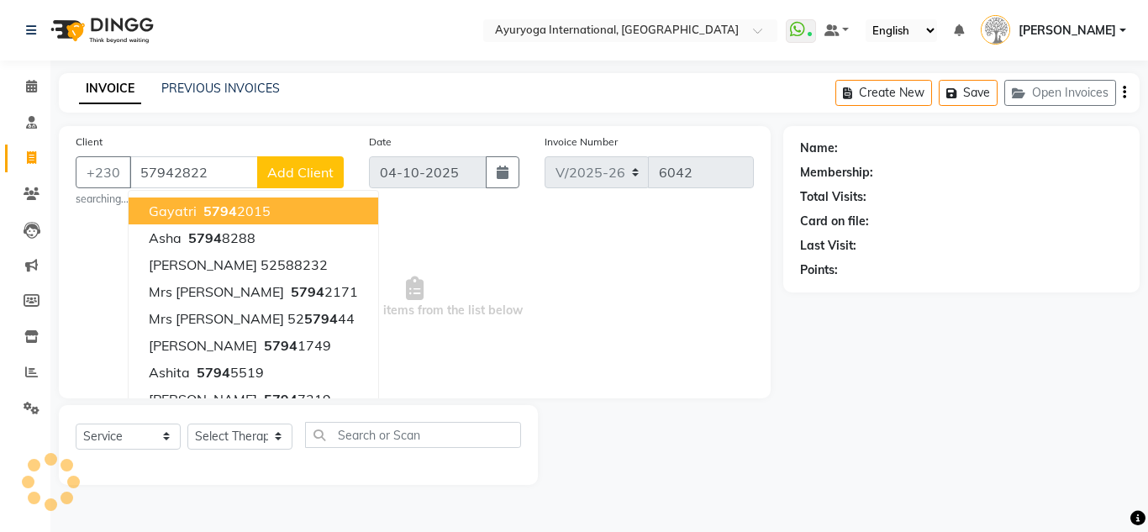
type input "57942822"
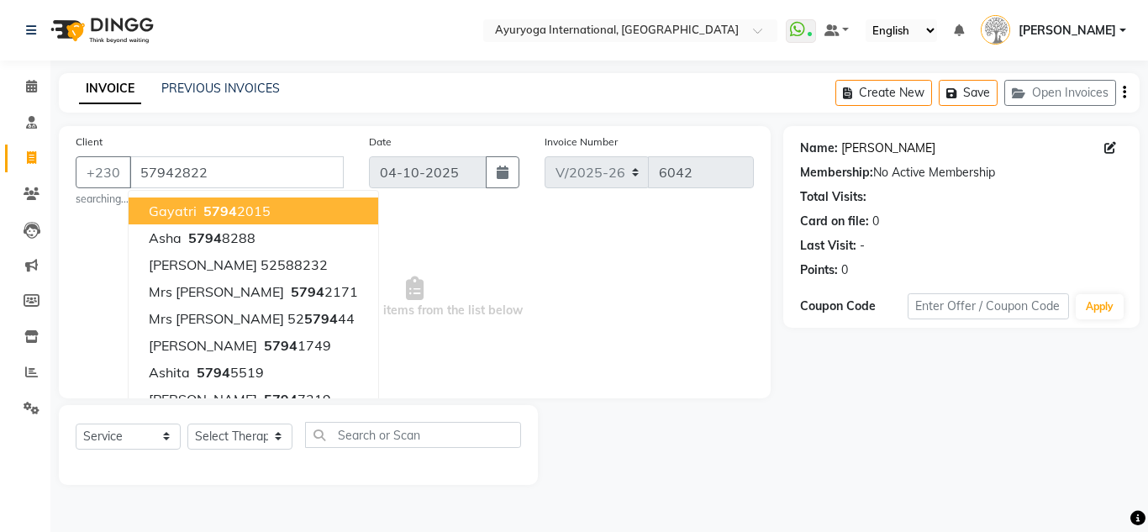
click at [857, 147] on link "[PERSON_NAME]" at bounding box center [888, 149] width 94 height 18
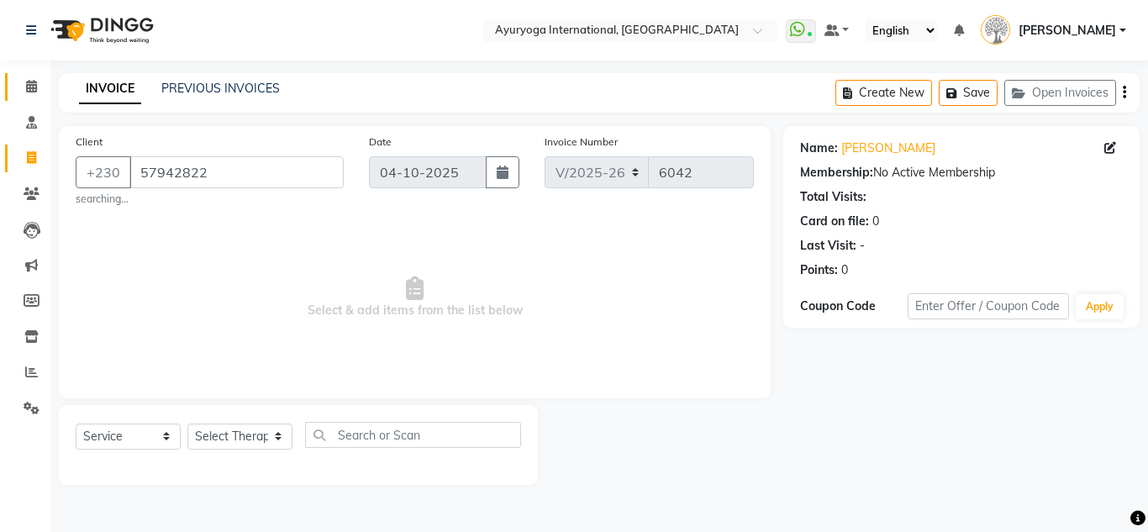
click at [34, 74] on link "Calendar" at bounding box center [25, 87] width 40 height 28
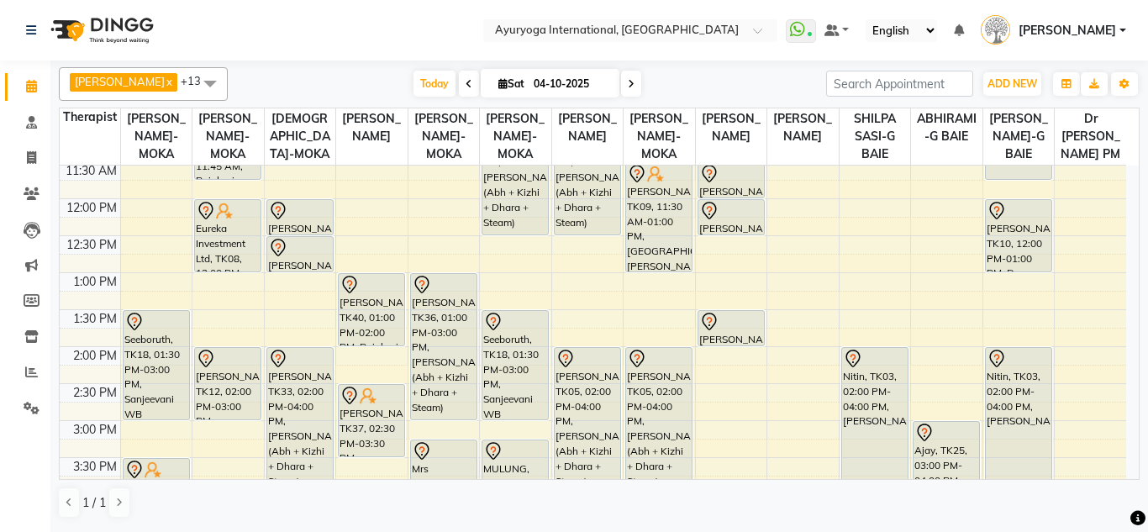
scroll to position [420, 0]
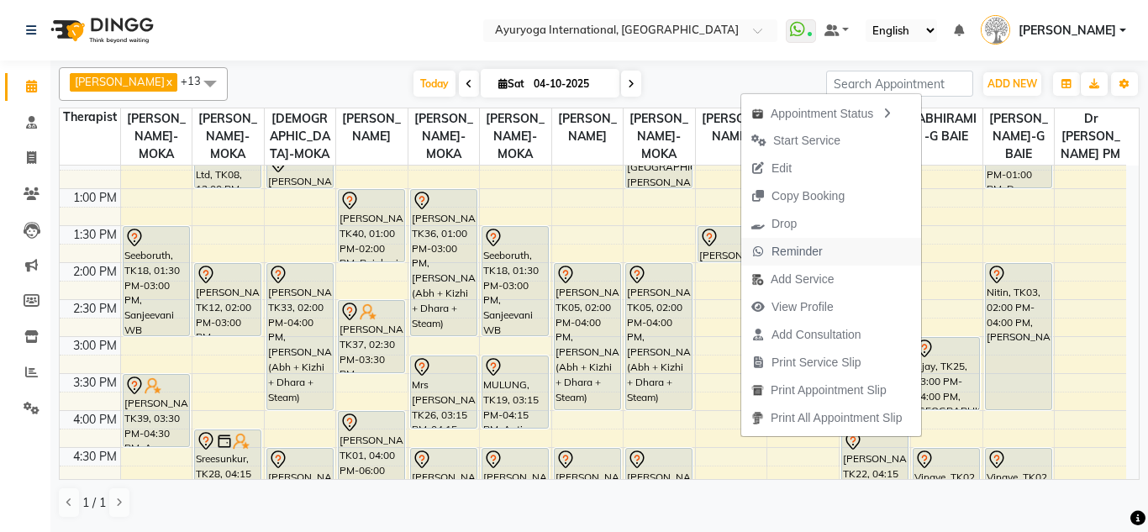
click button "Appointment Status" at bounding box center [831, 112] width 180 height 29
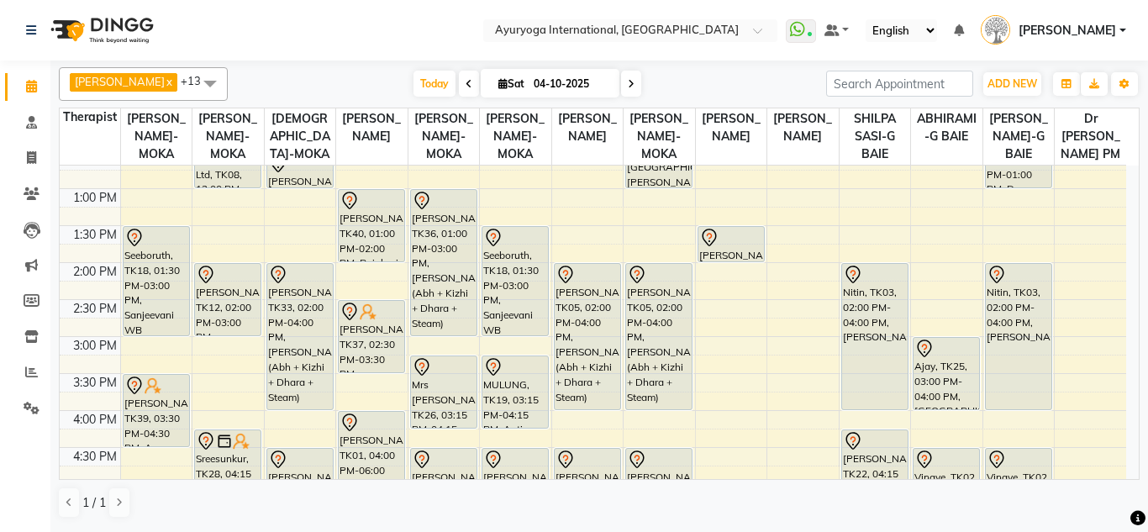
click at [1063, 43] on link "[PERSON_NAME]" at bounding box center [1053, 31] width 145 height 28
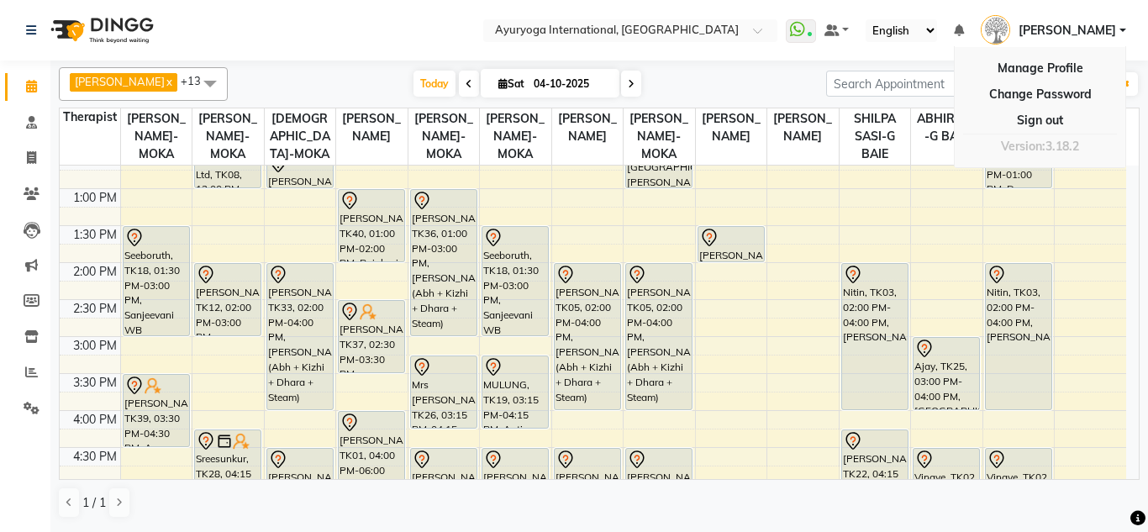
drag, startPoint x: 1048, startPoint y: 140, endPoint x: 1041, endPoint y: 129, distance: 13.6
click at [1045, 140] on div "Version:3.18.2" at bounding box center [1040, 146] width 154 height 24
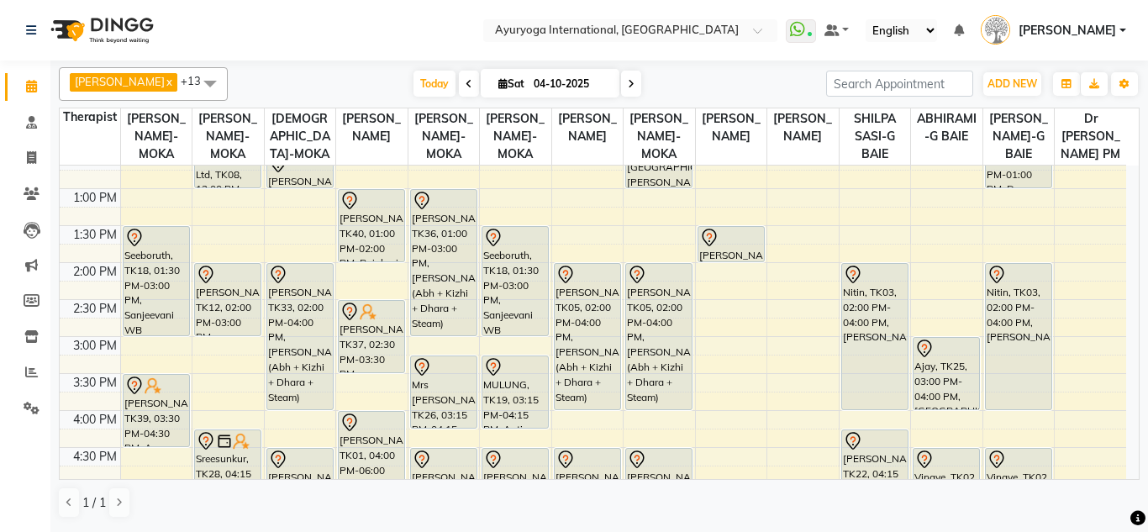
click at [1067, 29] on span "[PERSON_NAME]" at bounding box center [1067, 31] width 97 height 18
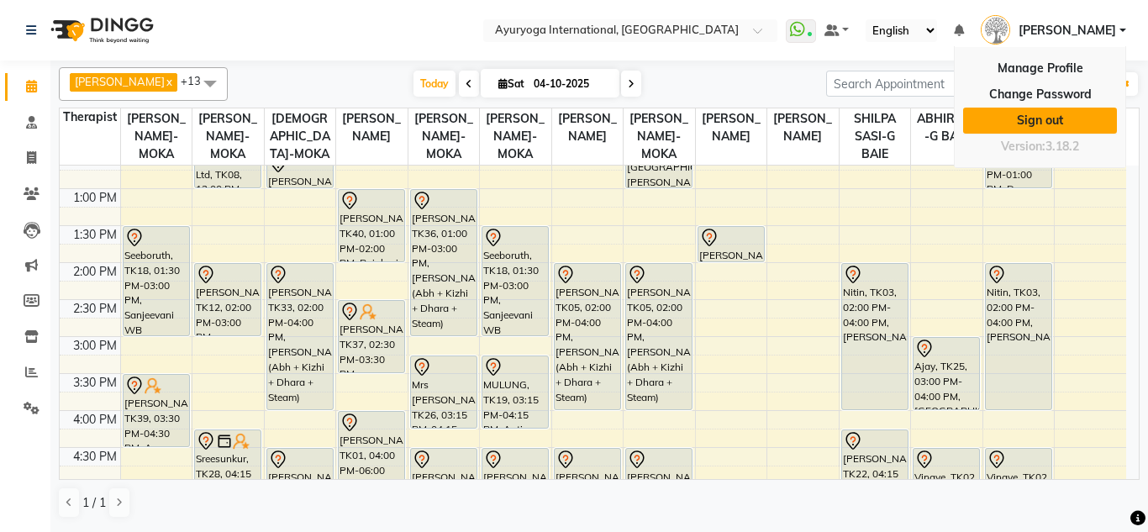
click at [1048, 109] on link "Sign out" at bounding box center [1040, 121] width 154 height 26
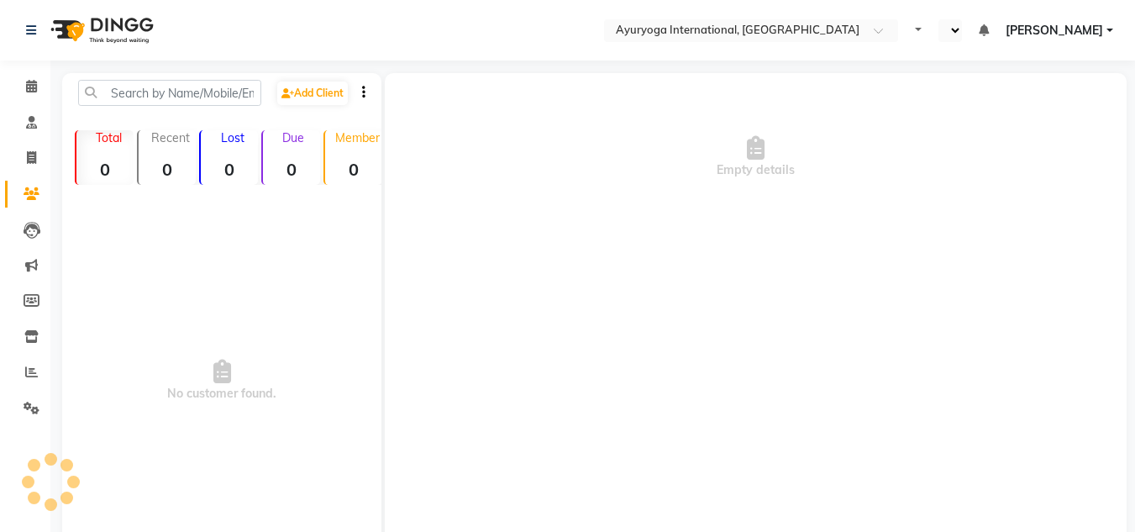
select select "en"
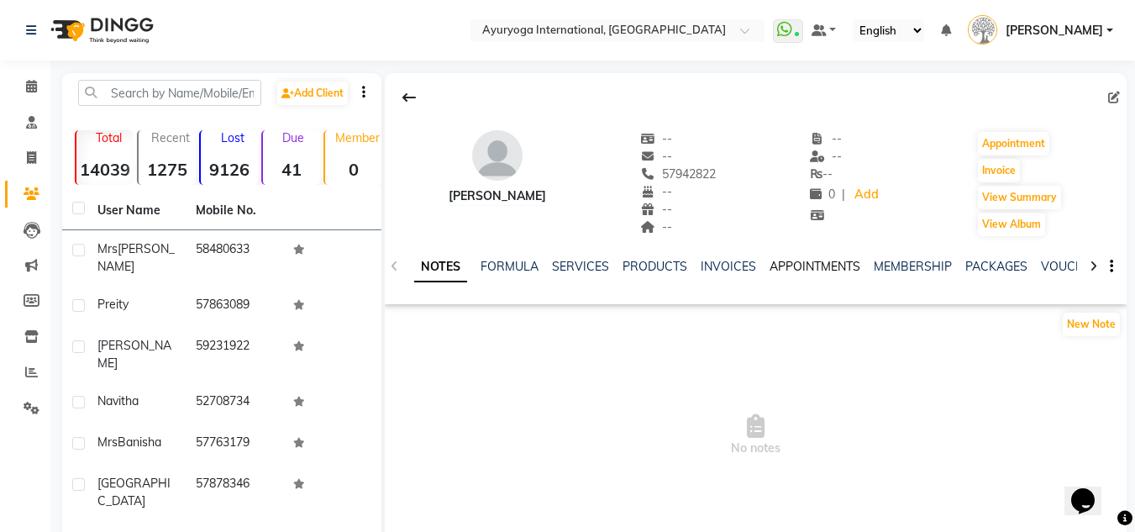
click at [847, 270] on link "APPOINTMENTS" at bounding box center [815, 266] width 91 height 15
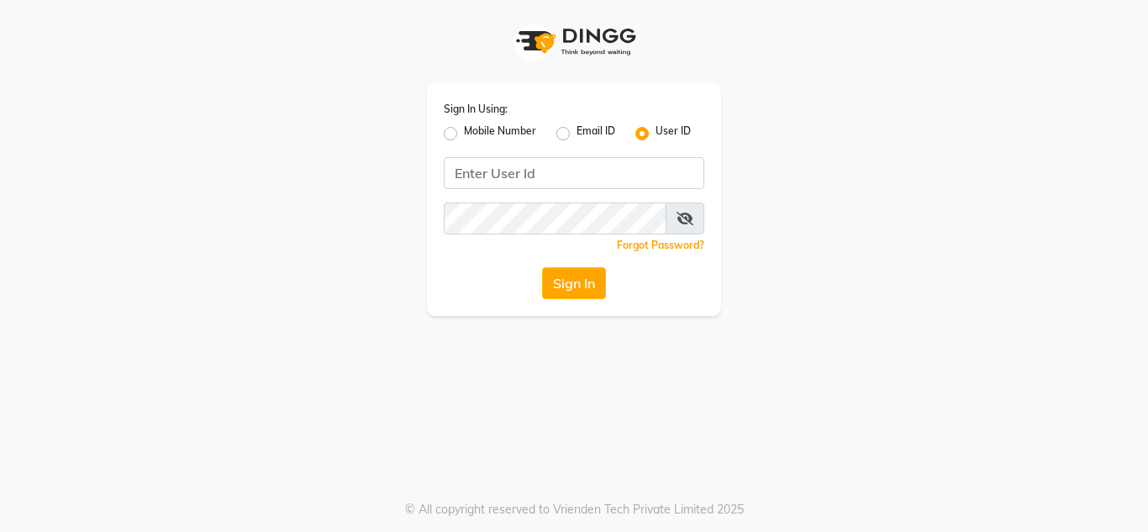
click at [577, 132] on label "Email ID" at bounding box center [596, 134] width 39 height 20
click at [577, 132] on input "Email ID" at bounding box center [582, 129] width 11 height 11
radio input "true"
radio input "false"
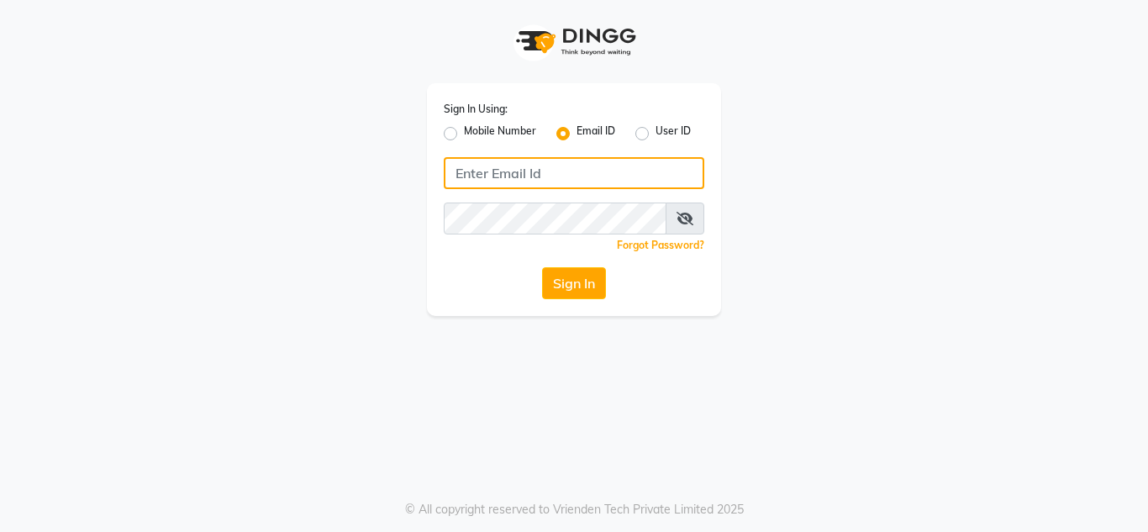
click at [554, 177] on input "Username" at bounding box center [574, 173] width 261 height 32
click at [551, 166] on input "Username" at bounding box center [574, 173] width 261 height 32
type input "YUSHIKALUTCH@GMAIL.COM"
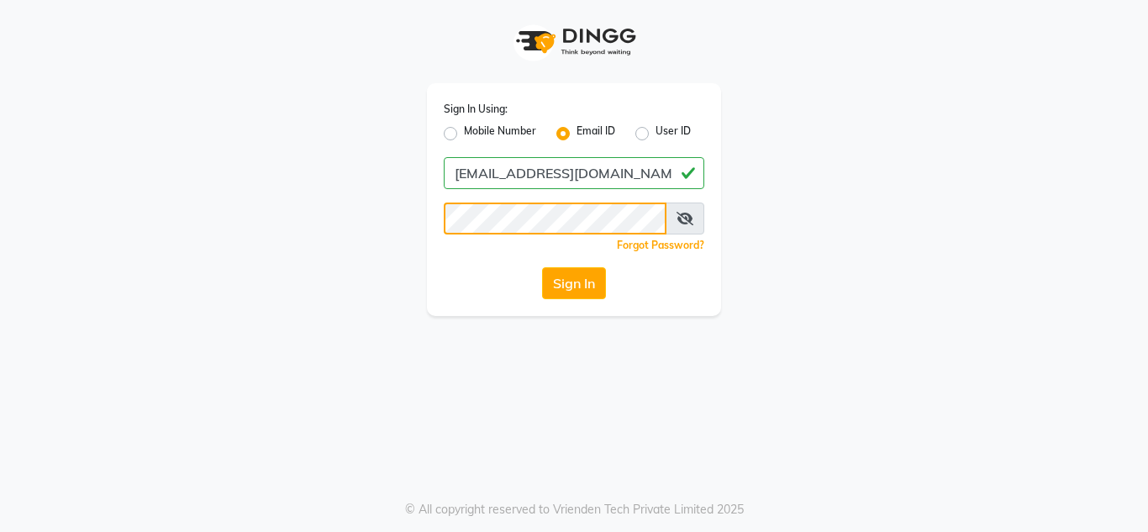
click at [542, 267] on button "Sign In" at bounding box center [574, 283] width 64 height 32
